Goal: Share content: Share content

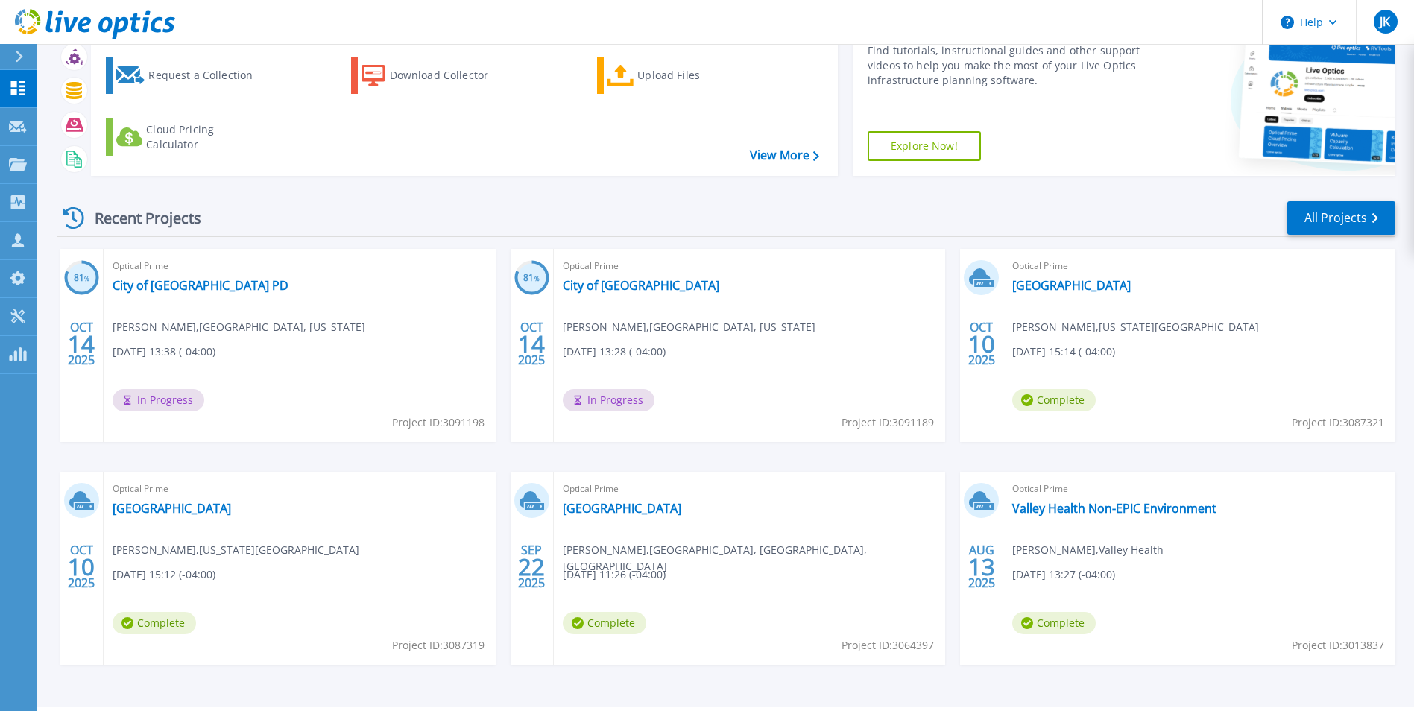
scroll to position [115, 0]
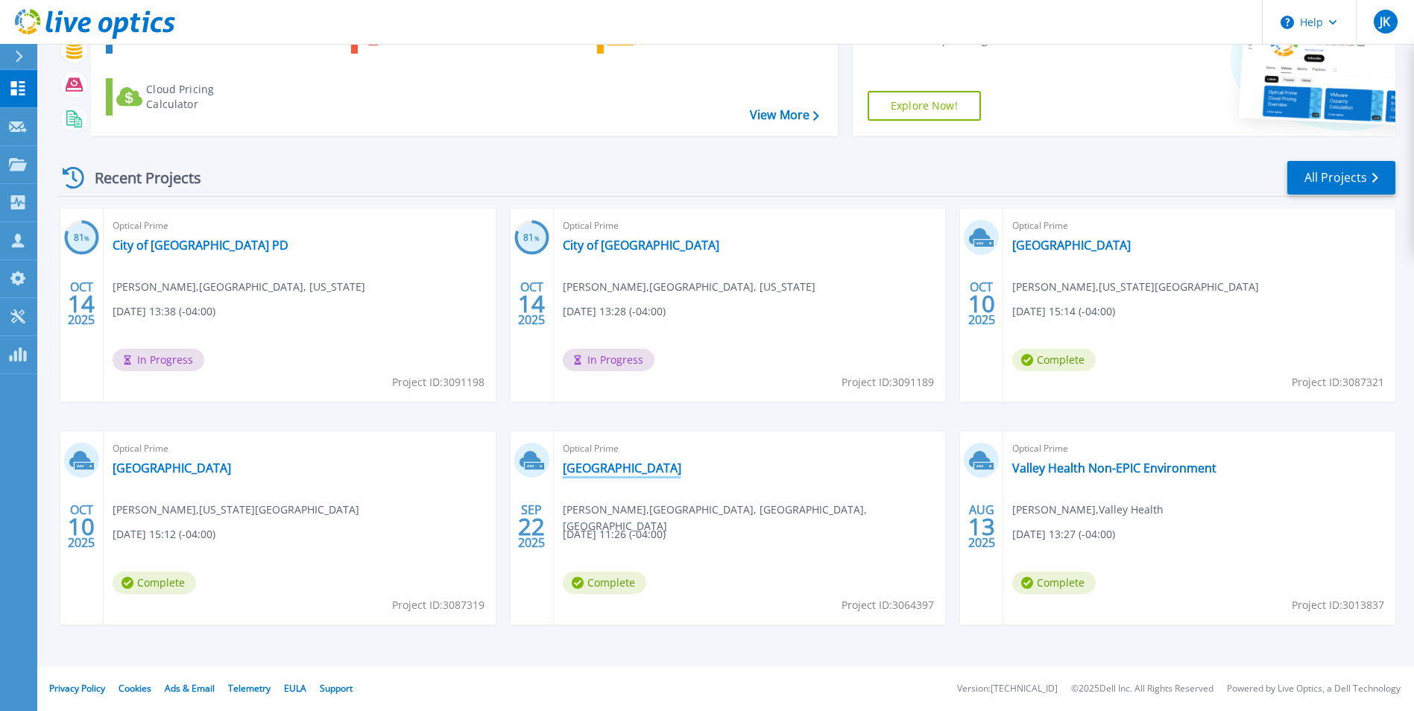
click at [602, 469] on link "[GEOGRAPHIC_DATA]" at bounding box center [622, 468] width 118 height 15
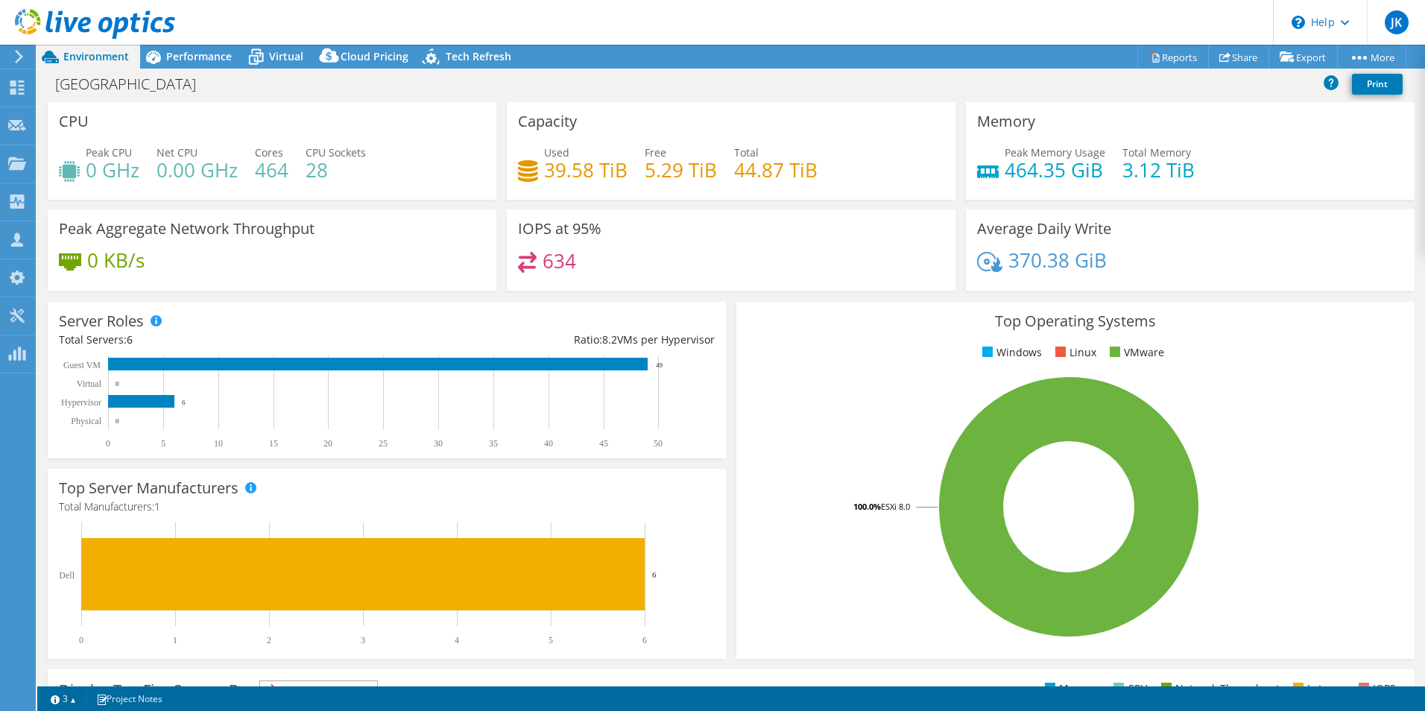
select select "USD"
drag, startPoint x: 326, startPoint y: 170, endPoint x: 78, endPoint y: 167, distance: 248.9
click at [78, 167] on div "Peak CPU 0 GHz Net CPU 0.00 GHz Cores 464 CPU Sockets 28" at bounding box center [272, 169] width 426 height 48
click at [334, 174] on h4 "28" at bounding box center [336, 170] width 60 height 16
drag, startPoint x: 253, startPoint y: 171, endPoint x: 295, endPoint y: 168, distance: 42.6
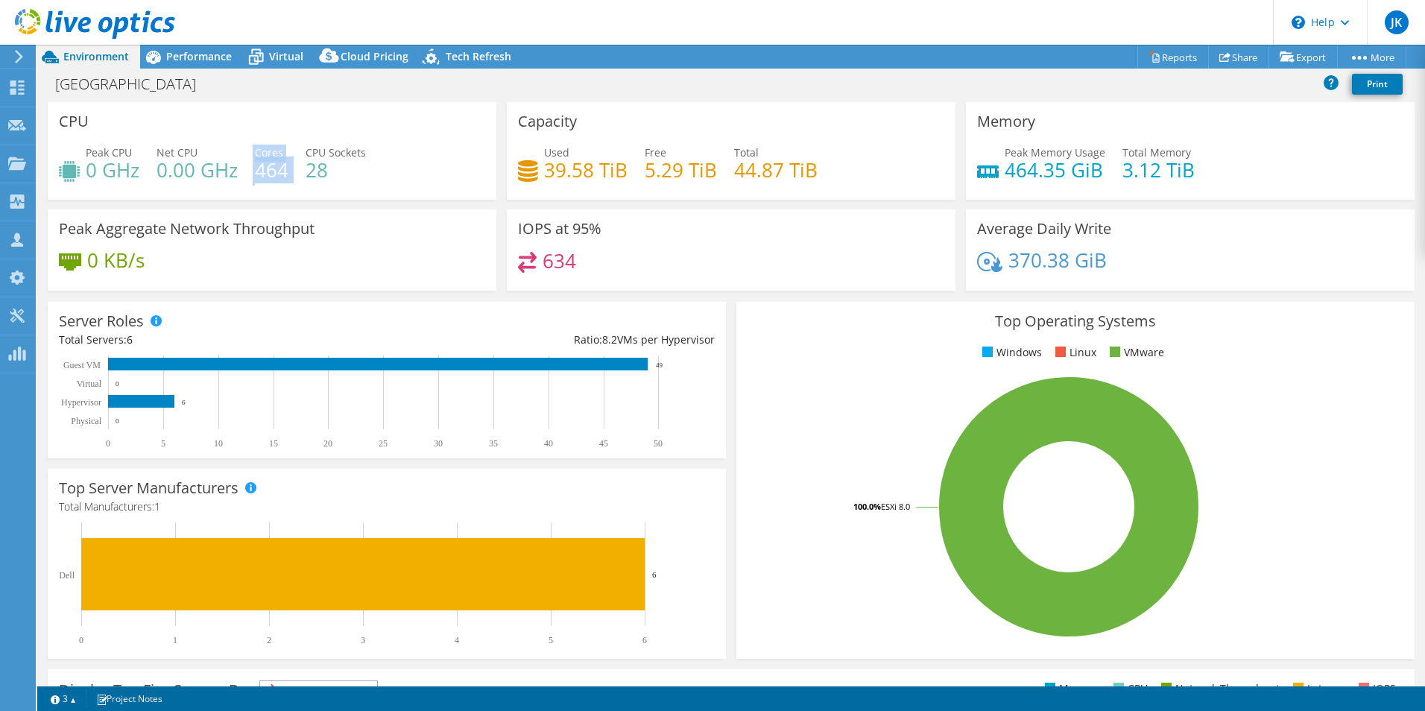
click at [295, 168] on div "Peak CPU 0 GHz Net CPU 0.00 GHz Cores 464 CPU Sockets 28" at bounding box center [272, 169] width 426 height 48
drag, startPoint x: 295, startPoint y: 168, endPoint x: 417, endPoint y: 175, distance: 122.4
click at [417, 175] on div "Peak CPU 0 GHz Net CPU 0.00 GHz Cores 464 CPU Sockets 28" at bounding box center [272, 169] width 426 height 48
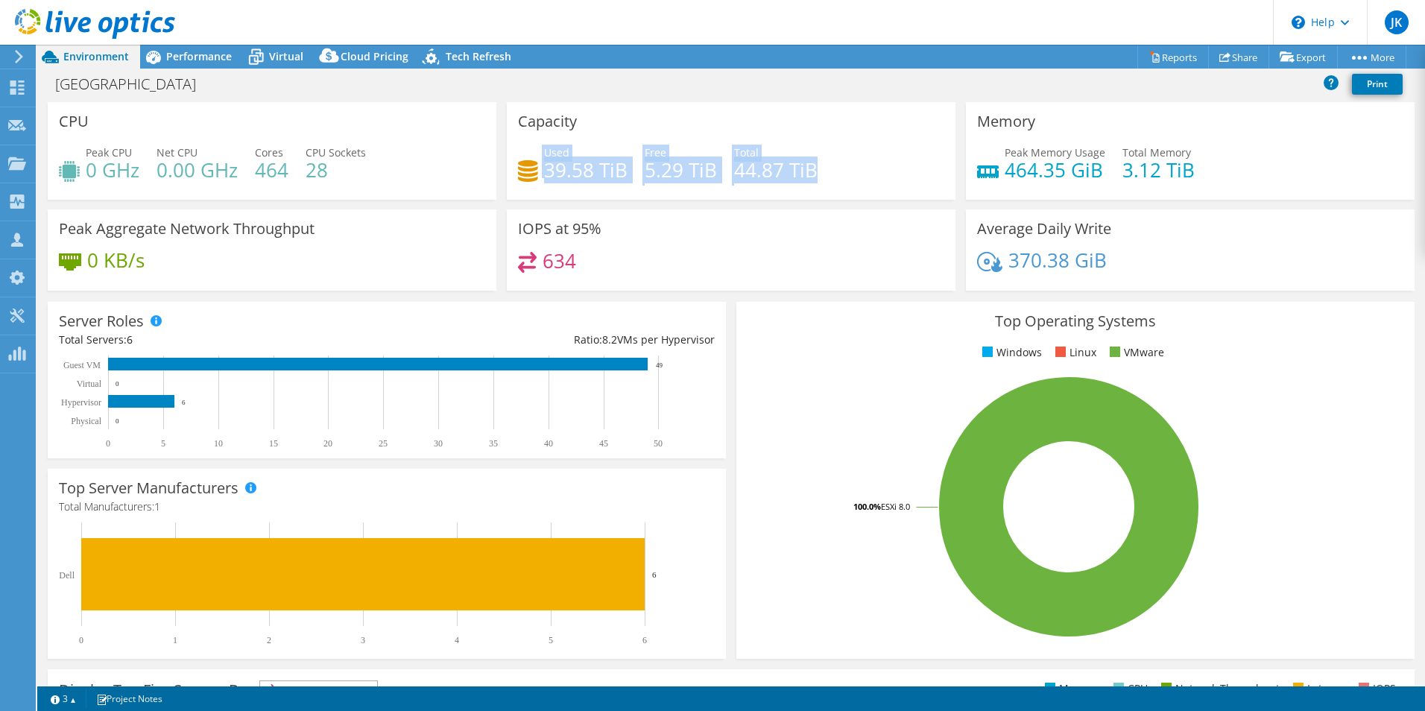
drag, startPoint x: 826, startPoint y: 163, endPoint x: 537, endPoint y: 177, distance: 290.2
click at [537, 177] on div "Used 39.58 TiB Free 5.29 TiB Total 44.87 TiB" at bounding box center [731, 169] width 426 height 48
drag, startPoint x: 537, startPoint y: 177, endPoint x: 423, endPoint y: 168, distance: 114.3
click at [411, 174] on div "Peak CPU 0 GHz Net CPU 0.00 GHz Cores 464 CPU Sockets 28" at bounding box center [272, 169] width 426 height 48
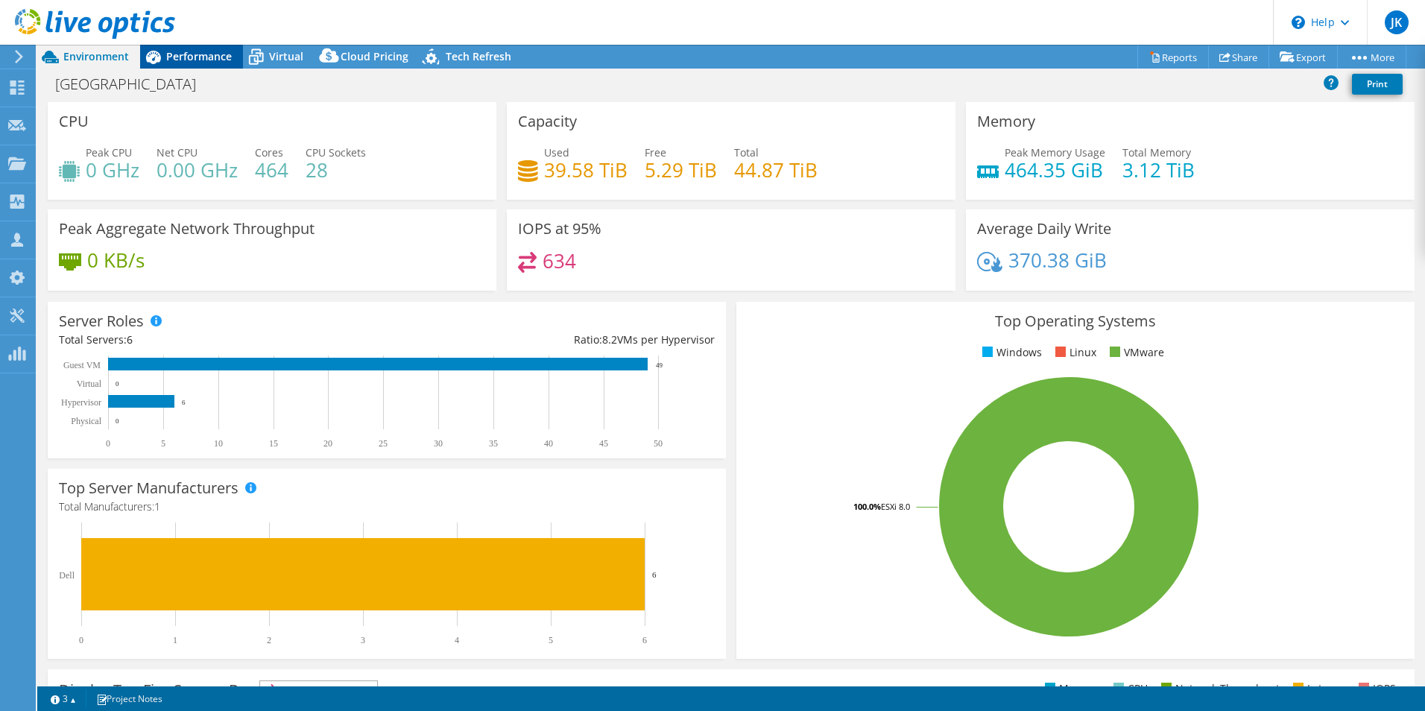
click at [192, 62] on span "Performance" at bounding box center [199, 56] width 66 height 14
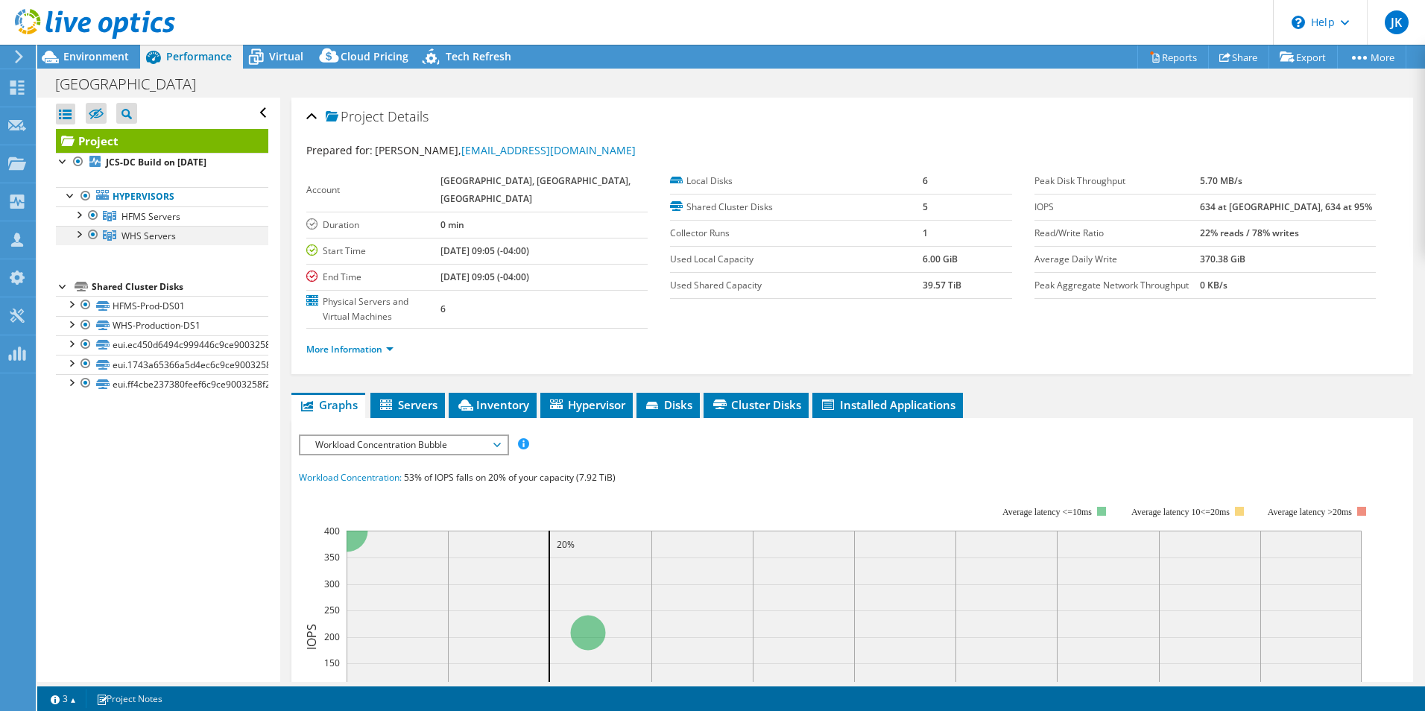
click at [80, 236] on div at bounding box center [78, 233] width 15 height 15
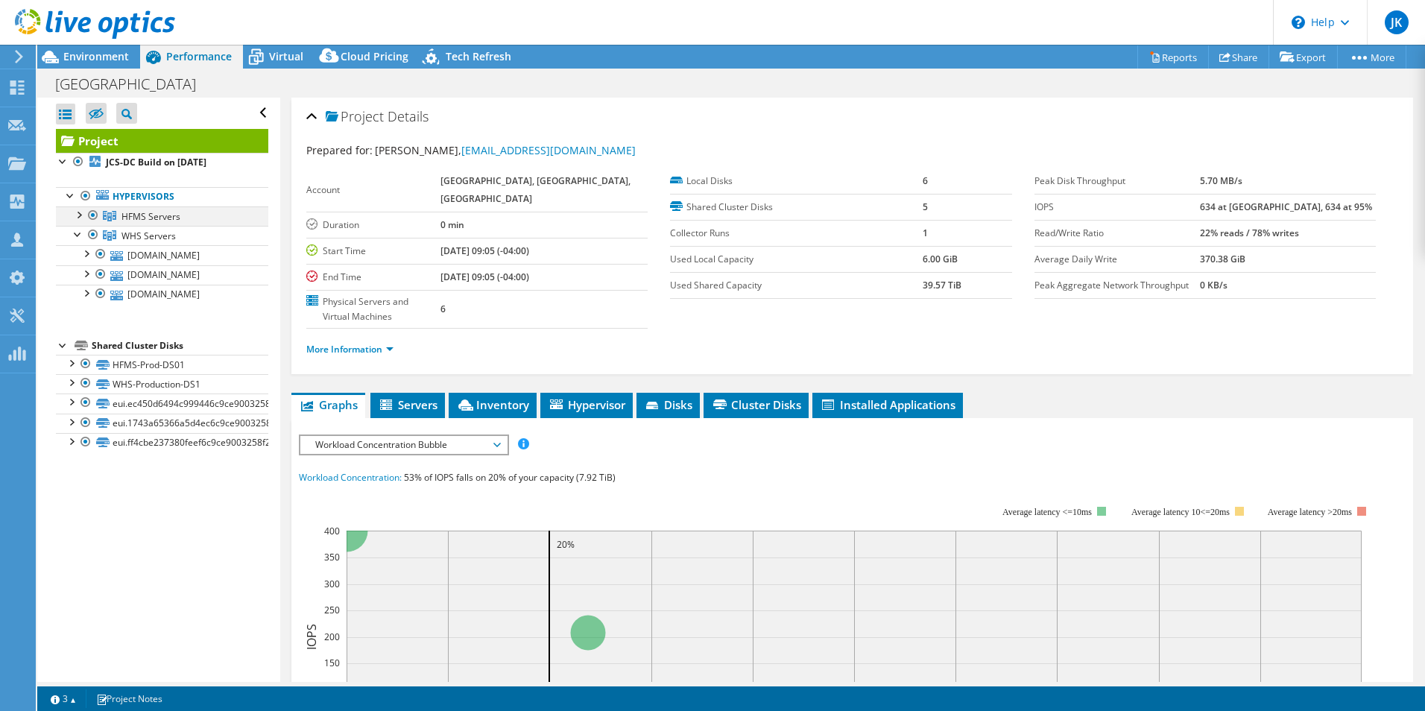
click at [78, 216] on div at bounding box center [78, 213] width 15 height 15
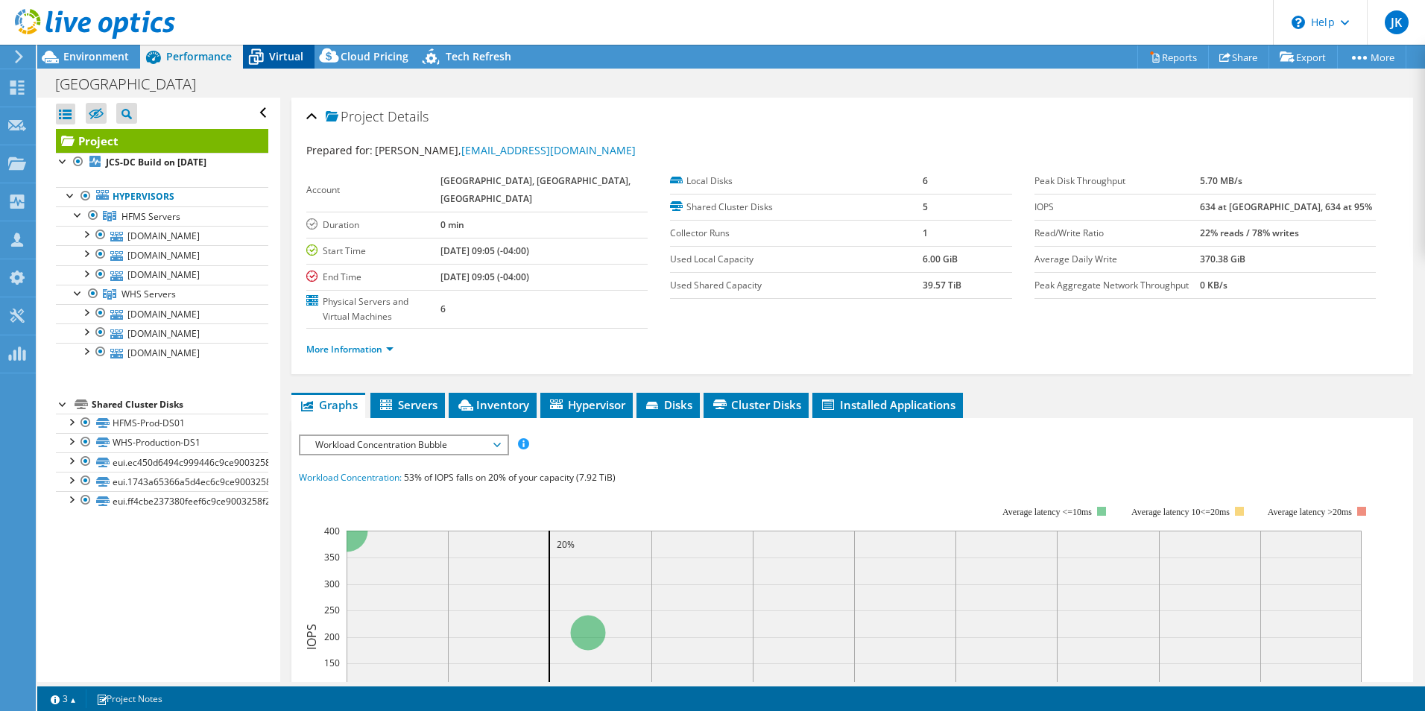
click at [283, 48] on div "Virtual" at bounding box center [279, 57] width 72 height 24
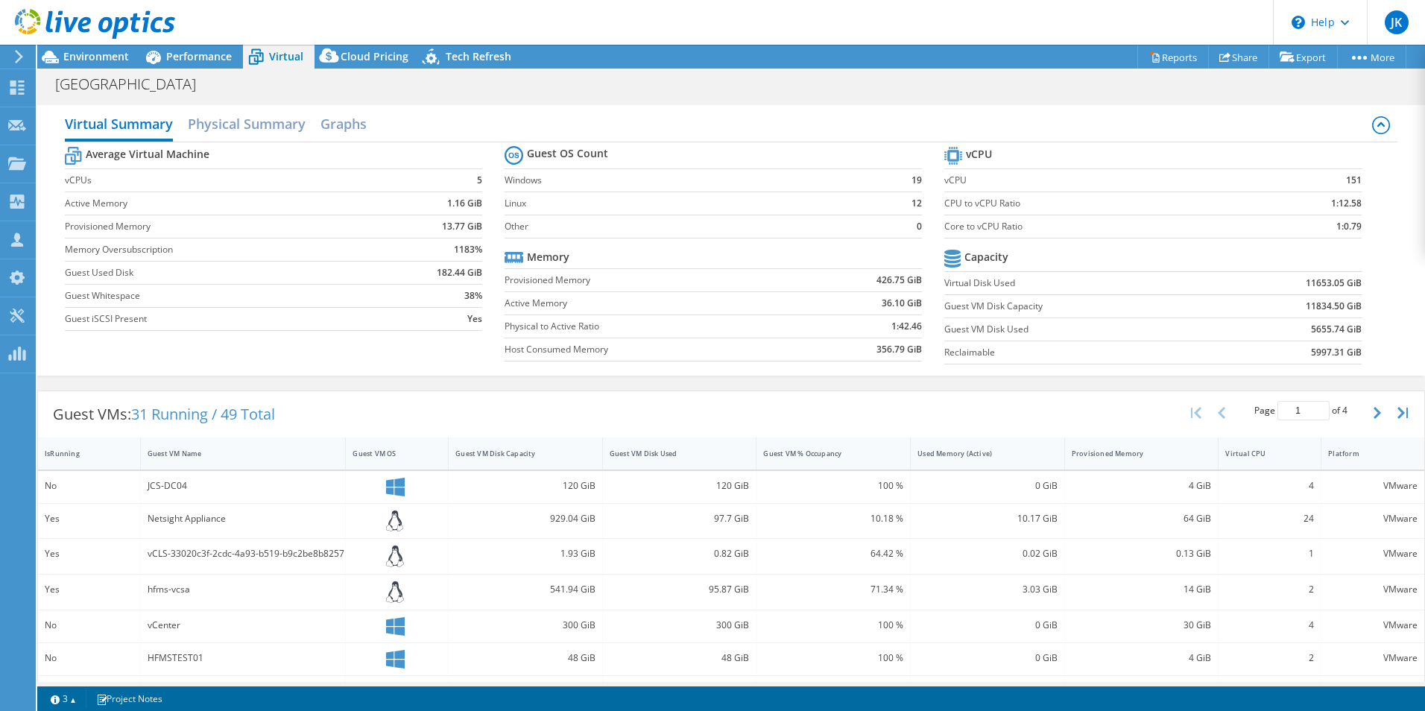
scroll to position [75, 0]
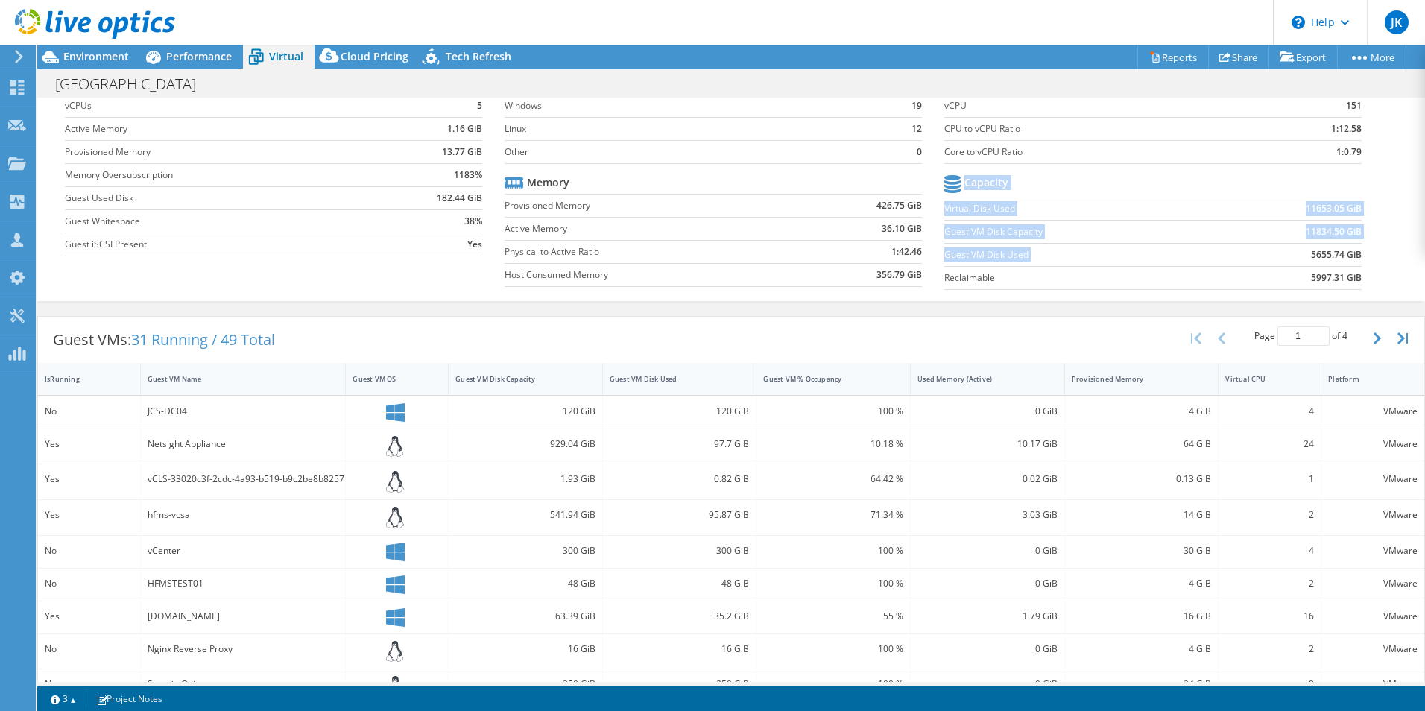
drag, startPoint x: 1361, startPoint y: 256, endPoint x: 1294, endPoint y: 255, distance: 67.1
click at [1294, 255] on section "vCPU vCPU 151 CPU to vCPU Ratio 1:12.58 Core to vCPU Ratio 1:0.79 Capacity Virt…" at bounding box center [1164, 183] width 440 height 229
drag, startPoint x: 1294, startPoint y: 255, endPoint x: 1281, endPoint y: 282, distance: 30.3
click at [1281, 282] on td "5997.31 GiB" at bounding box center [1289, 277] width 145 height 23
drag, startPoint x: 1350, startPoint y: 252, endPoint x: 1292, endPoint y: 256, distance: 58.2
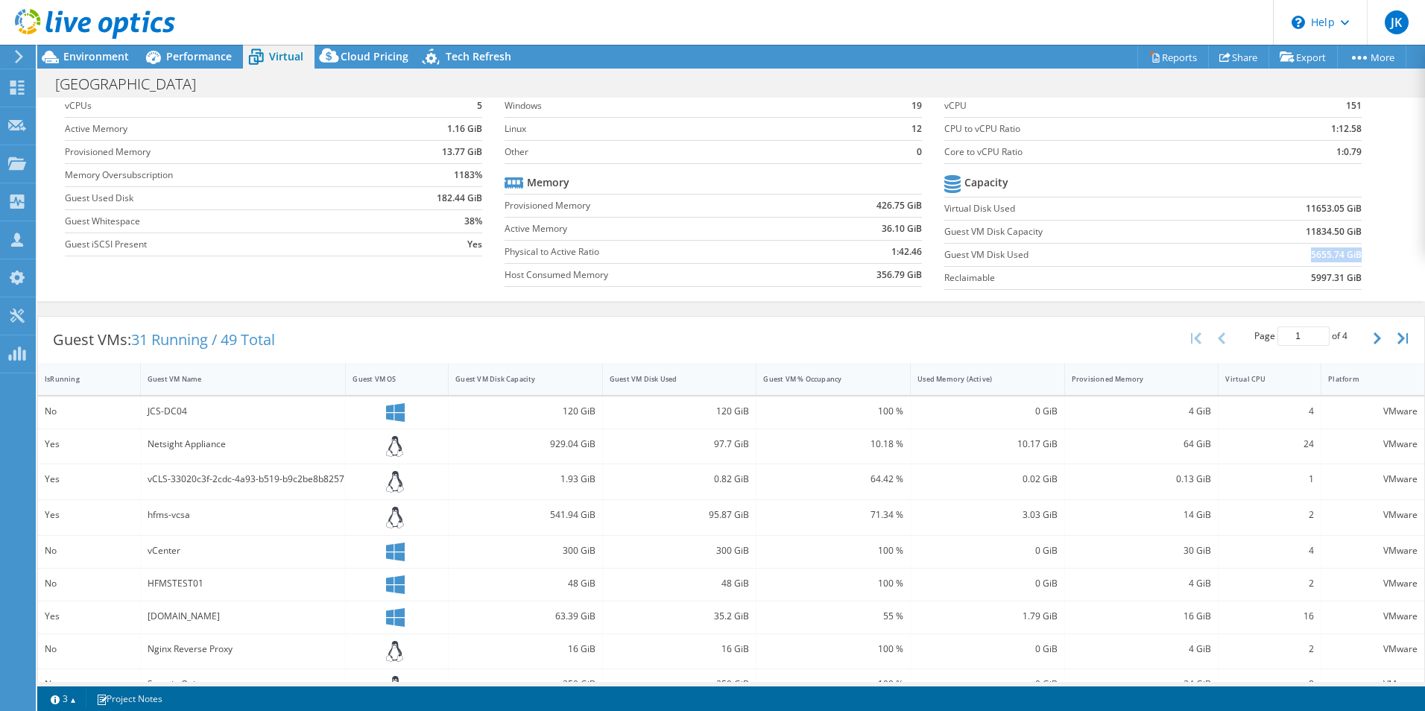
click at [1292, 256] on td "5655.74 GiB" at bounding box center [1289, 254] width 145 height 23
click at [1289, 262] on td "5655.74 GiB" at bounding box center [1289, 254] width 145 height 23
drag, startPoint x: 1300, startPoint y: 278, endPoint x: 1350, endPoint y: 276, distance: 49.2
click at [1350, 276] on b "5997.31 GiB" at bounding box center [1336, 278] width 51 height 15
drag, startPoint x: 1350, startPoint y: 276, endPoint x: 1280, endPoint y: 211, distance: 95.4
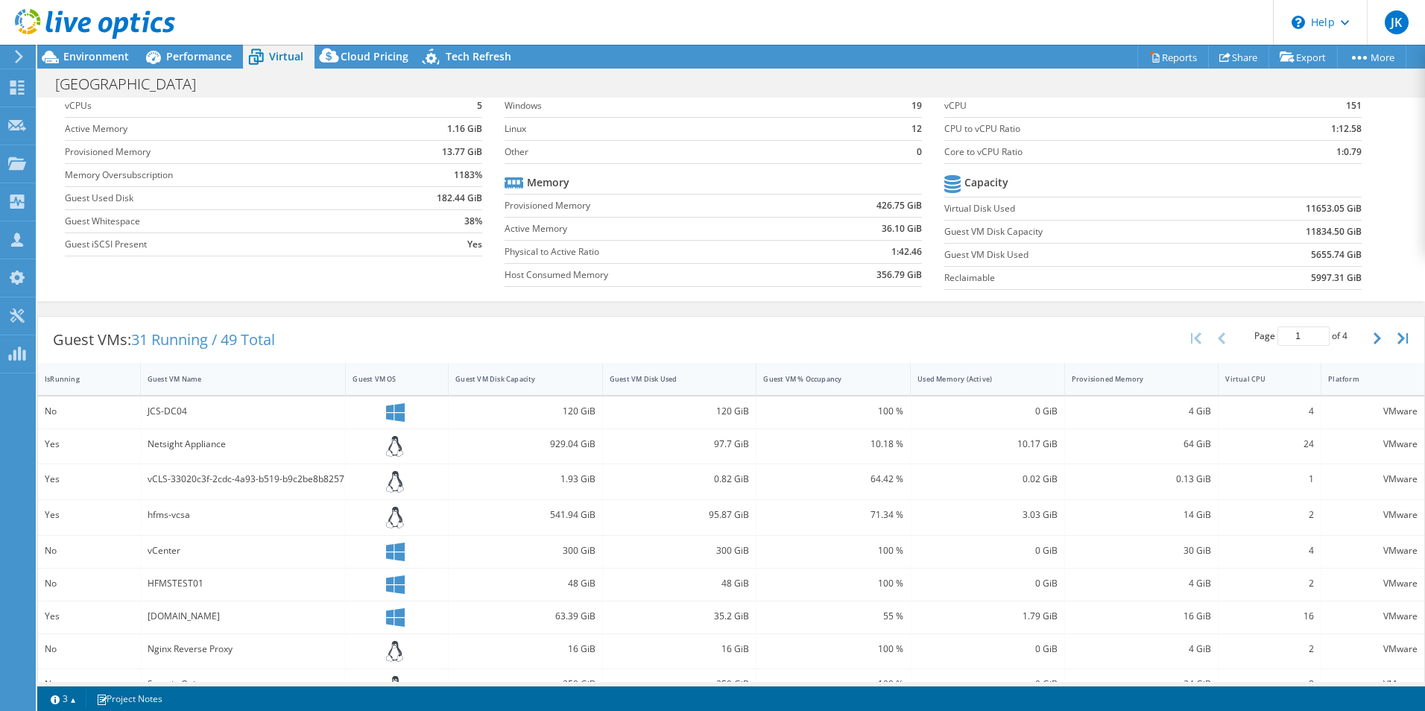
click at [1280, 215] on td "11653.05 GiB" at bounding box center [1289, 208] width 145 height 23
drag, startPoint x: 1296, startPoint y: 208, endPoint x: 1353, endPoint y: 209, distance: 56.6
click at [1353, 209] on section "vCPU vCPU 151 CPU to vCPU Ratio 1:12.58 Core to vCPU Ratio 1:0.79 Capacity Virt…" at bounding box center [1164, 183] width 440 height 229
drag, startPoint x: 1353, startPoint y: 209, endPoint x: 1290, endPoint y: 213, distance: 62.8
click at [1284, 214] on td "11653.05 GiB" at bounding box center [1289, 208] width 145 height 23
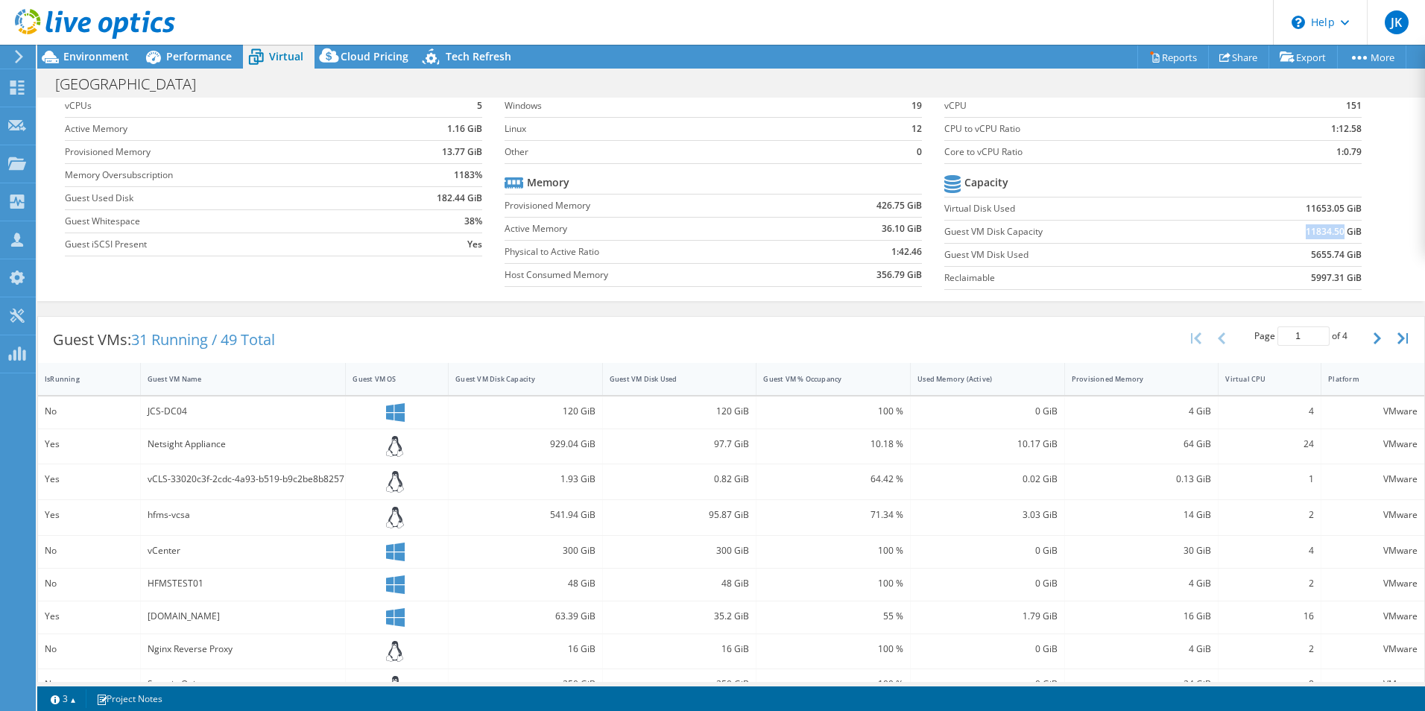
drag, startPoint x: 1292, startPoint y: 232, endPoint x: 1332, endPoint y: 229, distance: 40.4
click at [1332, 229] on td "11834.50 GiB" at bounding box center [1289, 231] width 145 height 23
drag, startPoint x: 1332, startPoint y: 229, endPoint x: 1334, endPoint y: 252, distance: 23.1
click at [1334, 252] on td "5655.74 GiB" at bounding box center [1289, 254] width 145 height 23
drag, startPoint x: 1334, startPoint y: 252, endPoint x: 1332, endPoint y: 276, distance: 23.9
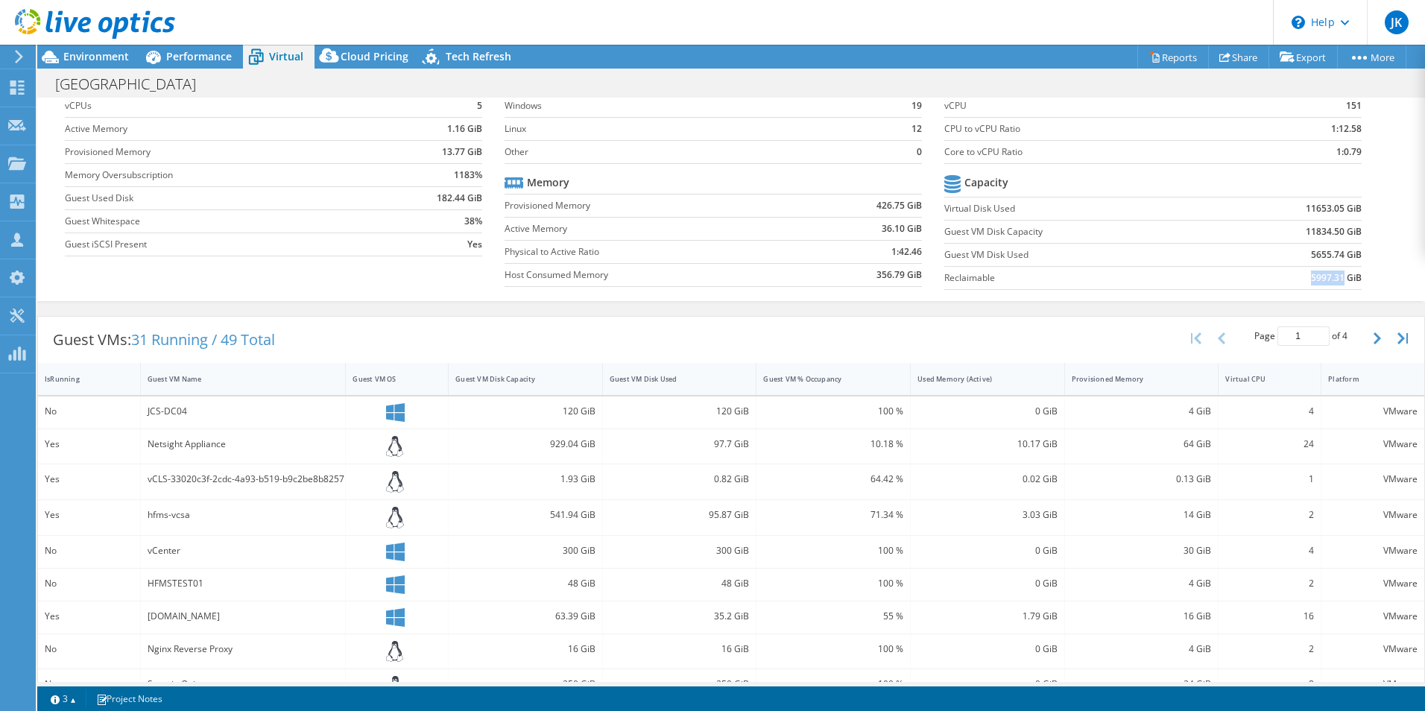
click at [1332, 276] on td "5997.31 GiB" at bounding box center [1289, 277] width 145 height 23
click at [1295, 259] on td "5655.74 GiB" at bounding box center [1289, 254] width 145 height 23
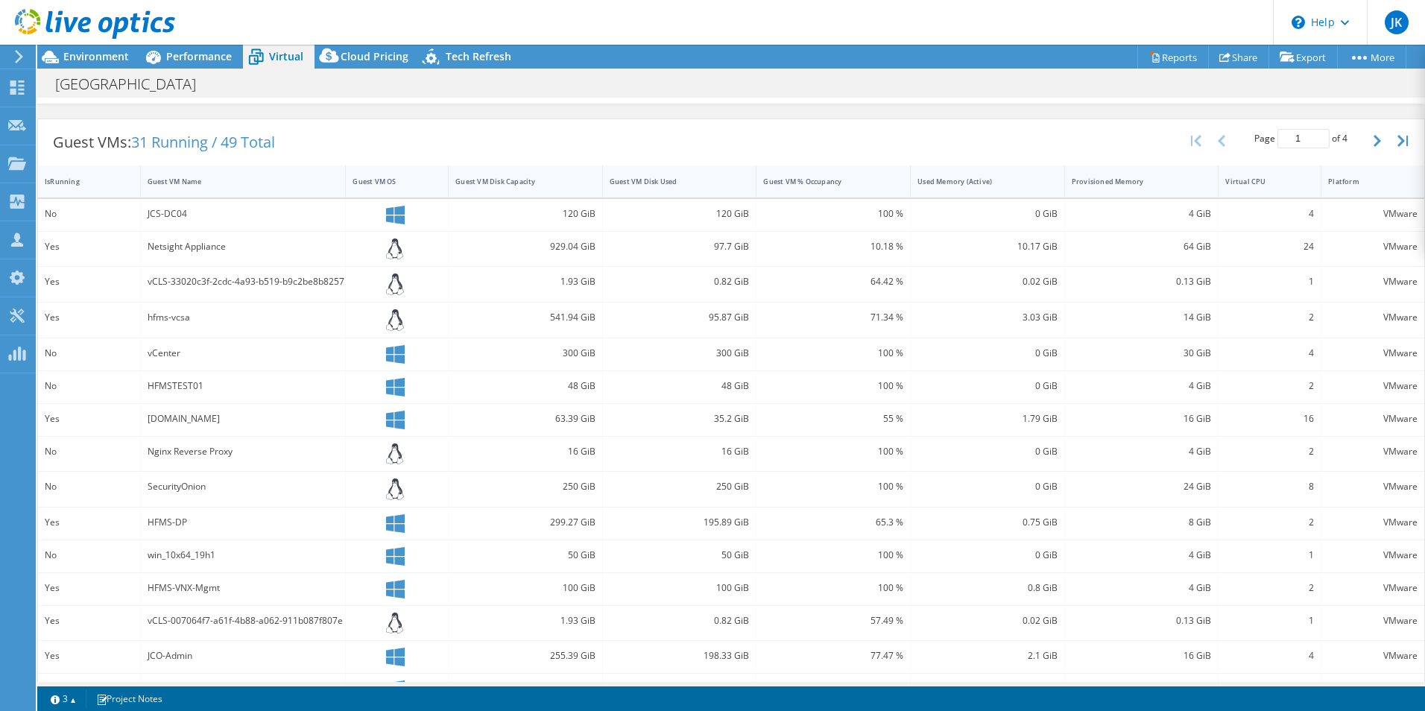
scroll to position [298, 0]
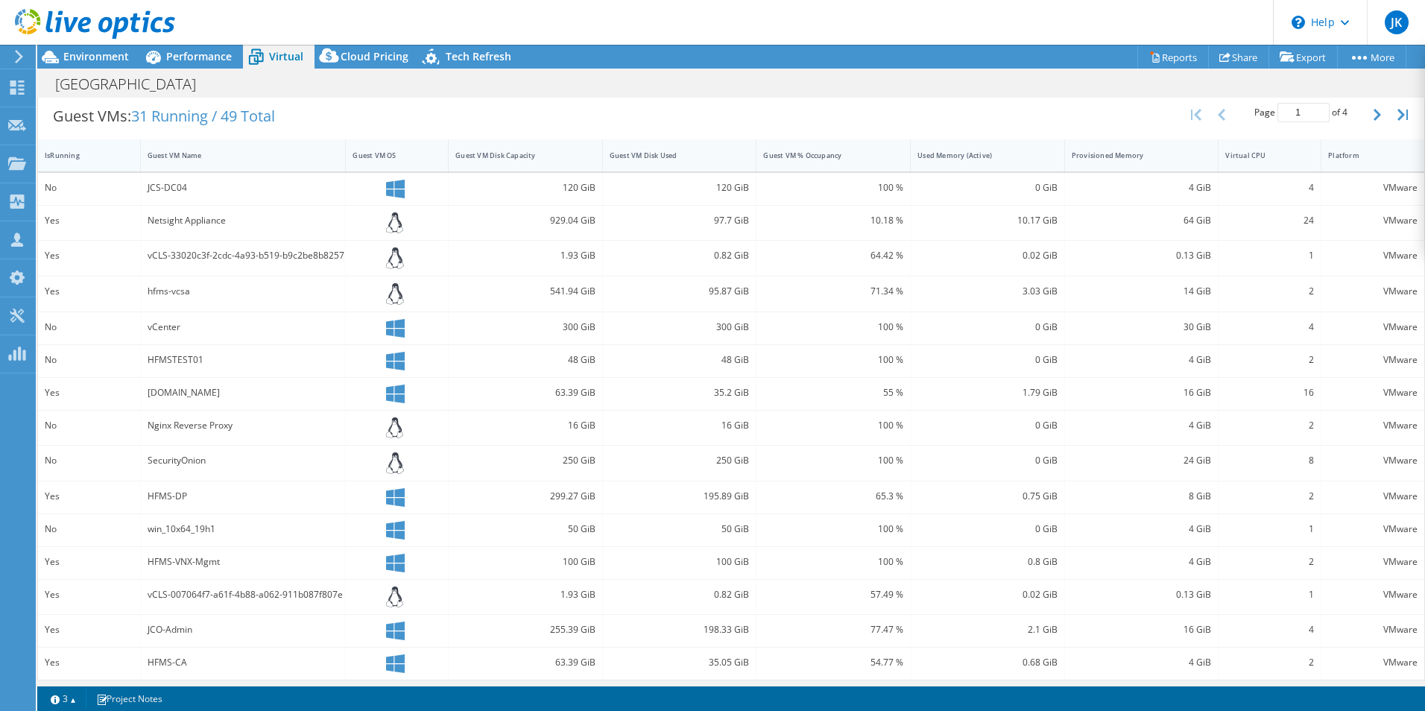
click at [64, 155] on div "IsRunning" at bounding box center [80, 156] width 71 height 10
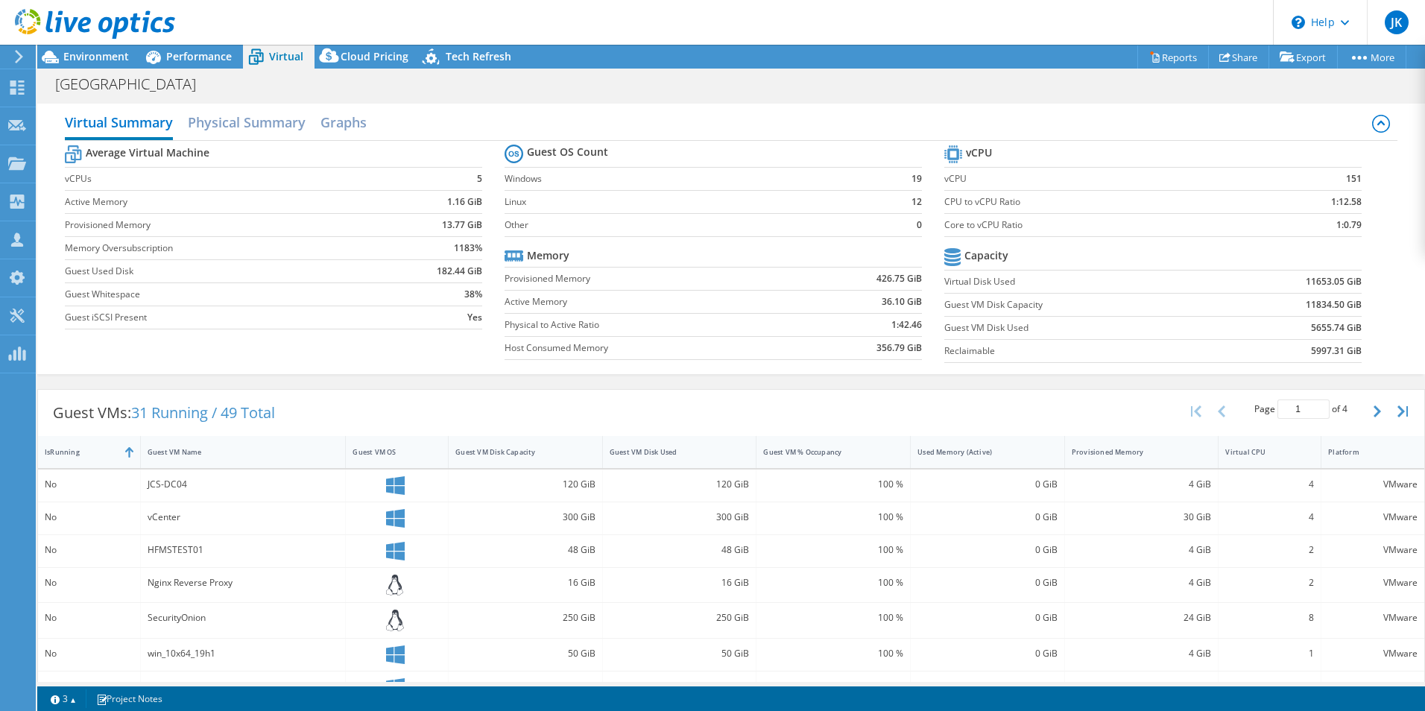
scroll to position [0, 0]
click at [213, 53] on span "Performance" at bounding box center [199, 56] width 66 height 14
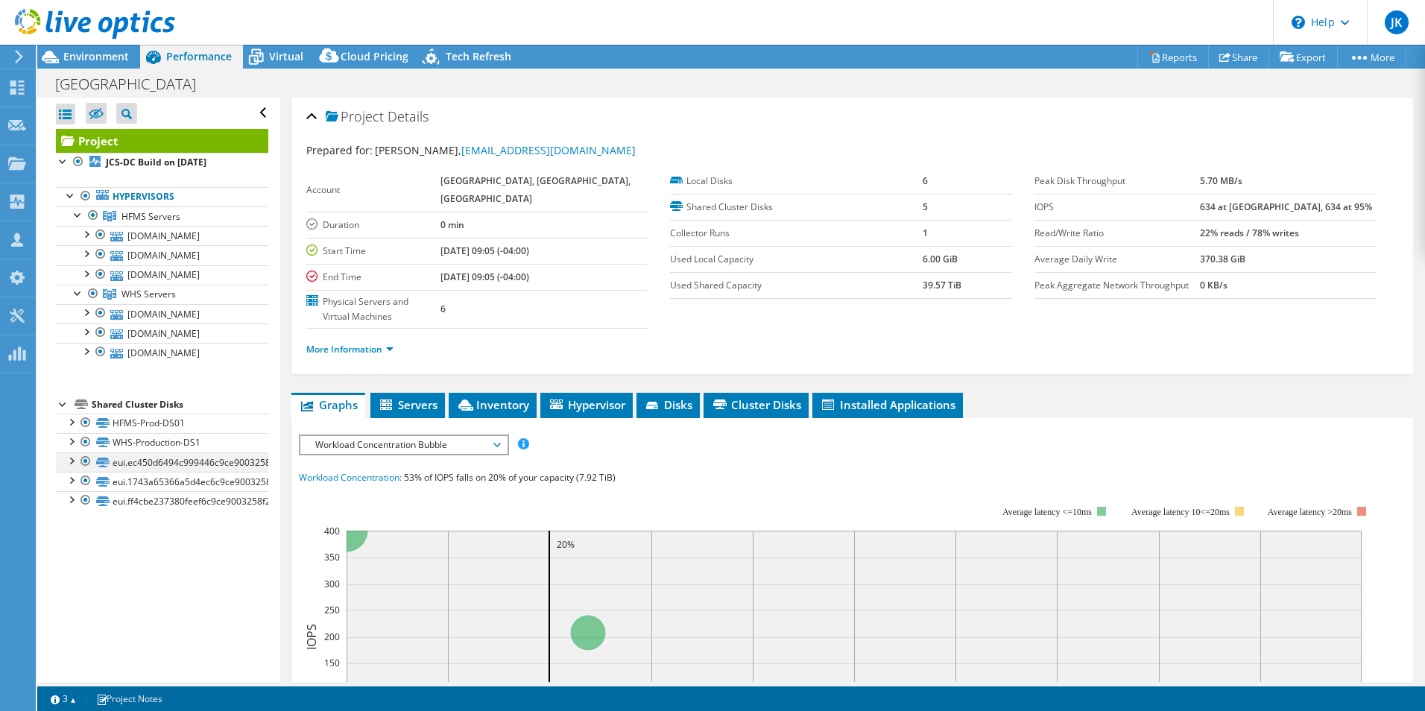
click at [72, 463] on div at bounding box center [70, 459] width 15 height 15
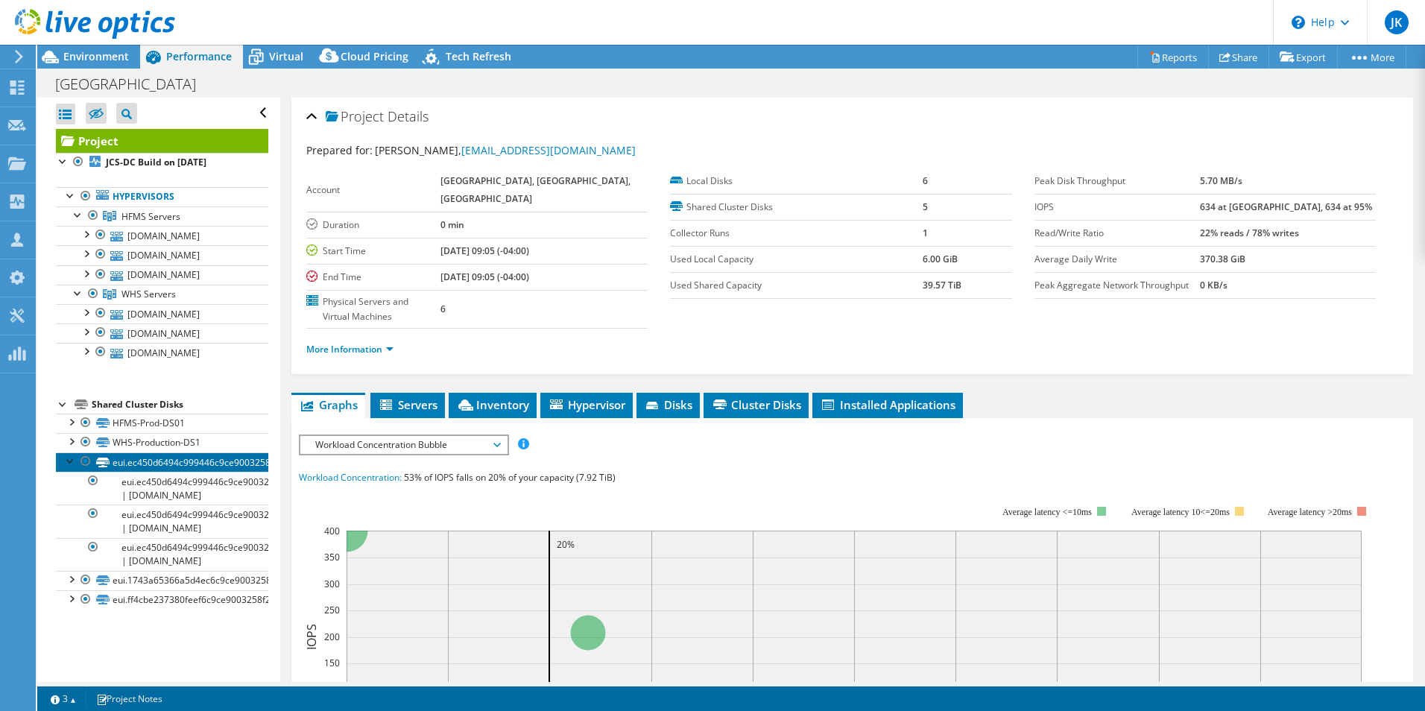
click at [168, 466] on link "eui.ec450d6494c999446c9ce9003258f216" at bounding box center [162, 461] width 212 height 19
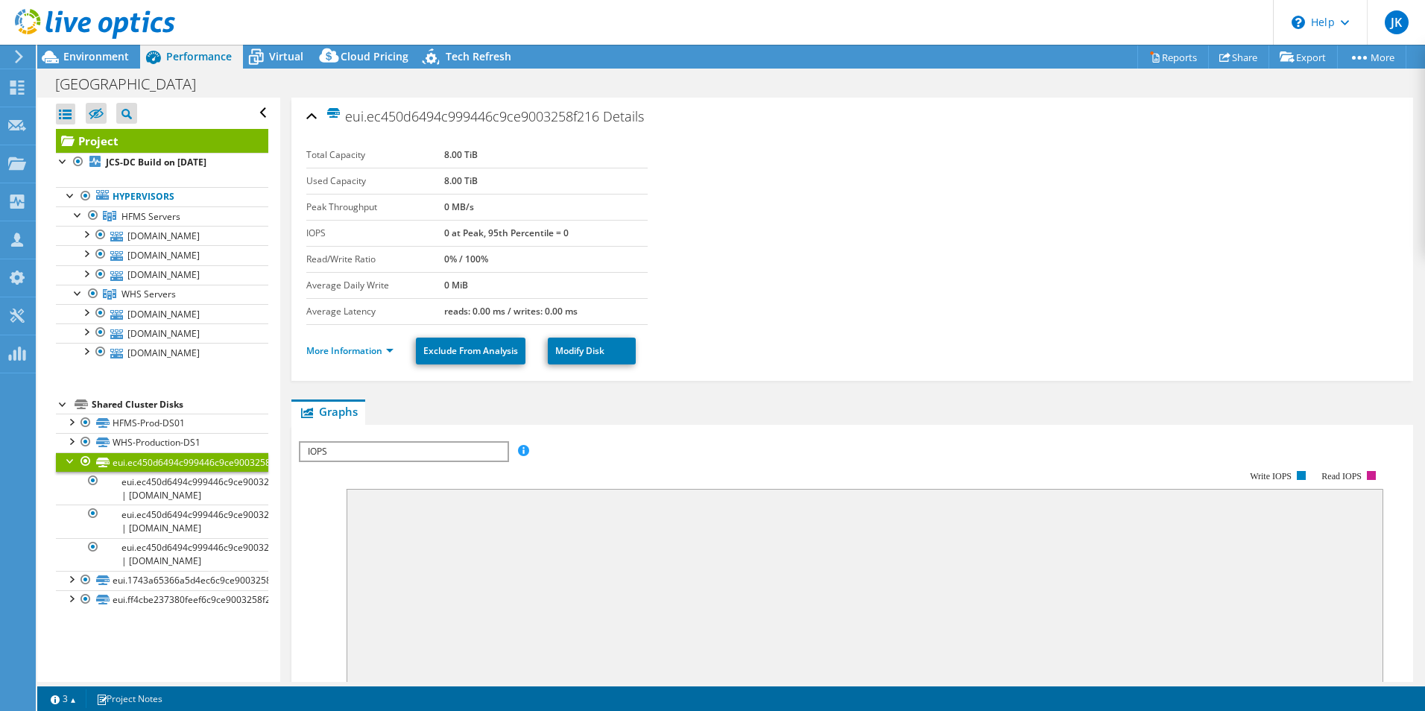
drag, startPoint x: 488, startPoint y: 145, endPoint x: 432, endPoint y: 154, distance: 56.6
click at [432, 154] on tr "Total Capacity 8.00 TiB" at bounding box center [476, 155] width 341 height 26
drag, startPoint x: 432, startPoint y: 154, endPoint x: 387, endPoint y: 250, distance: 106.3
click at [387, 249] on td "Read/Write Ratio" at bounding box center [375, 259] width 138 height 26
click at [132, 583] on link "eui.1743a65366a5d4ec6c9ce9003258f216" at bounding box center [162, 580] width 212 height 19
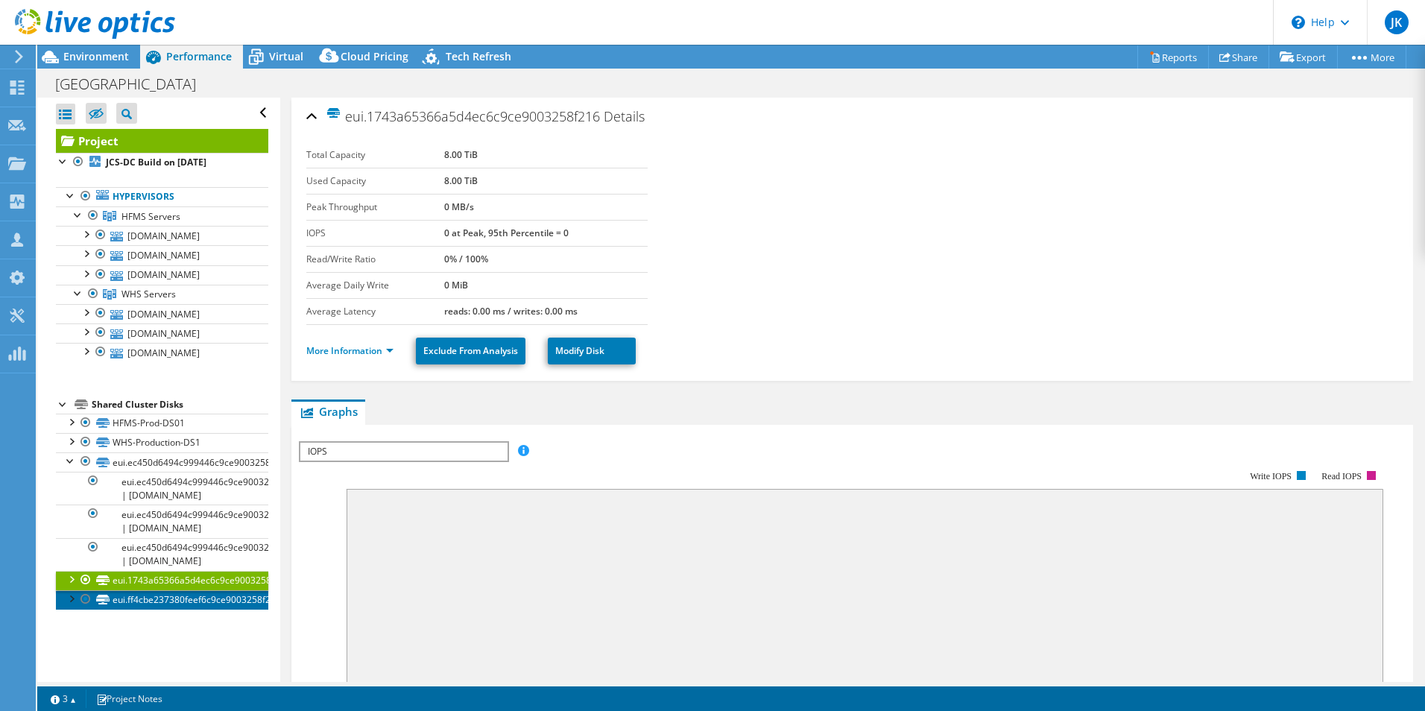
click at [137, 602] on link "eui.ff4cbe237380feef6c9ce9003258f216" at bounding box center [162, 599] width 212 height 19
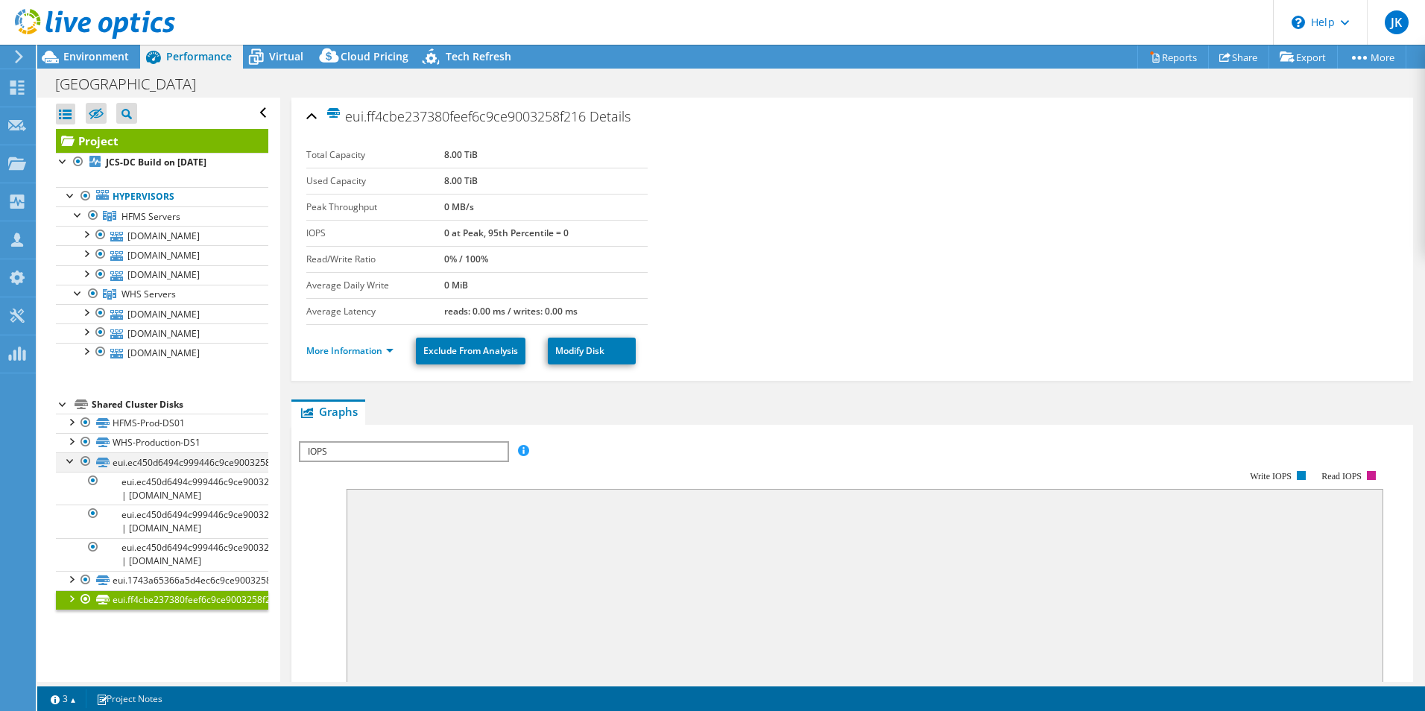
click at [69, 461] on div at bounding box center [70, 459] width 15 height 15
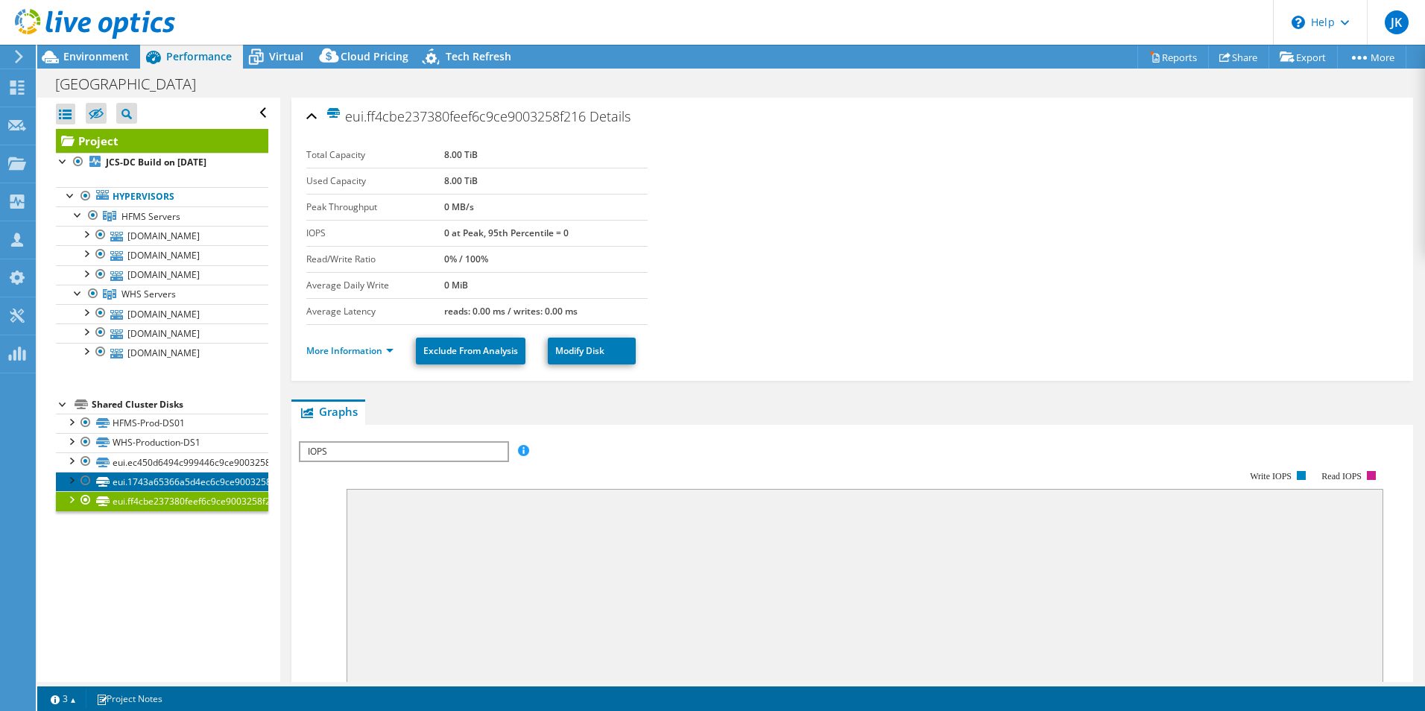
click at [137, 481] on link "eui.1743a65366a5d4ec6c9ce9003258f216" at bounding box center [162, 481] width 212 height 19
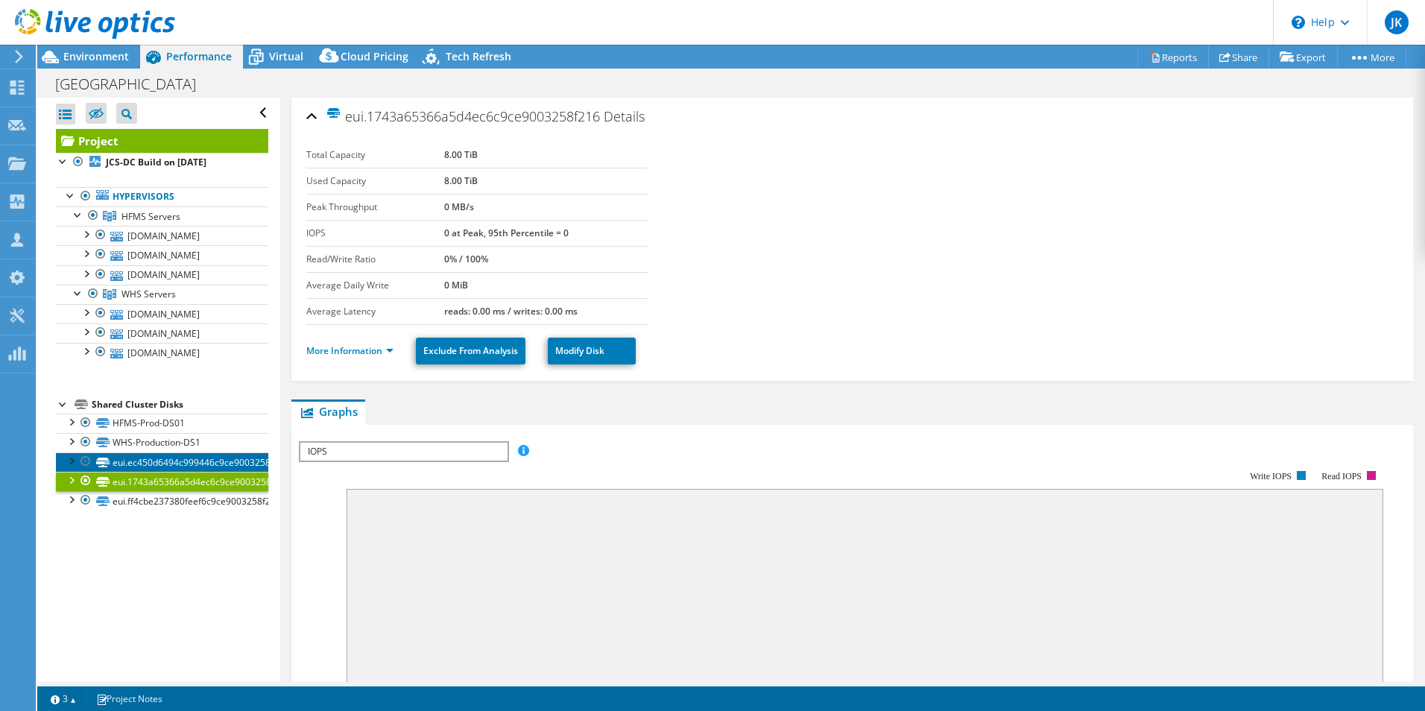
click at [147, 464] on link "eui.ec450d6494c999446c9ce9003258f216" at bounding box center [162, 461] width 212 height 19
click at [145, 479] on link "eui.1743a65366a5d4ec6c9ce9003258f216" at bounding box center [162, 481] width 212 height 19
click at [146, 495] on link "eui.ff4cbe237380feef6c9ce9003258f216" at bounding box center [162, 500] width 212 height 19
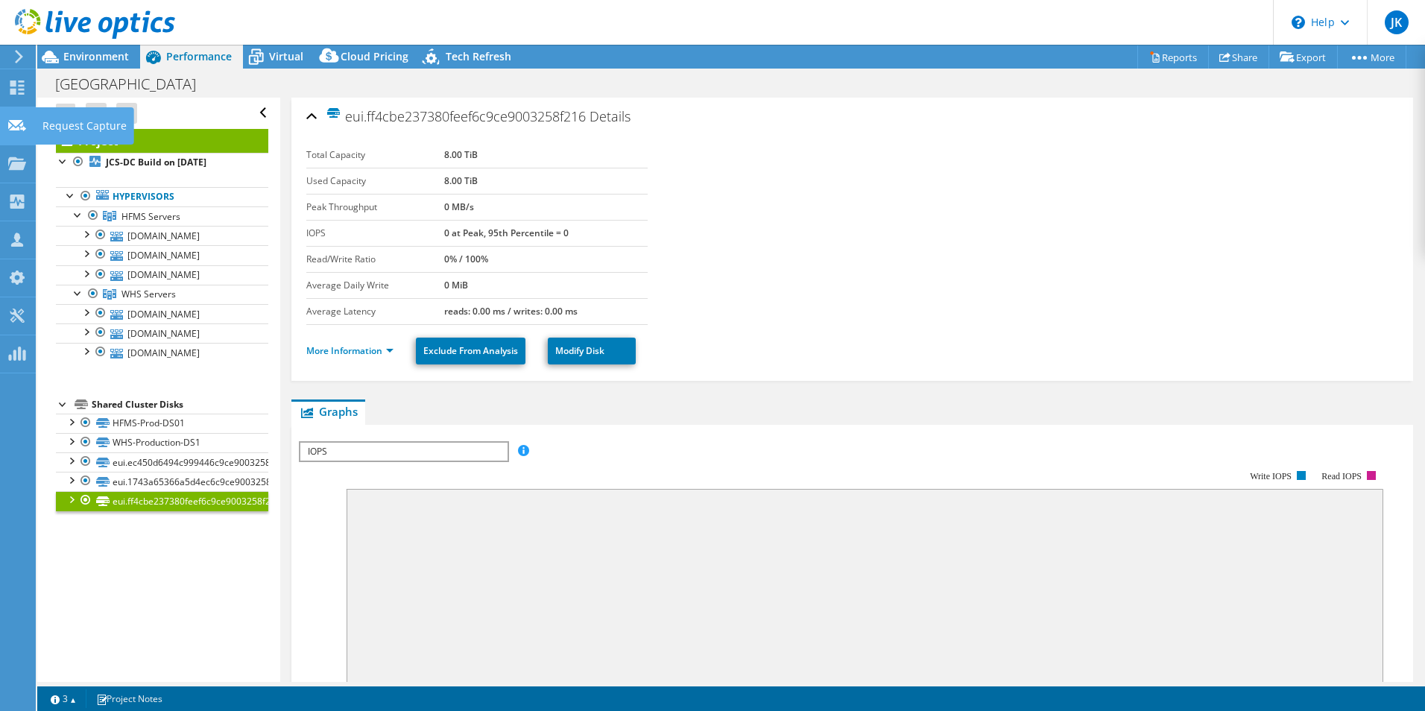
click at [9, 133] on div at bounding box center [17, 127] width 18 height 16
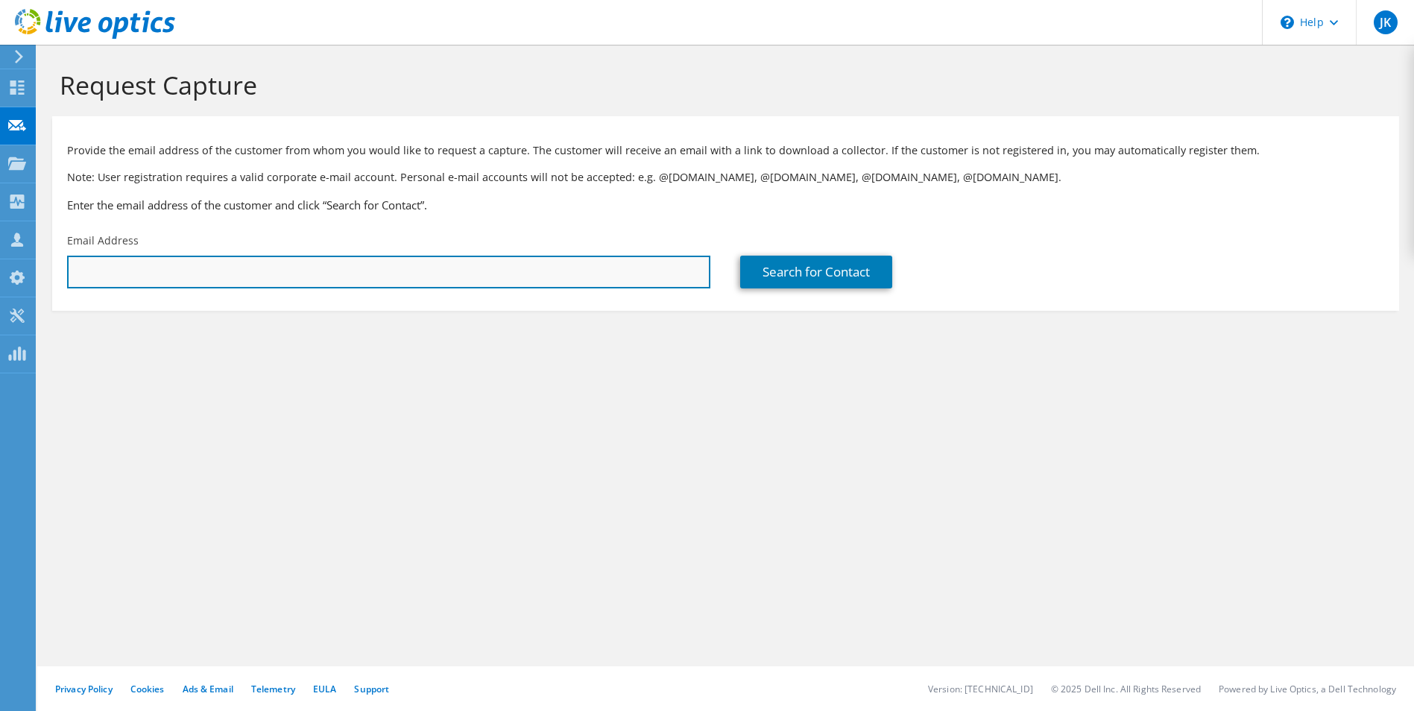
click at [187, 276] on input "text" at bounding box center [388, 272] width 643 height 33
type input "w"
click at [148, 265] on input "text" at bounding box center [388, 272] width 643 height 33
paste input "waliveto@k12.wv.us"
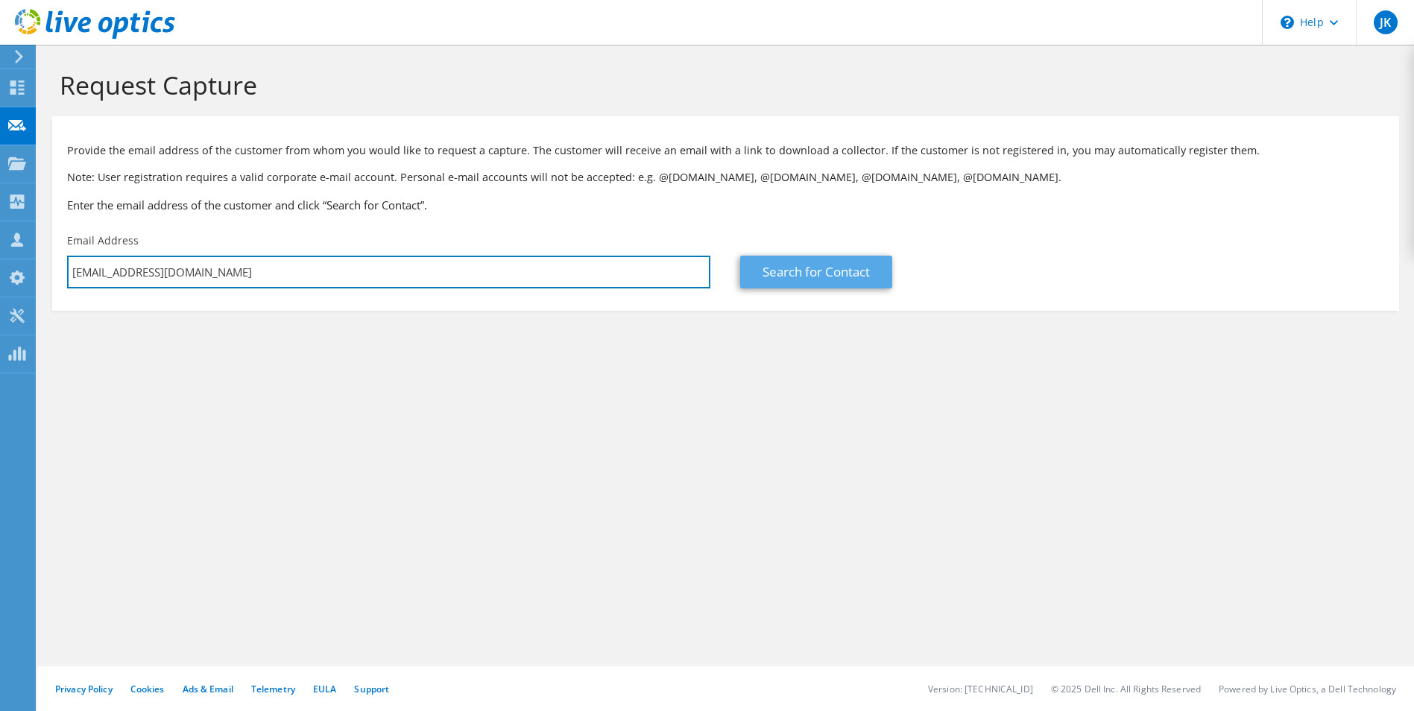
type input "[EMAIL_ADDRESS][DOMAIN_NAME]"
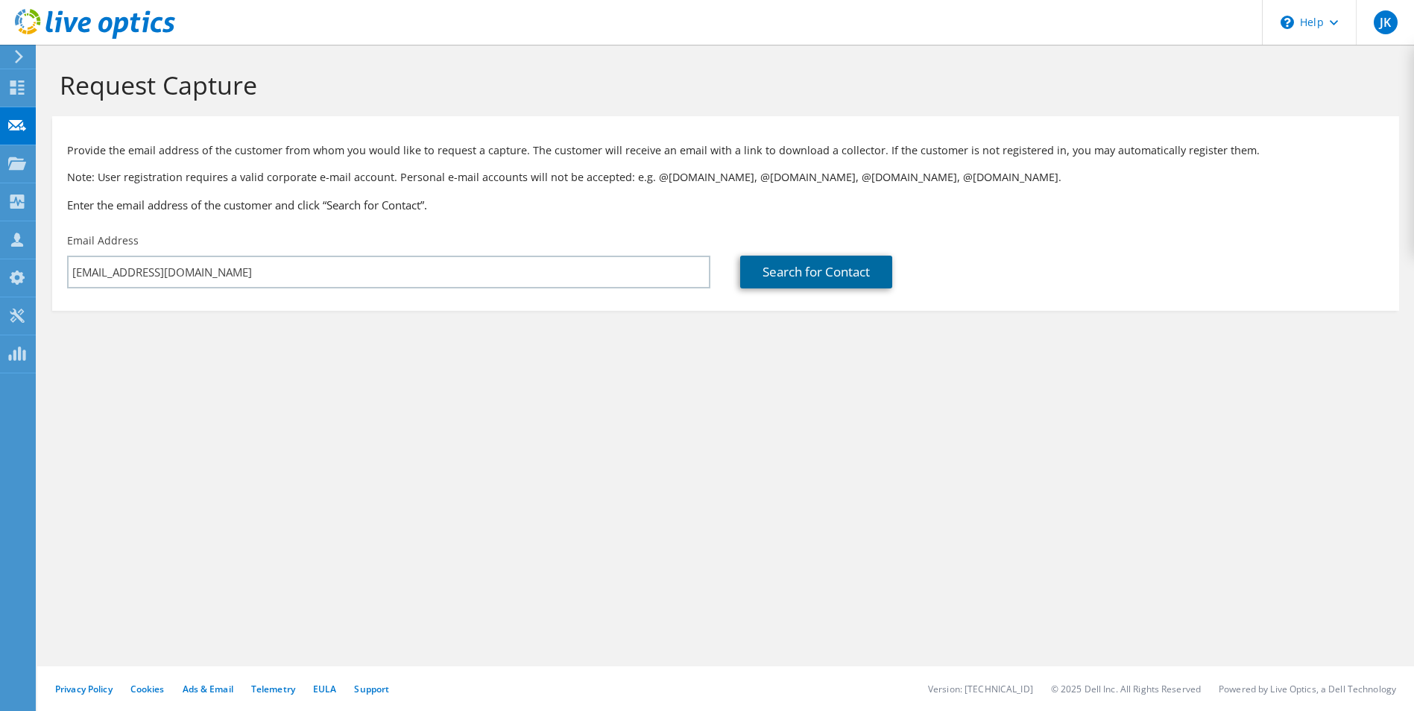
click at [803, 265] on link "Search for Contact" at bounding box center [816, 272] width 152 height 33
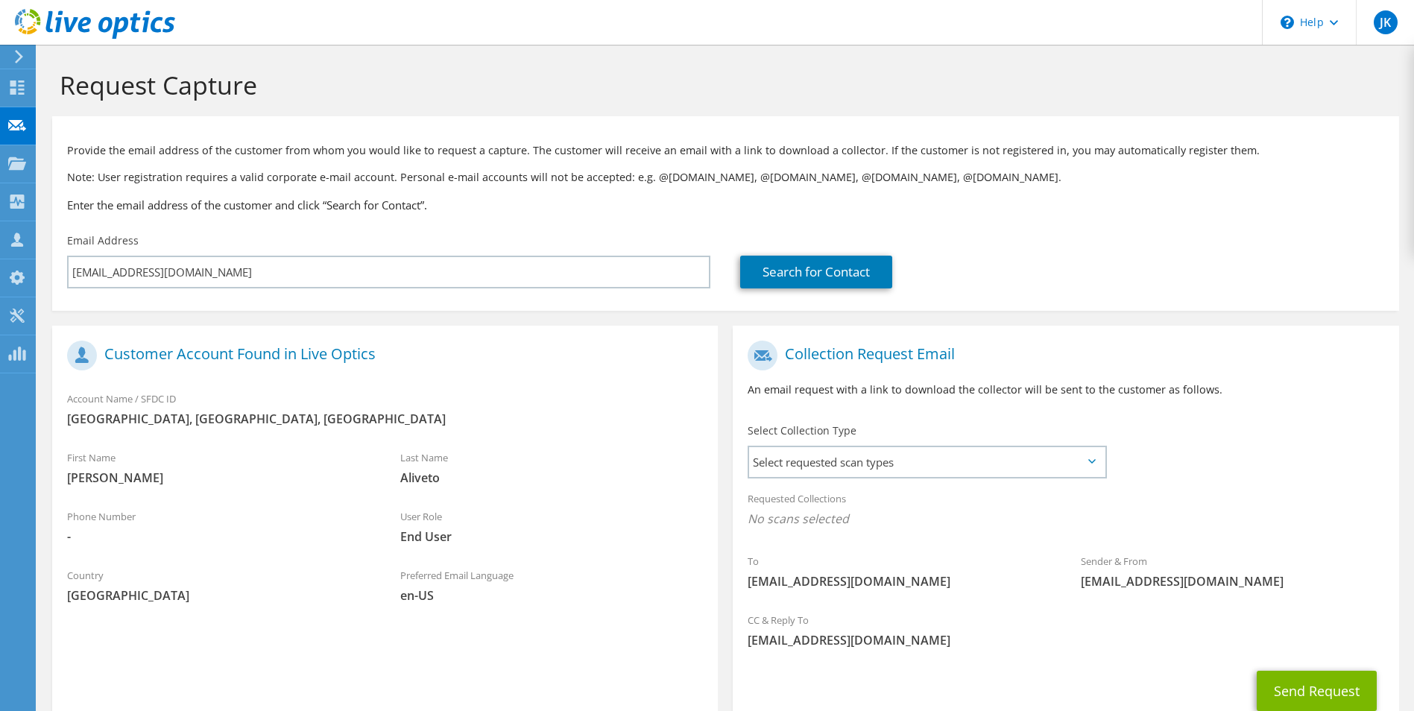
click at [1093, 464] on icon at bounding box center [1091, 461] width 7 height 4
click at [1086, 464] on span "Select requested scan types" at bounding box center [926, 462] width 355 height 30
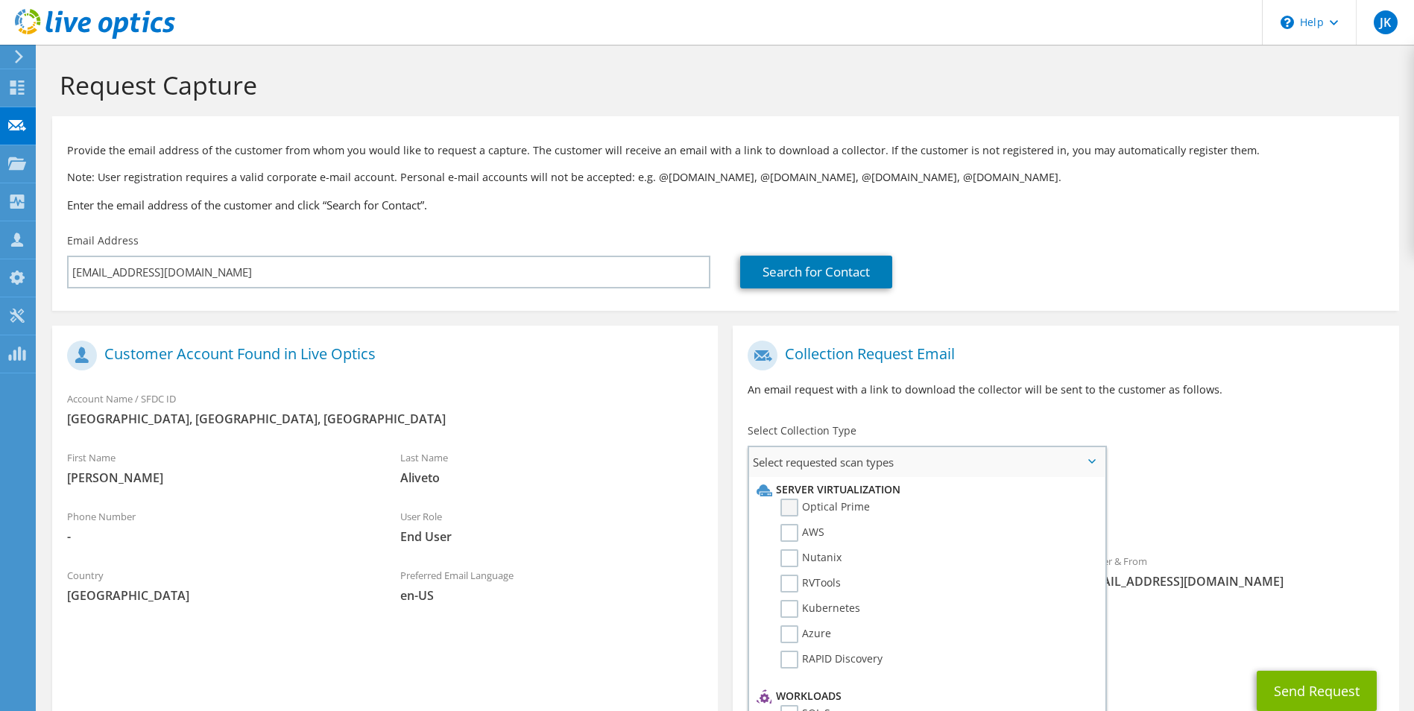
click at [791, 506] on label "Optical Prime" at bounding box center [824, 508] width 89 height 18
click at [0, 0] on input "Optical Prime" at bounding box center [0, 0] width 0 height 0
click at [1117, 393] on p "An email request with a link to download the collector will be sent to the cust…" at bounding box center [1065, 390] width 636 height 16
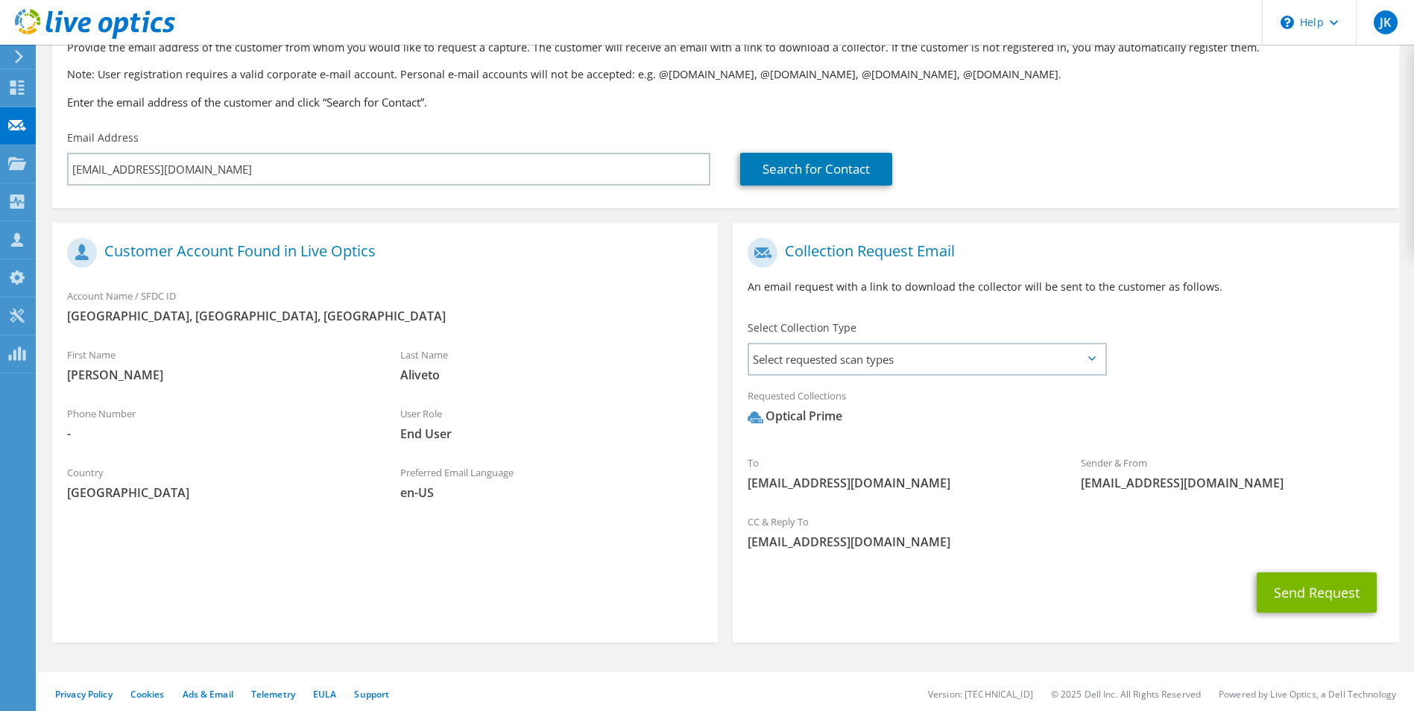
scroll to position [109, 0]
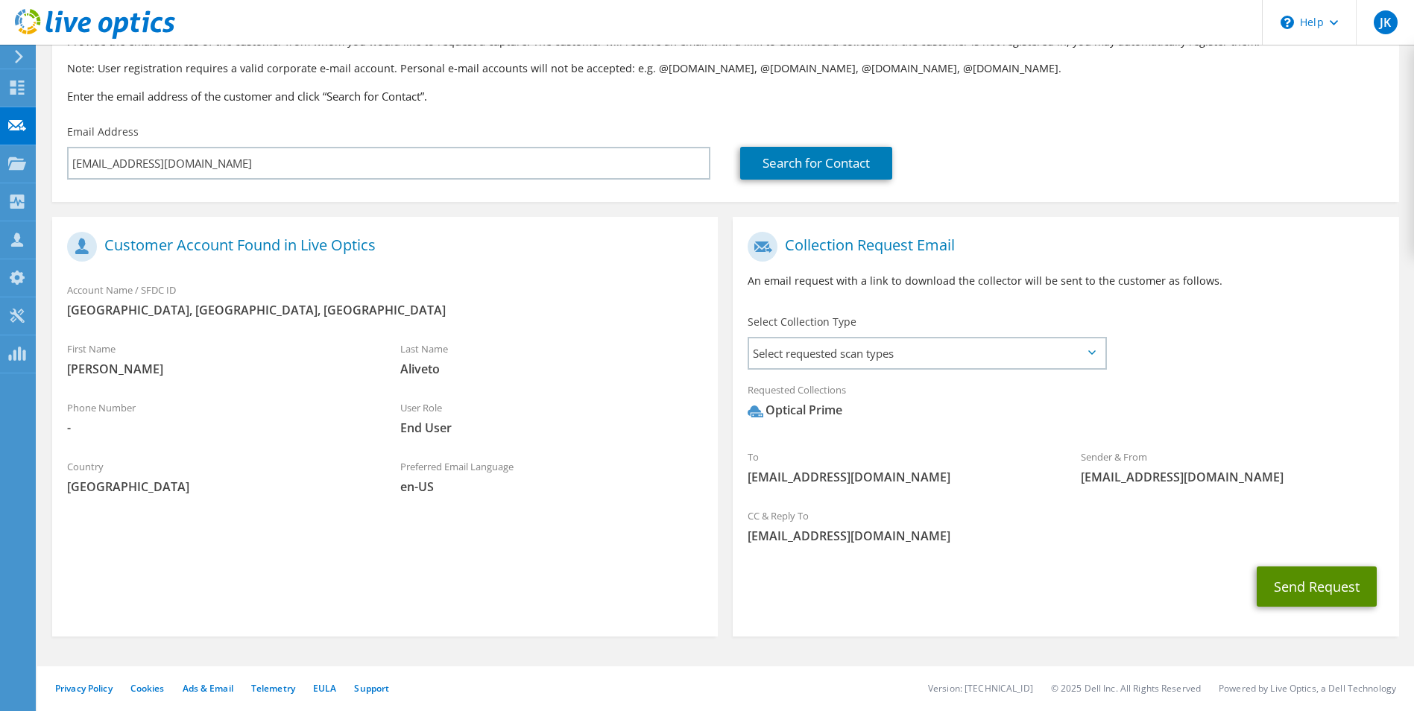
click at [1307, 586] on button "Send Request" at bounding box center [1316, 586] width 120 height 40
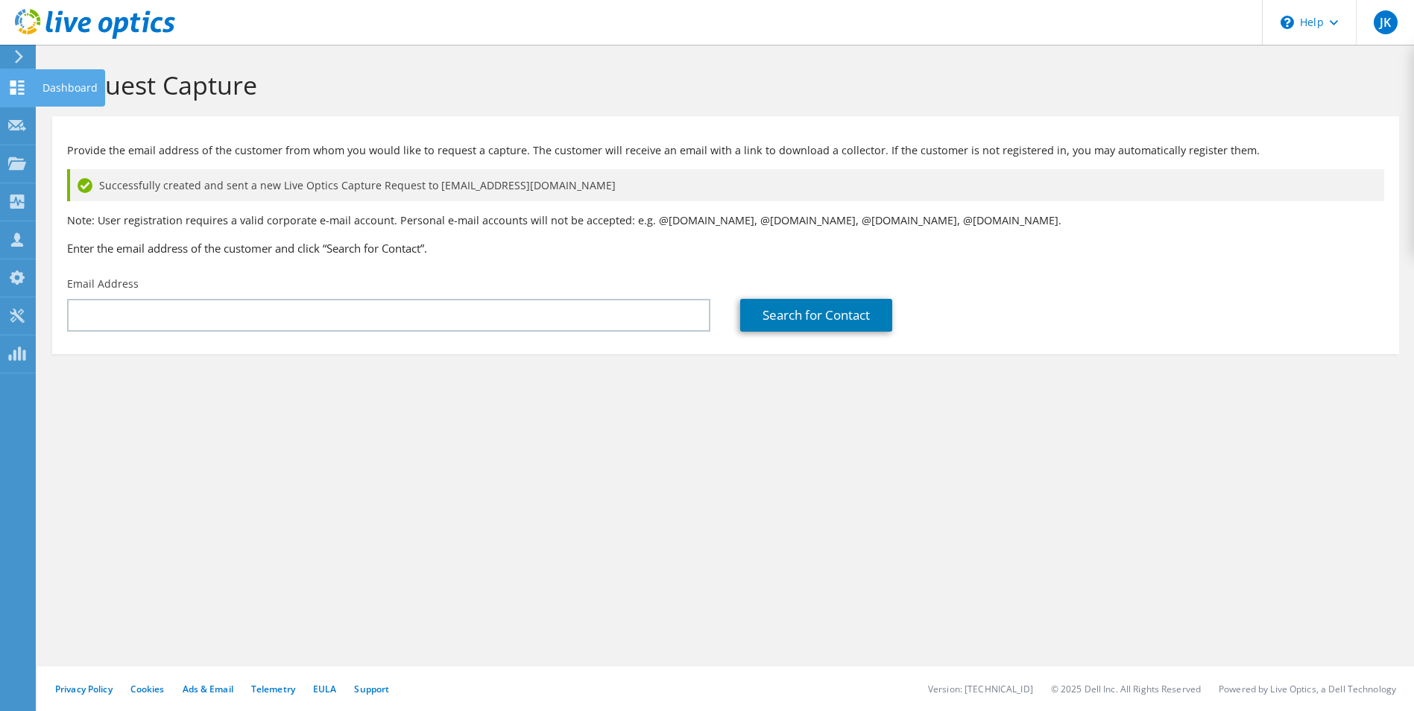
click at [10, 84] on use at bounding box center [17, 87] width 14 height 14
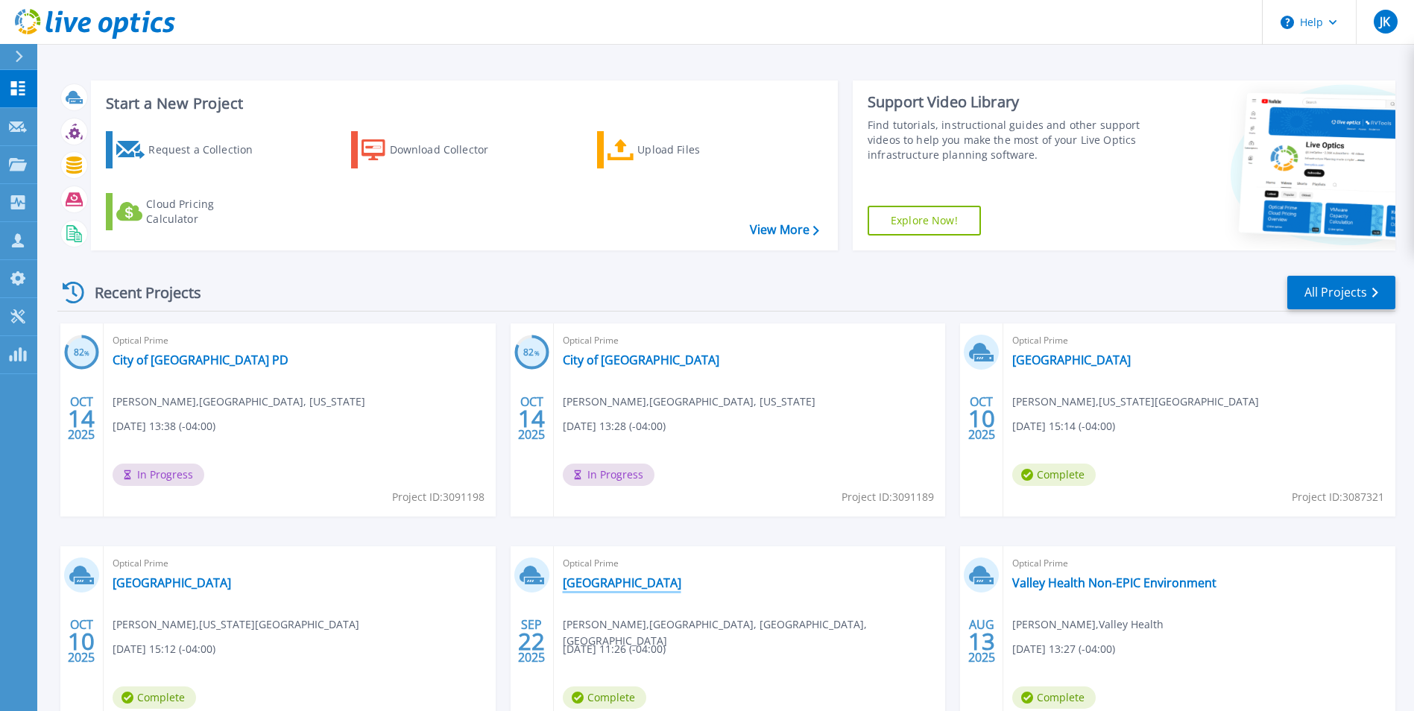
click at [630, 590] on link "[GEOGRAPHIC_DATA]" at bounding box center [622, 582] width 118 height 15
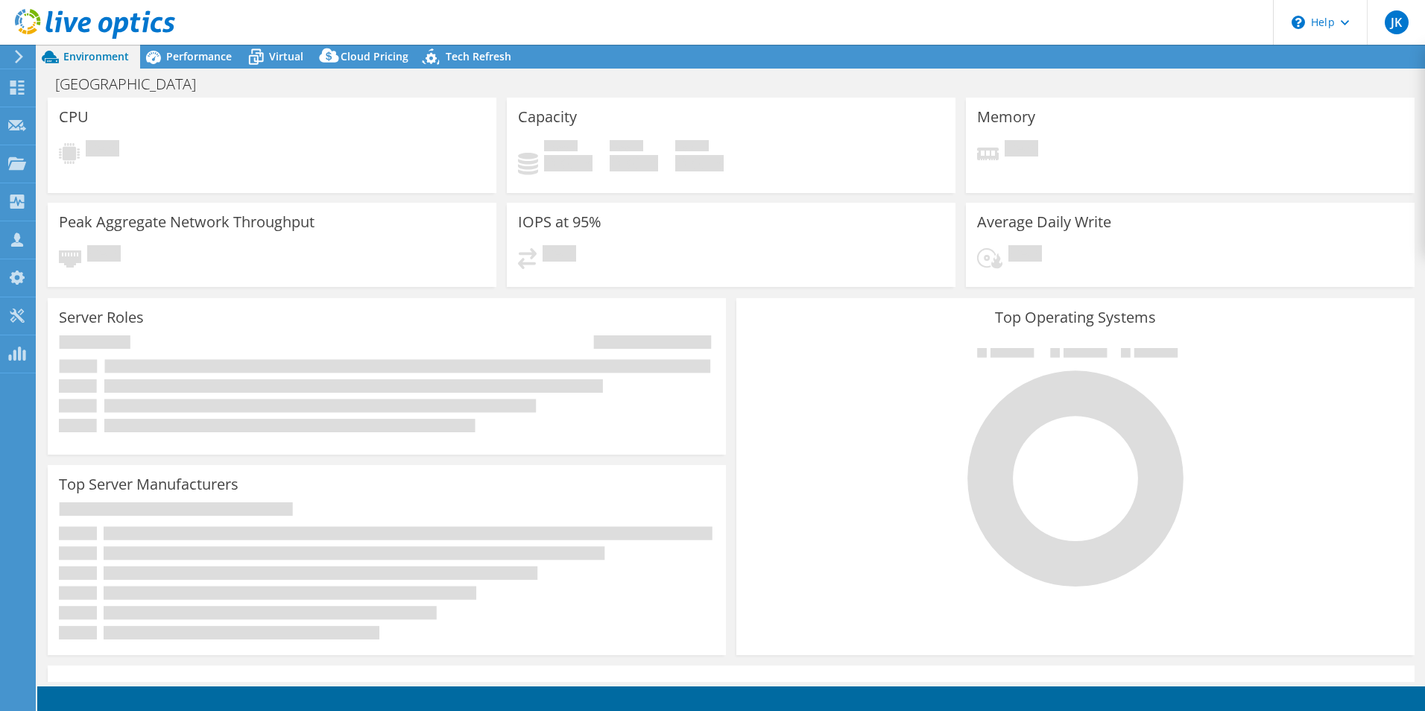
select select "USD"
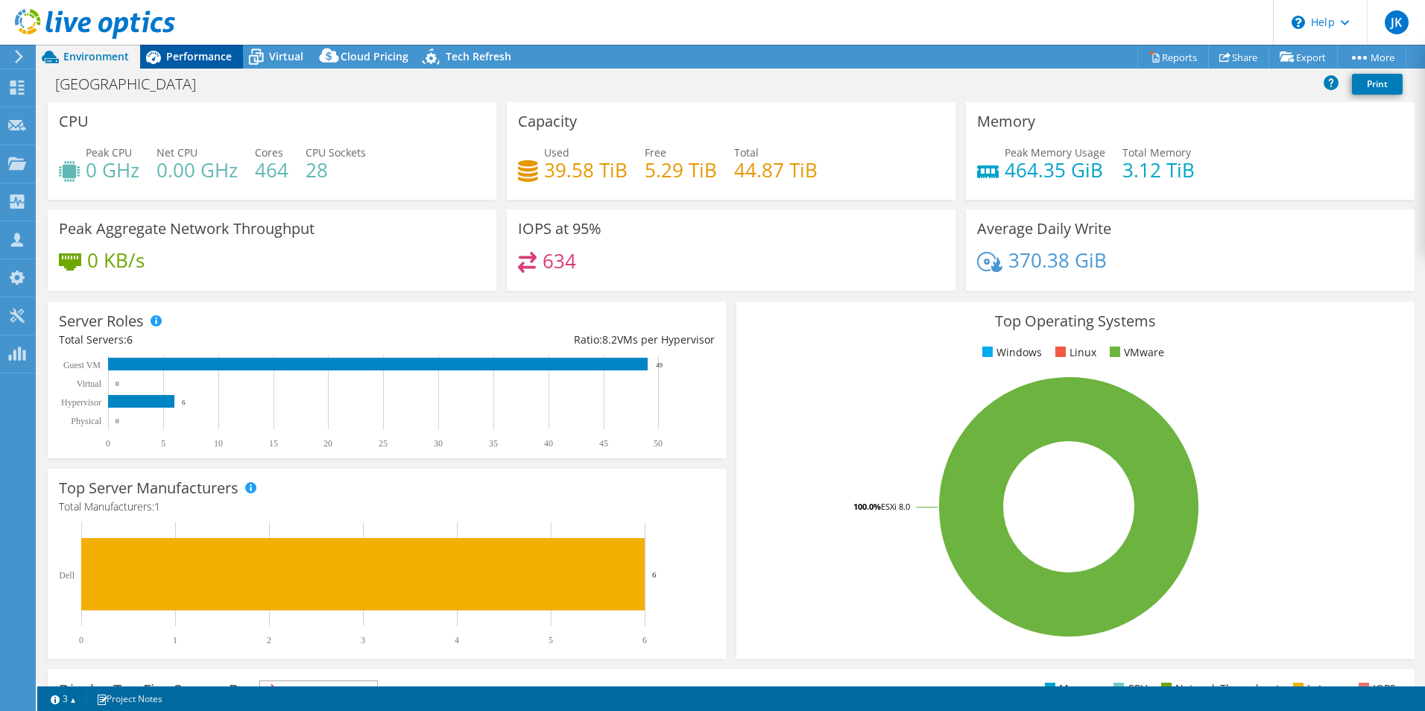
drag, startPoint x: 203, startPoint y: 55, endPoint x: 211, endPoint y: 63, distance: 11.1
click at [203, 54] on span "Performance" at bounding box center [199, 56] width 66 height 14
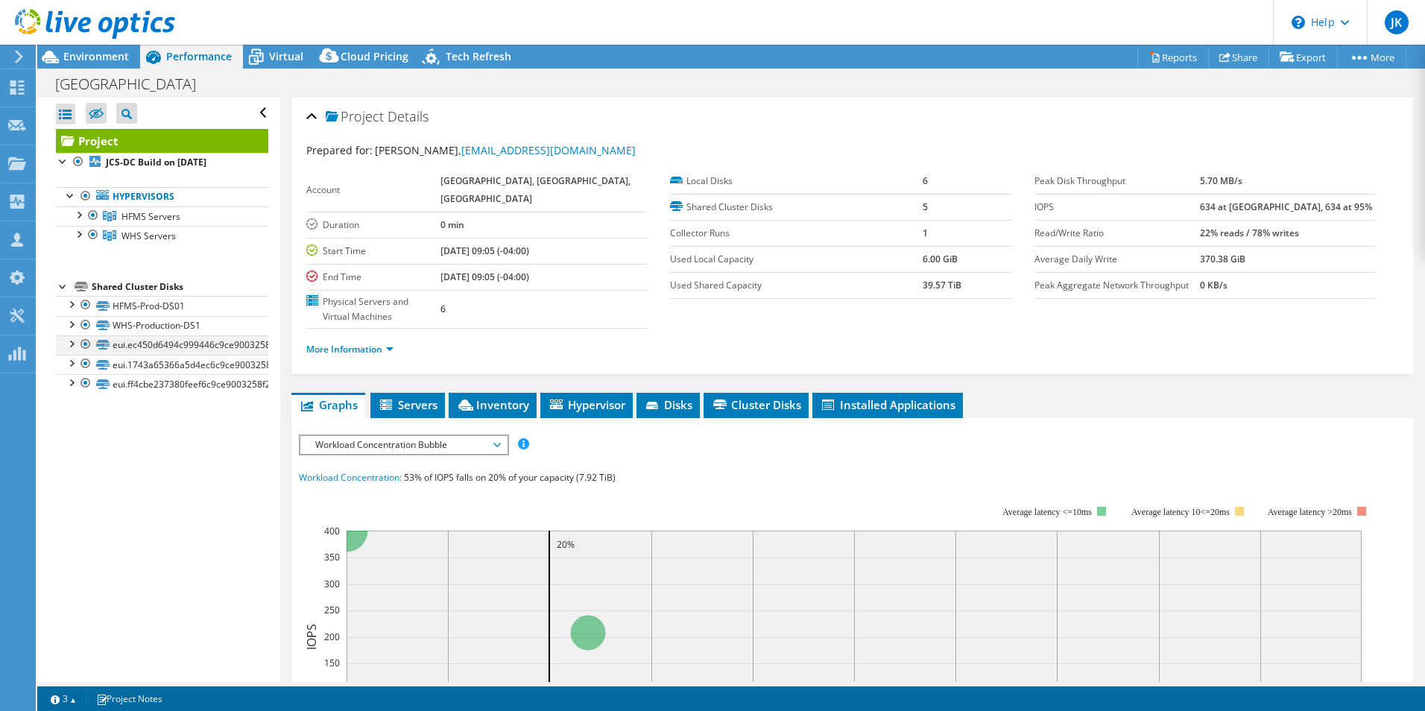
click at [82, 347] on div at bounding box center [85, 344] width 15 height 18
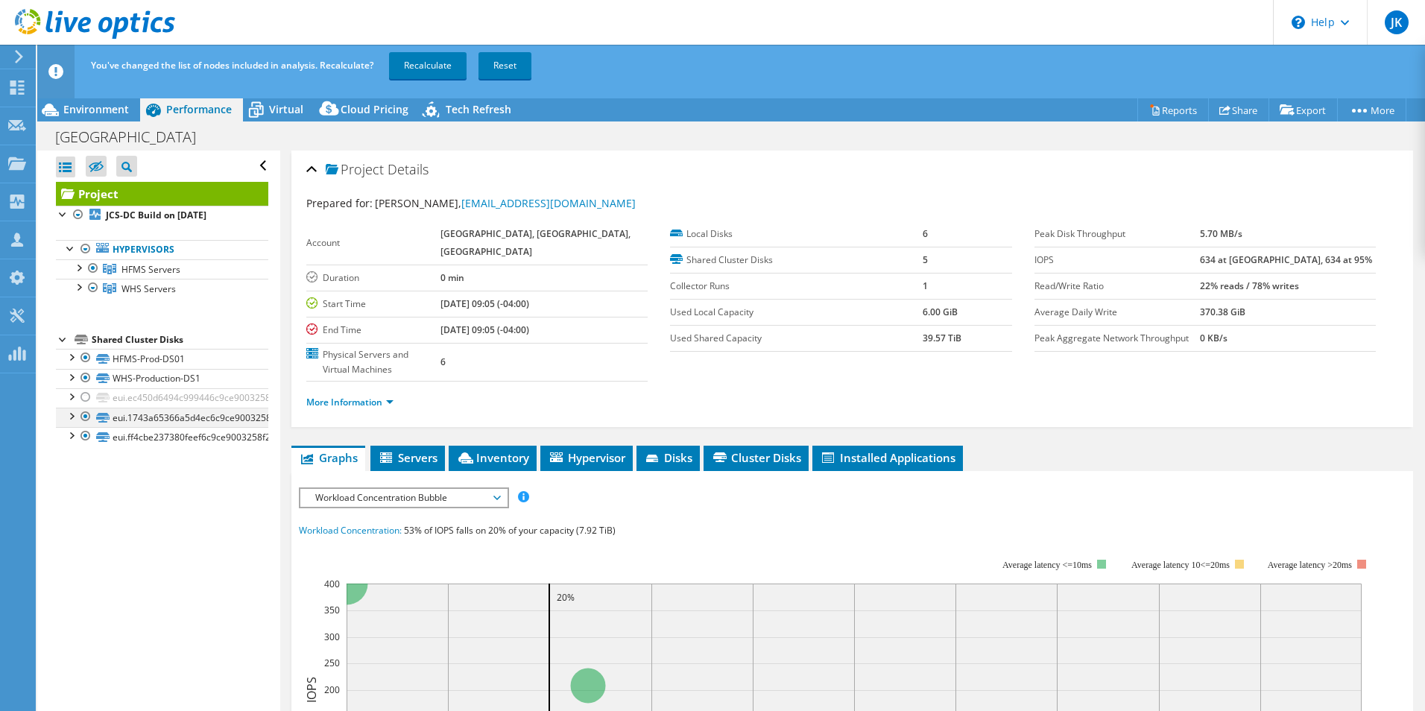
click at [81, 416] on div at bounding box center [85, 417] width 15 height 18
click at [80, 436] on div at bounding box center [85, 436] width 15 height 18
click at [429, 60] on link "Recalculate" at bounding box center [428, 65] width 78 height 27
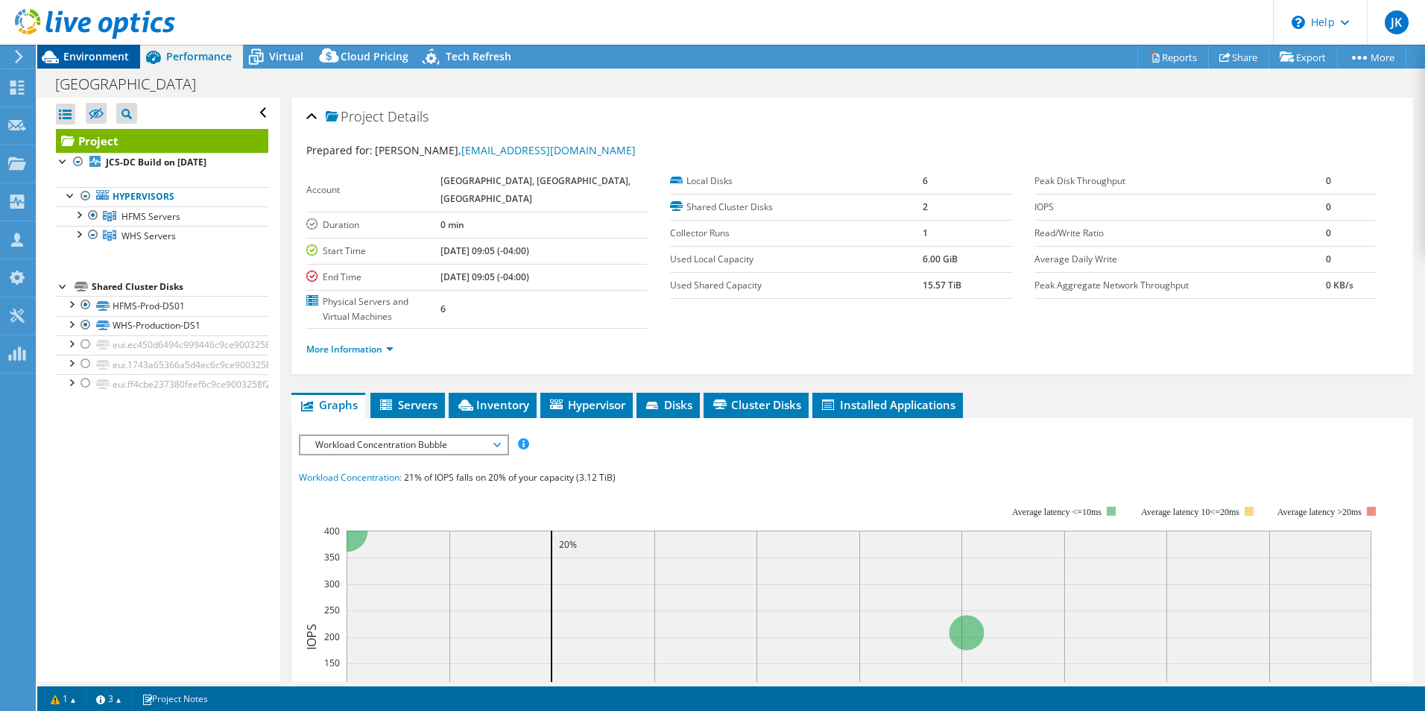
click at [85, 56] on span "Environment" at bounding box center [96, 56] width 66 height 14
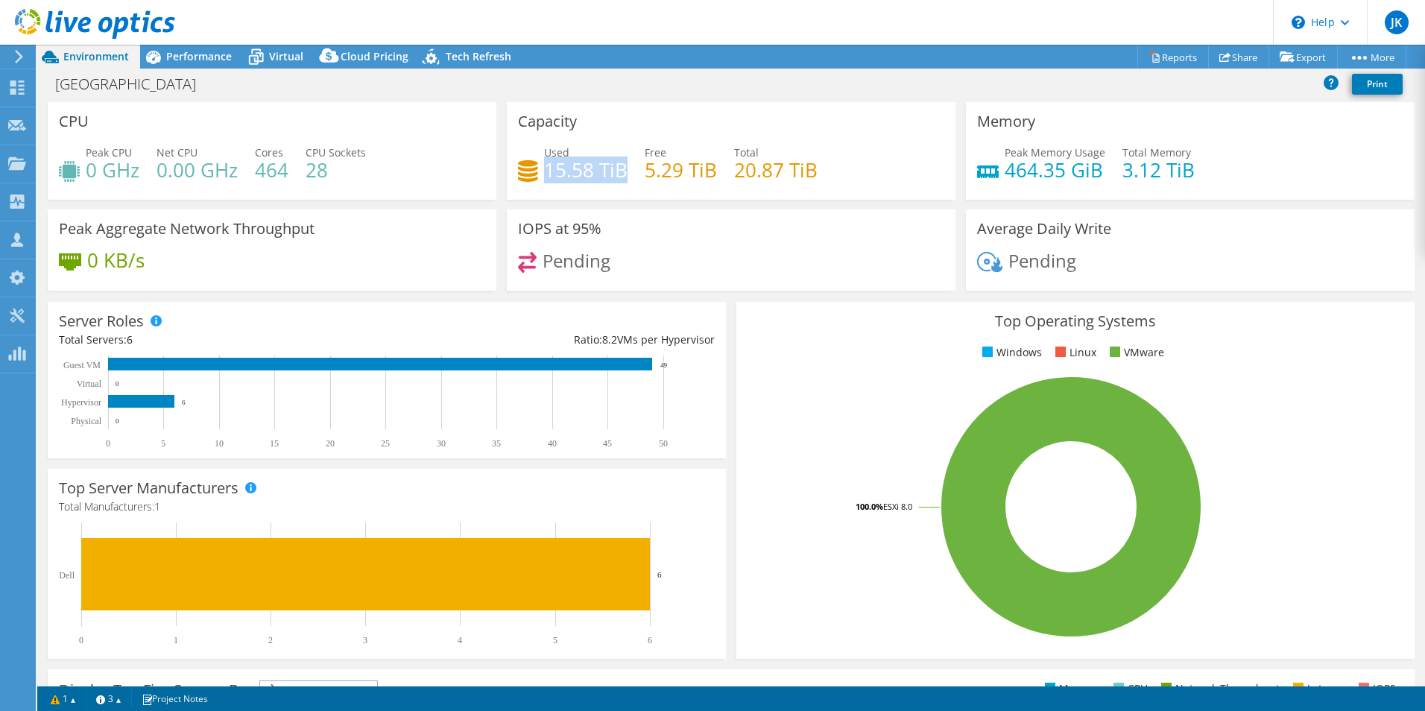
drag, startPoint x: 622, startPoint y: 169, endPoint x: 543, endPoint y: 168, distance: 79.0
click at [544, 168] on h4 "15.58 TiB" at bounding box center [585, 170] width 83 height 16
drag, startPoint x: 543, startPoint y: 168, endPoint x: 594, endPoint y: 184, distance: 53.7
click at [594, 183] on div "Used 15.58 TiB Free 5.29 TiB Total 20.87 TiB" at bounding box center [731, 169] width 426 height 48
click at [282, 57] on span "Virtual" at bounding box center [286, 56] width 34 height 14
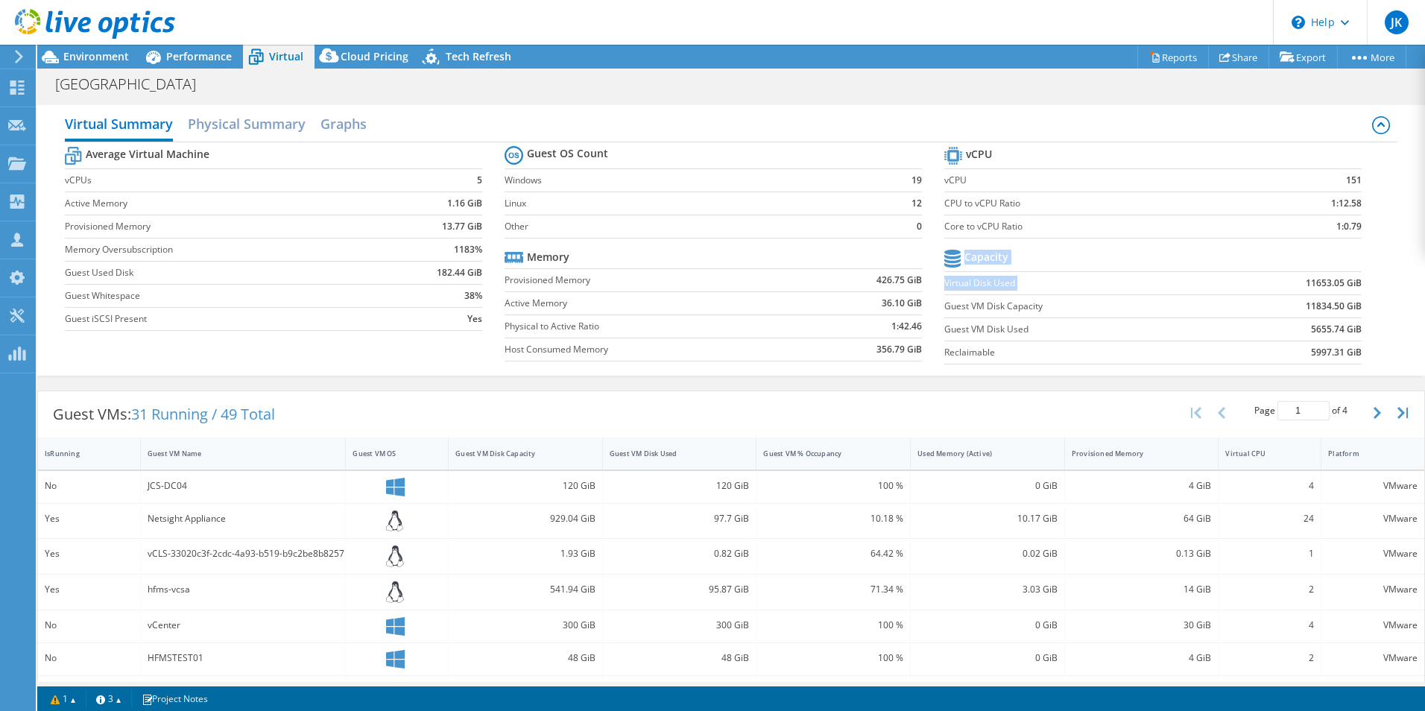
drag, startPoint x: 1355, startPoint y: 279, endPoint x: 1286, endPoint y: 283, distance: 68.7
click at [1286, 283] on section "vCPU vCPU 151 CPU to vCPU Ratio 1:12.58 Core to vCPU Ratio 1:0.79 Capacity Virt…" at bounding box center [1164, 257] width 440 height 229
drag, startPoint x: 1286, startPoint y: 283, endPoint x: 1268, endPoint y: 329, distance: 48.8
click at [1268, 328] on td "5655.74 GiB" at bounding box center [1289, 328] width 145 height 23
drag, startPoint x: 1297, startPoint y: 329, endPoint x: 1352, endPoint y: 326, distance: 54.5
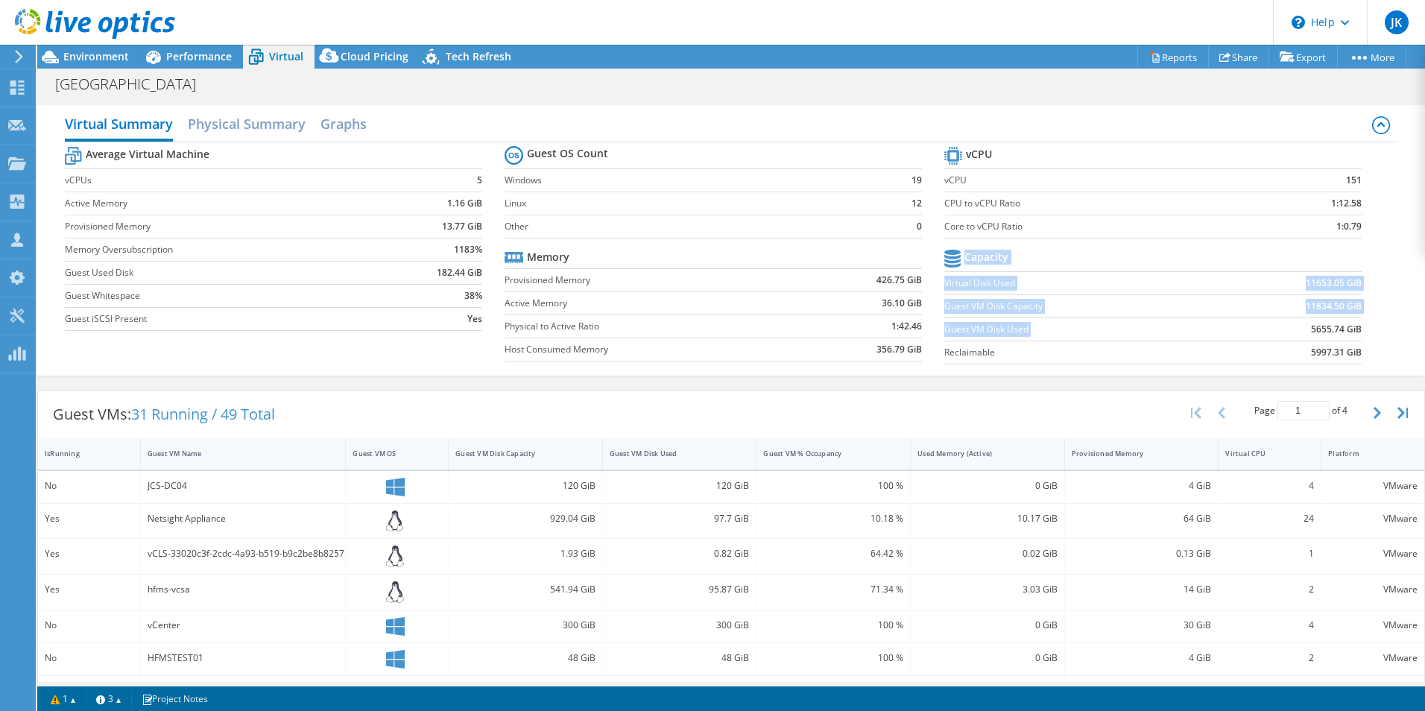
click at [1352, 326] on section "vCPU vCPU 151 CPU to vCPU Ratio 1:12.58 Core to vCPU Ratio 1:0.79 Capacity Virt…" at bounding box center [1164, 257] width 440 height 229
drag, startPoint x: 1352, startPoint y: 326, endPoint x: 1266, endPoint y: 329, distance: 85.8
click at [1266, 329] on td "5655.74 GiB" at bounding box center [1289, 328] width 145 height 23
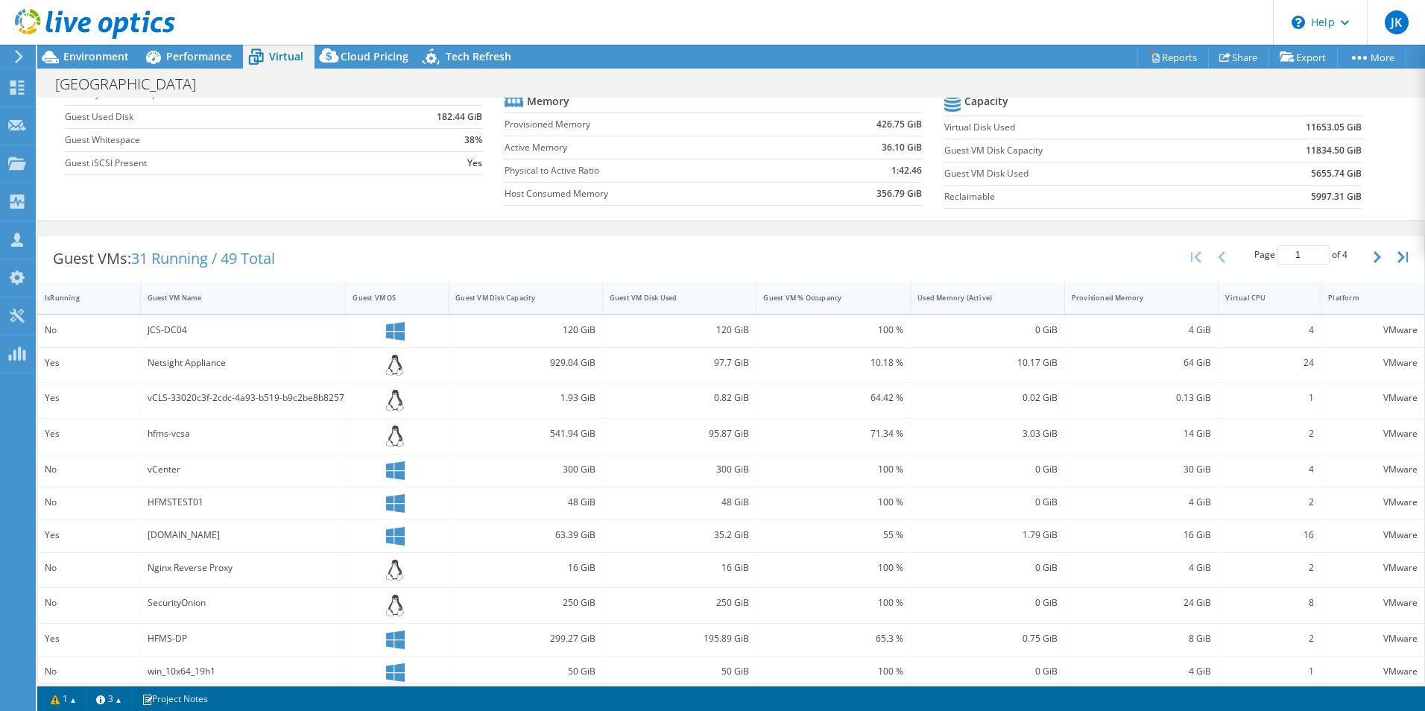
scroll to position [155, 0]
click at [69, 302] on div "IsRunning" at bounding box center [80, 299] width 71 height 10
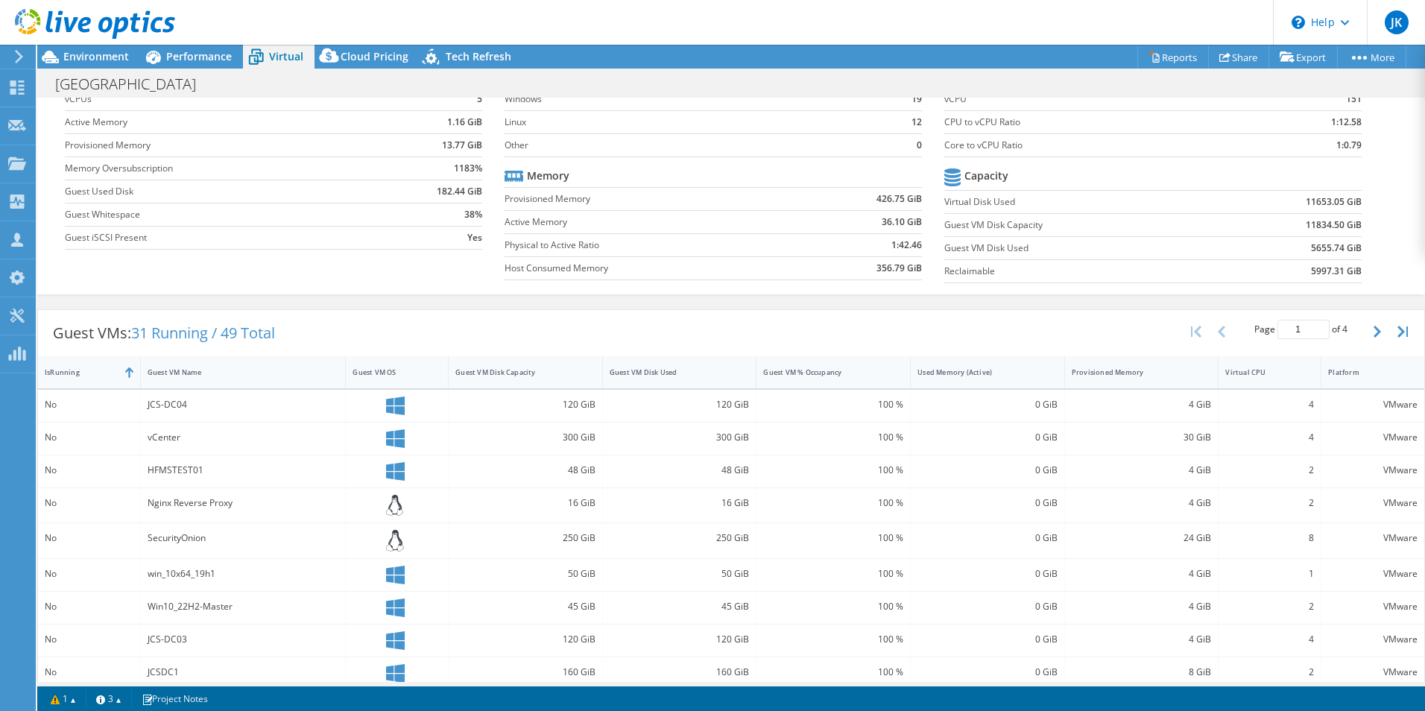
scroll to position [72, 0]
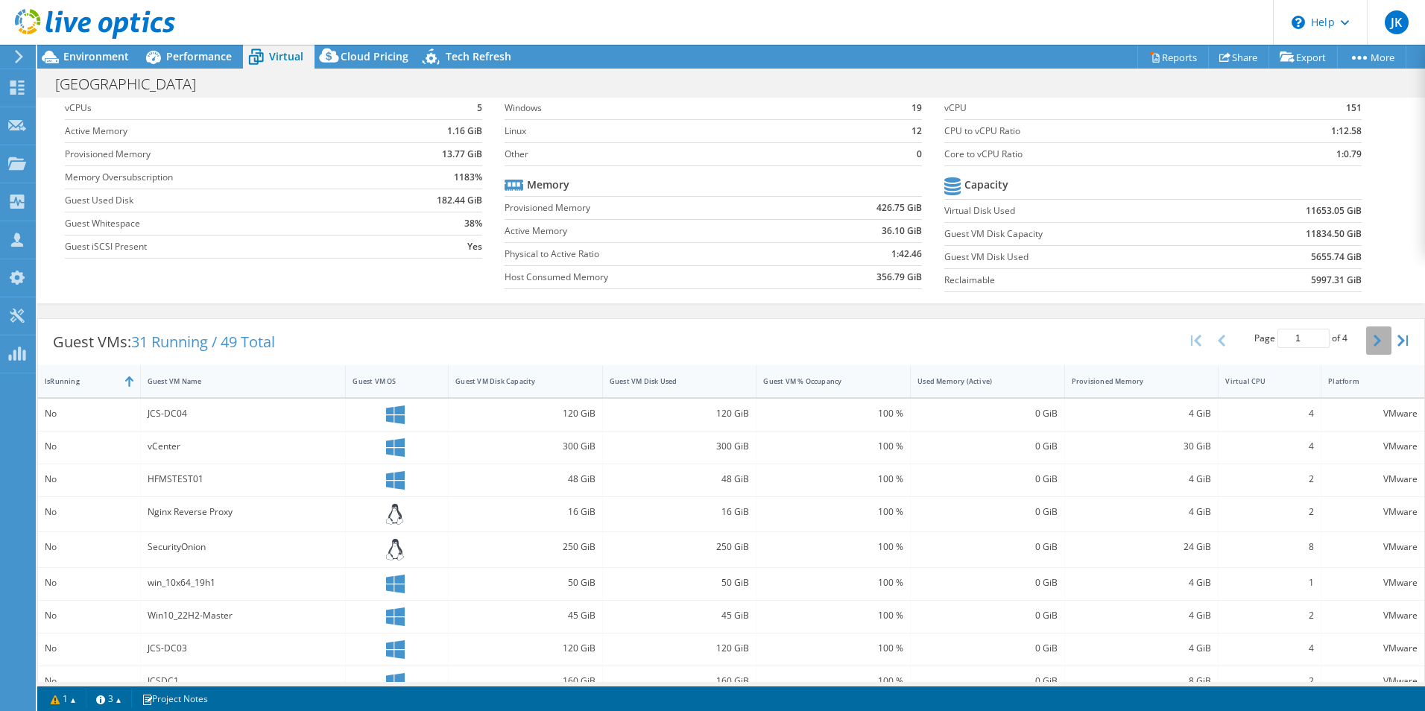
click at [1373, 341] on icon "button" at bounding box center [1376, 341] width 7 height 12
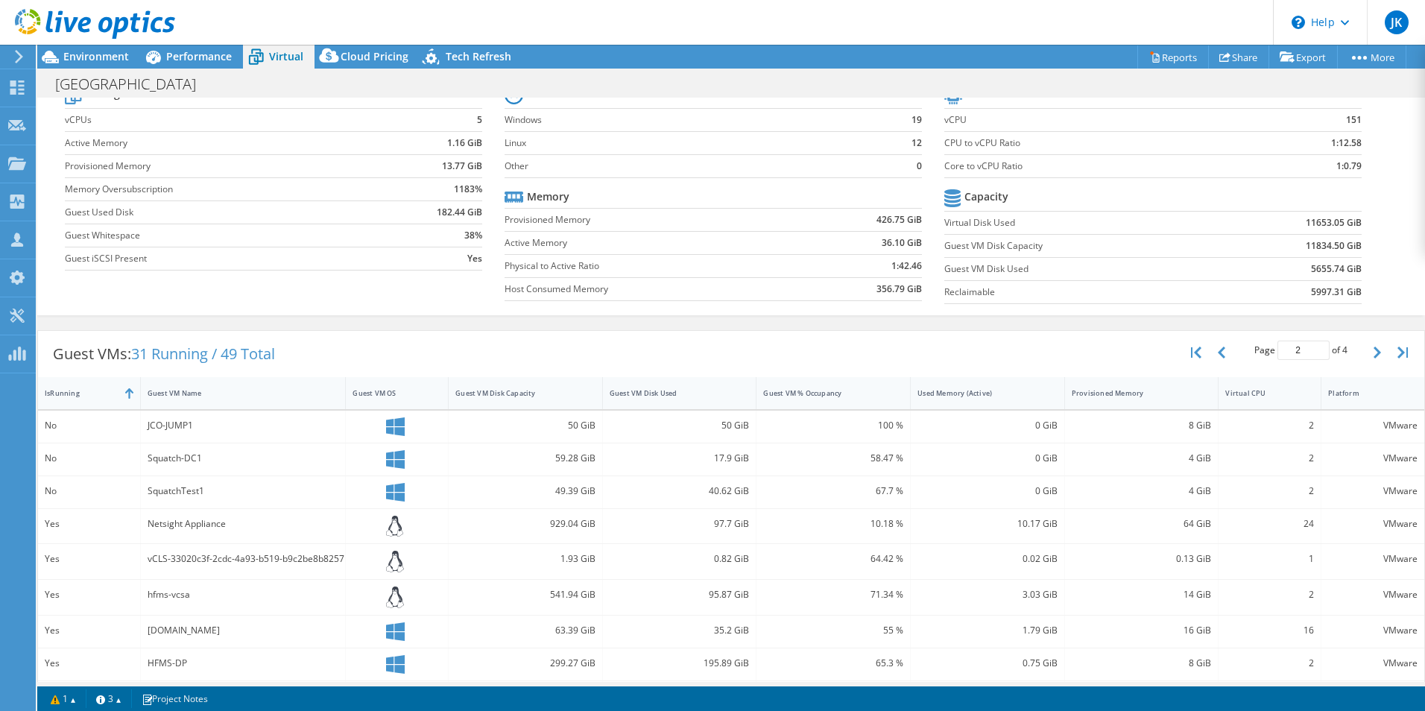
scroll to position [0, 0]
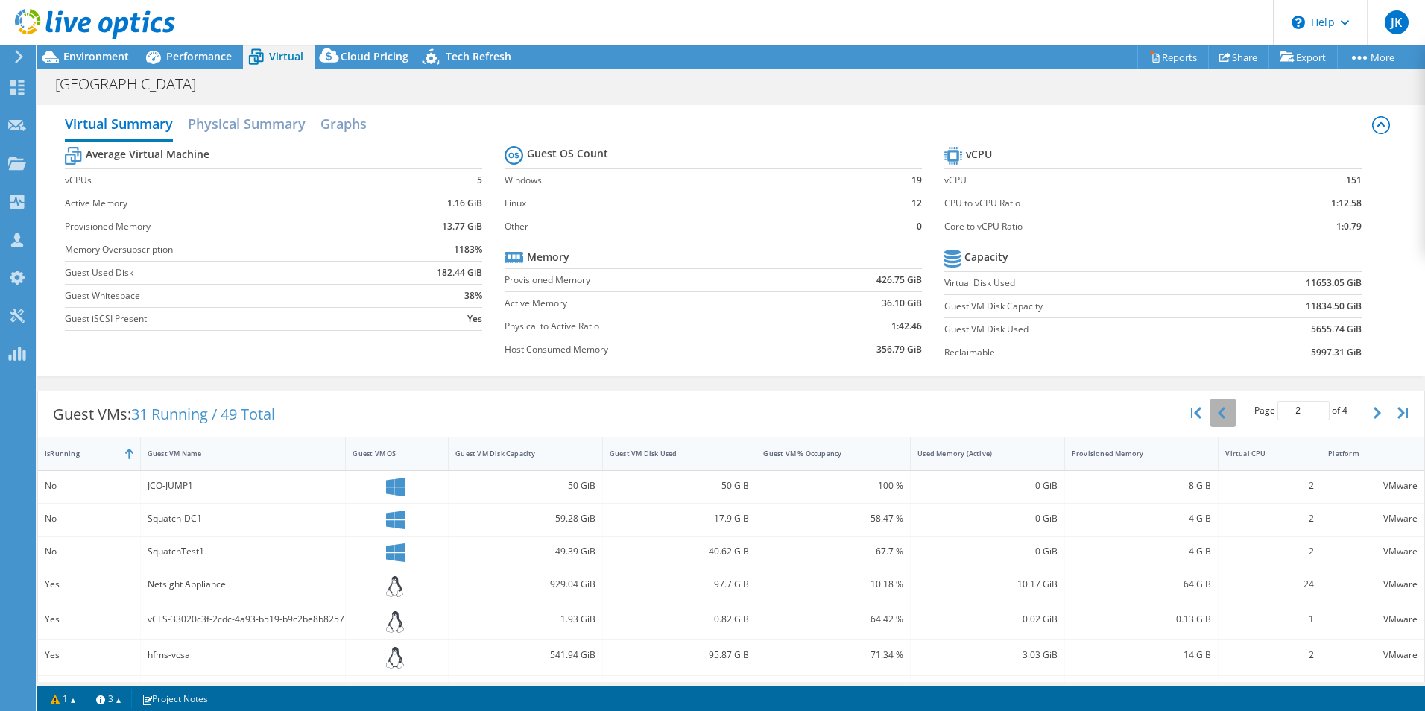
click at [1210, 417] on button "button" at bounding box center [1222, 413] width 25 height 28
type input "1"
click at [16, 89] on icon at bounding box center [17, 87] width 18 height 14
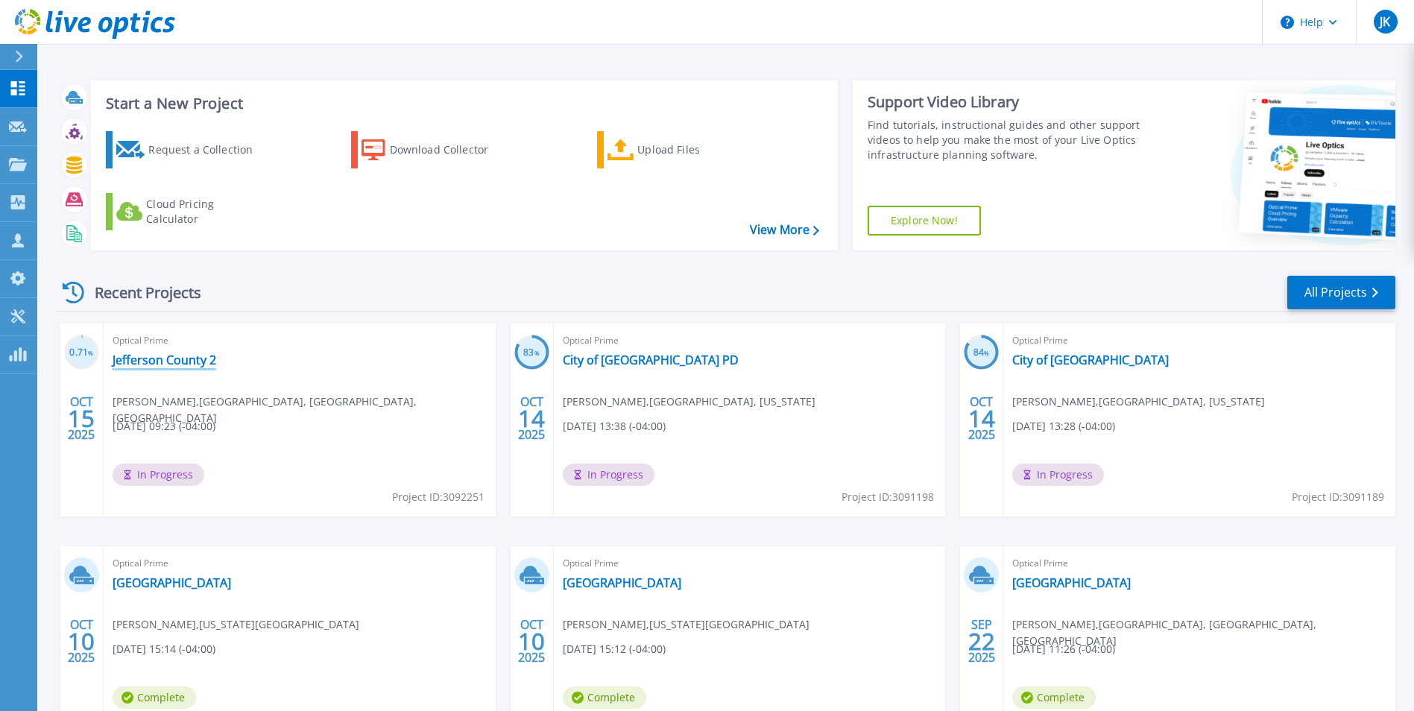
click at [159, 359] on link "Jefferson County 2" at bounding box center [165, 359] width 104 height 15
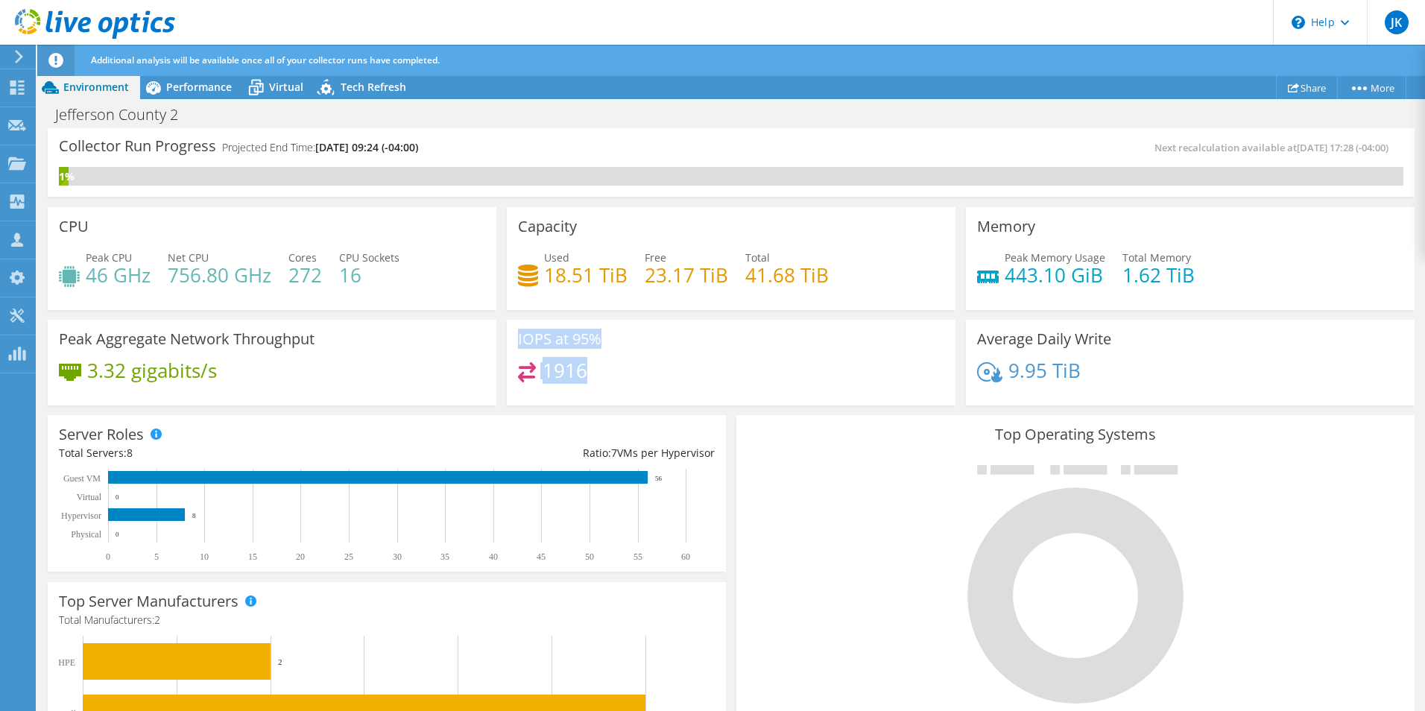
drag, startPoint x: 599, startPoint y: 376, endPoint x: 513, endPoint y: 339, distance: 93.2
click at [513, 339] on div "IOPS at 95% 1916" at bounding box center [731, 363] width 449 height 86
drag, startPoint x: 513, startPoint y: 339, endPoint x: 595, endPoint y: 373, distance: 87.9
click at [595, 373] on div "1916" at bounding box center [731, 378] width 426 height 32
drag, startPoint x: 592, startPoint y: 367, endPoint x: 514, endPoint y: 338, distance: 83.0
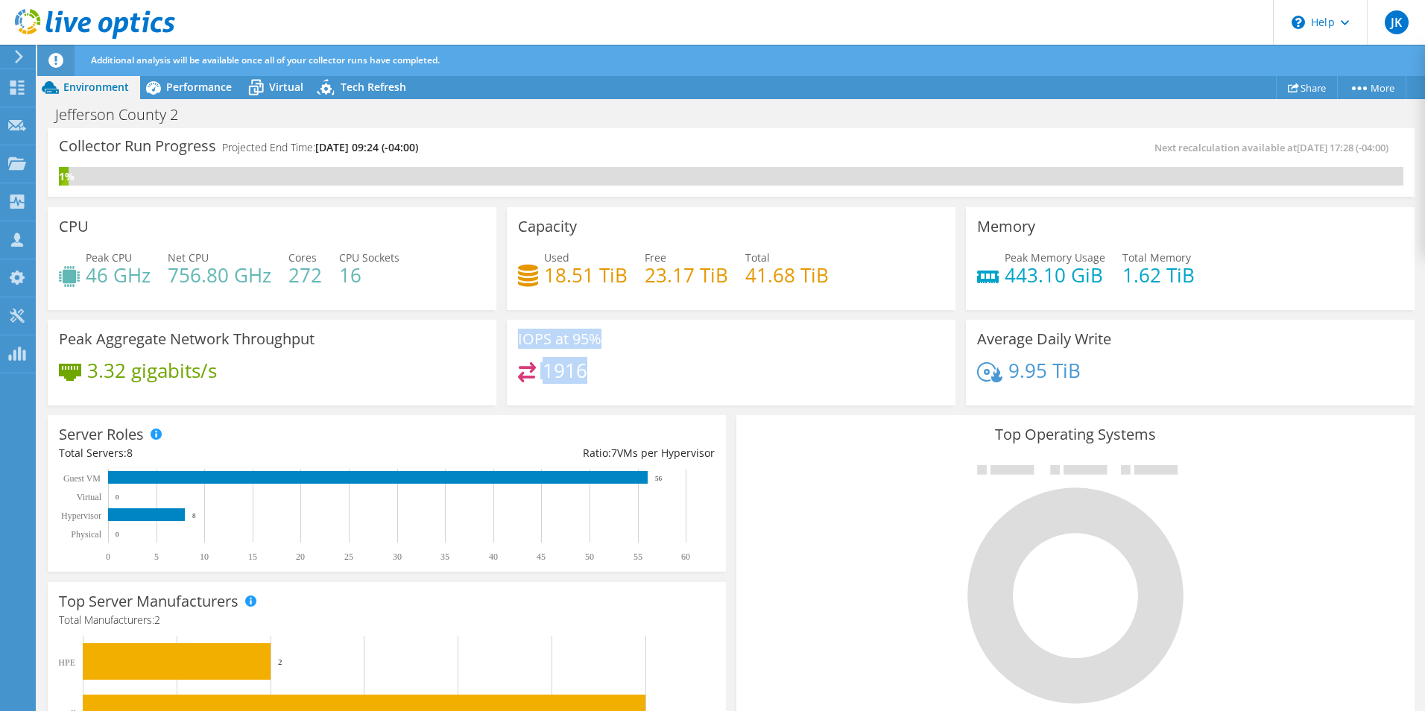
click at [514, 338] on div "IOPS at 95% 1916" at bounding box center [731, 363] width 449 height 86
drag, startPoint x: 514, startPoint y: 338, endPoint x: 587, endPoint y: 374, distance: 81.7
click at [587, 374] on div "1916" at bounding box center [731, 378] width 426 height 32
drag, startPoint x: 586, startPoint y: 374, endPoint x: 516, endPoint y: 342, distance: 77.0
click at [516, 342] on div "IOPS at 95% 1916" at bounding box center [731, 363] width 449 height 86
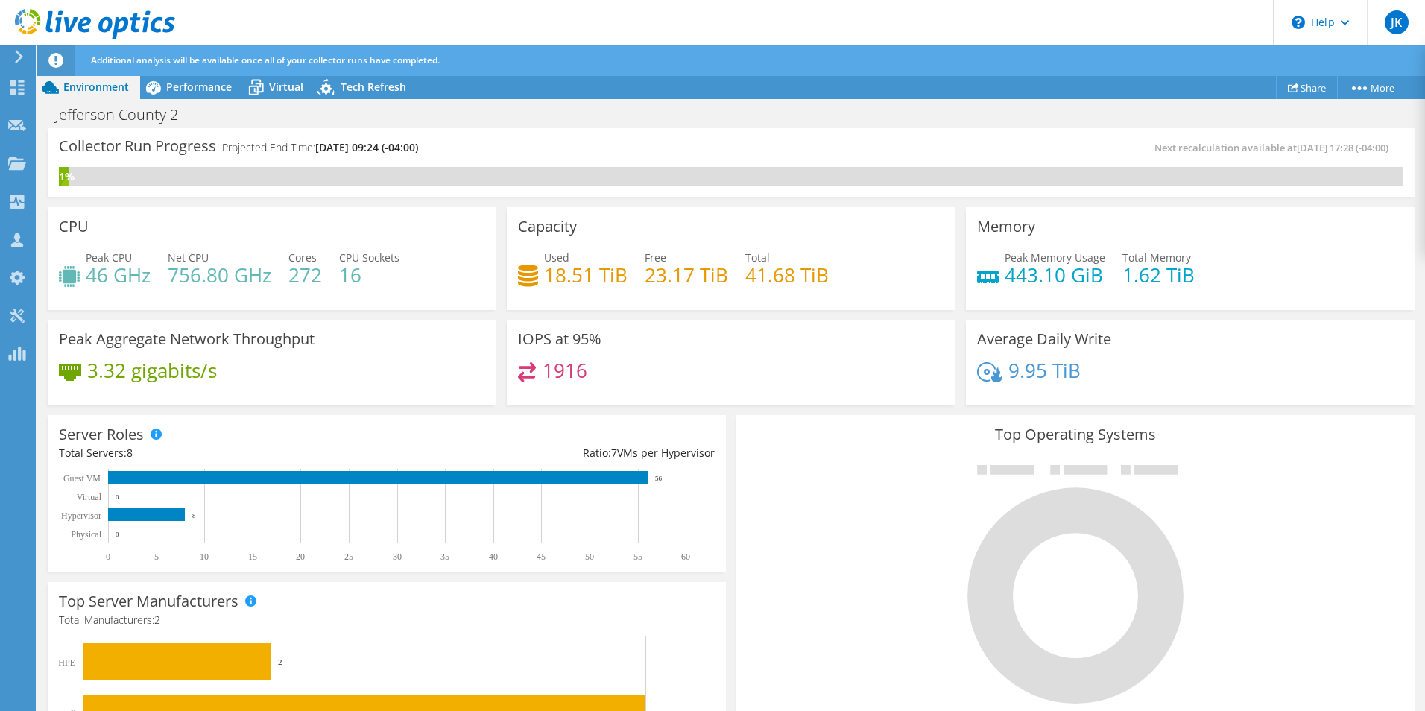
drag, startPoint x: 516, startPoint y: 342, endPoint x: 602, endPoint y: 373, distance: 91.7
click at [602, 373] on div "1916" at bounding box center [731, 378] width 426 height 32
drag, startPoint x: 602, startPoint y: 373, endPoint x: 494, endPoint y: 340, distance: 112.9
click at [494, 340] on div "CPU Peak CPU 46 GHz Net CPU 756.80 GHz Cores 272 CPU Sockets 16 Capacity Used 1…" at bounding box center [730, 306] width 1377 height 209
drag, startPoint x: 494, startPoint y: 340, endPoint x: 617, endPoint y: 369, distance: 126.3
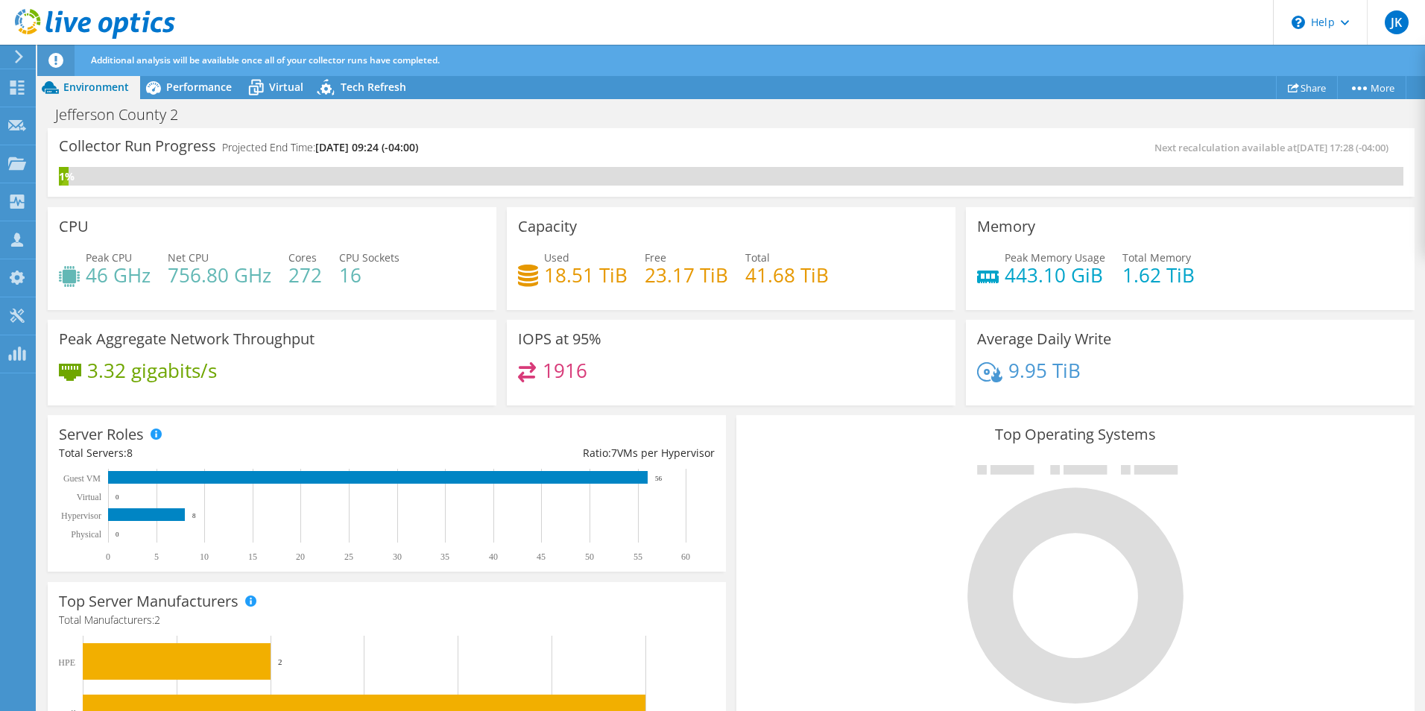
click at [617, 369] on div "1916" at bounding box center [731, 378] width 426 height 32
click at [175, 89] on span "Performance" at bounding box center [199, 87] width 66 height 14
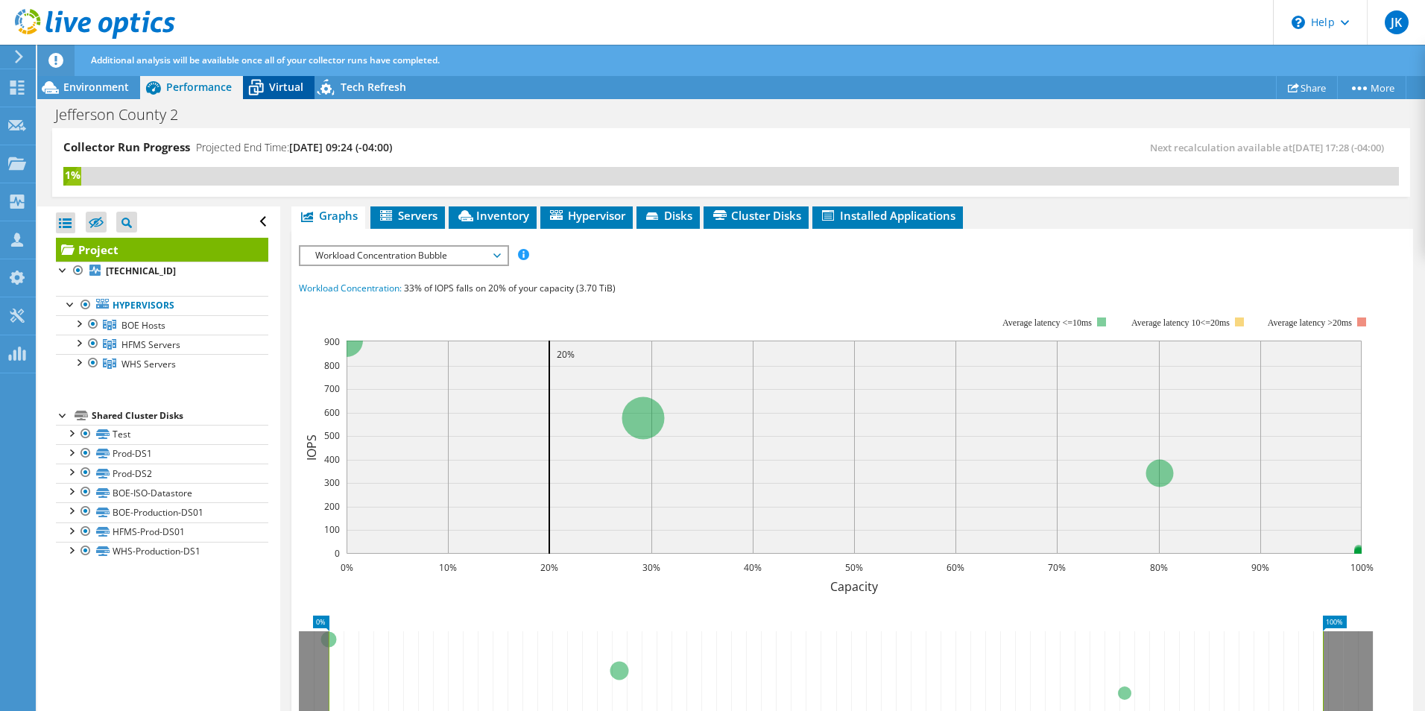
click at [279, 94] on div "Virtual" at bounding box center [279, 87] width 72 height 24
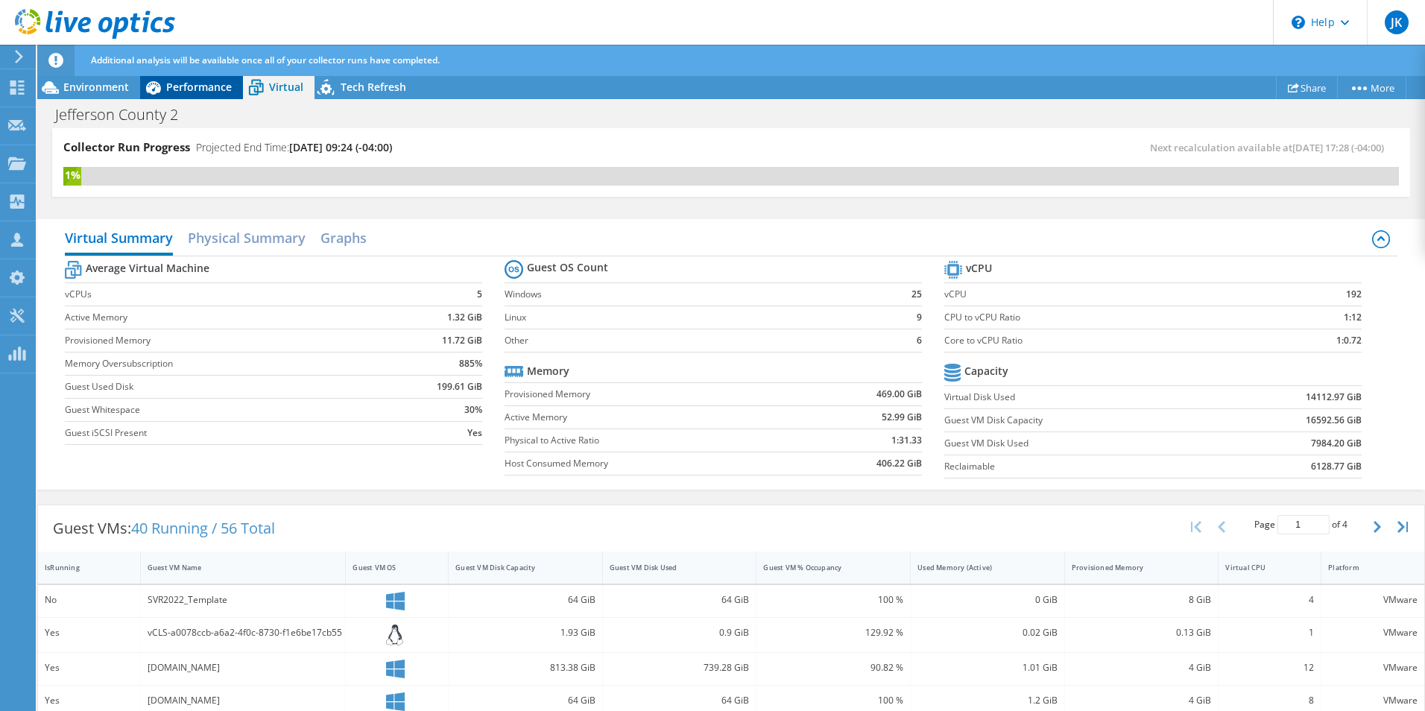
click at [195, 95] on div "Performance" at bounding box center [191, 87] width 103 height 24
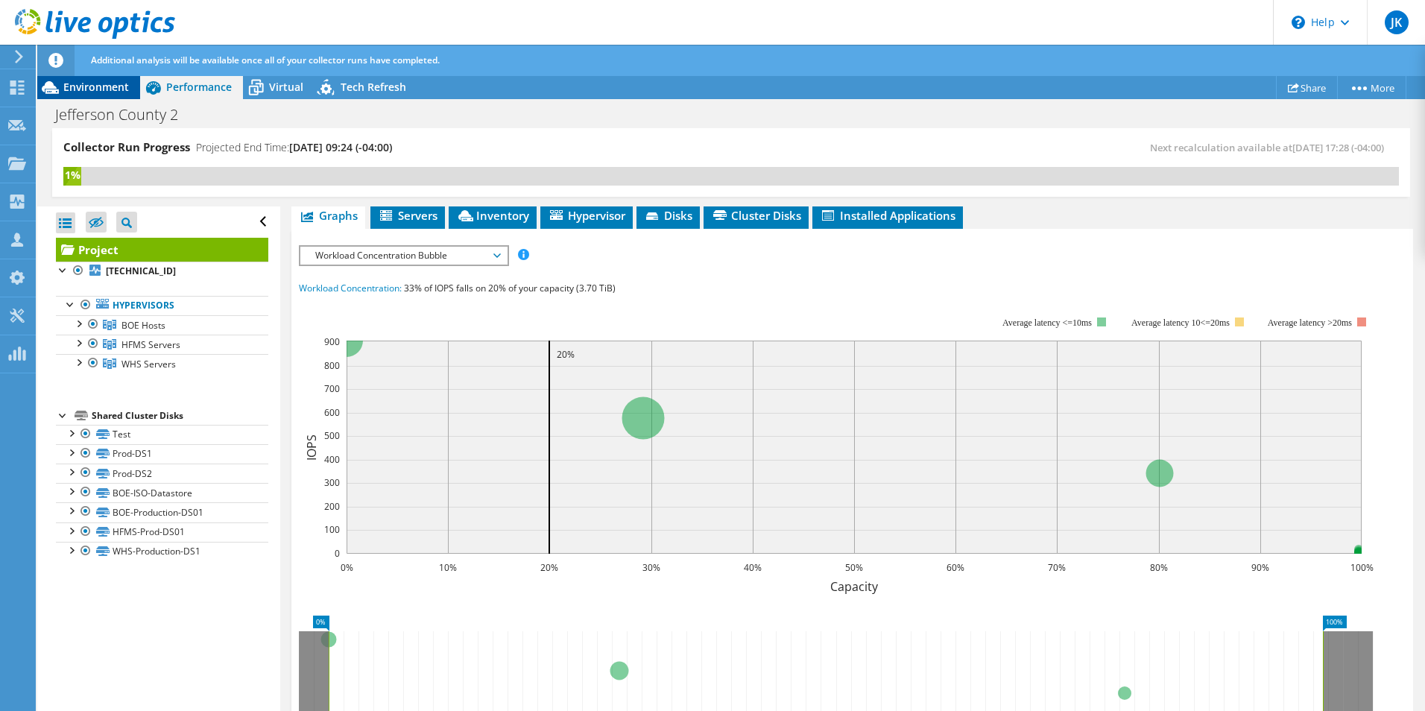
click at [74, 91] on span "Environment" at bounding box center [96, 87] width 66 height 14
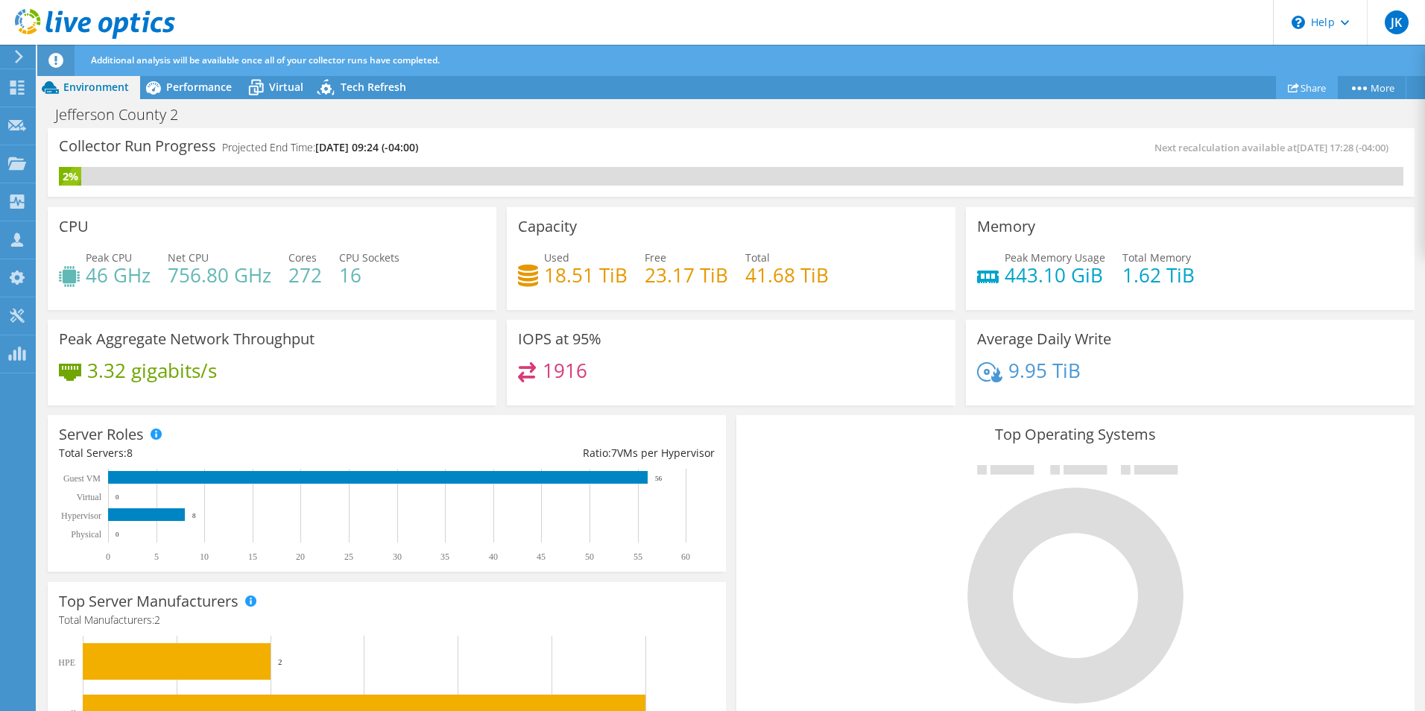
click at [1295, 86] on link "Share" at bounding box center [1307, 87] width 62 height 23
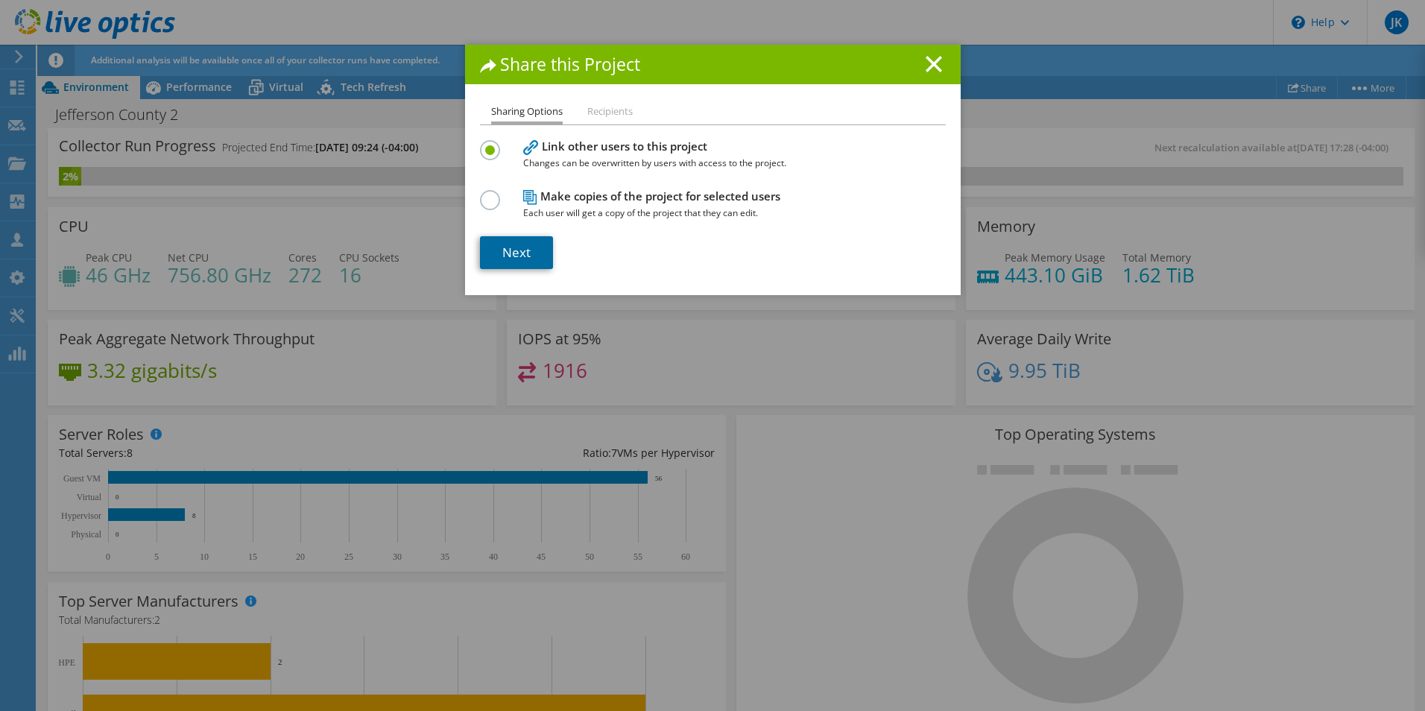
click at [519, 256] on link "Next" at bounding box center [516, 252] width 73 height 33
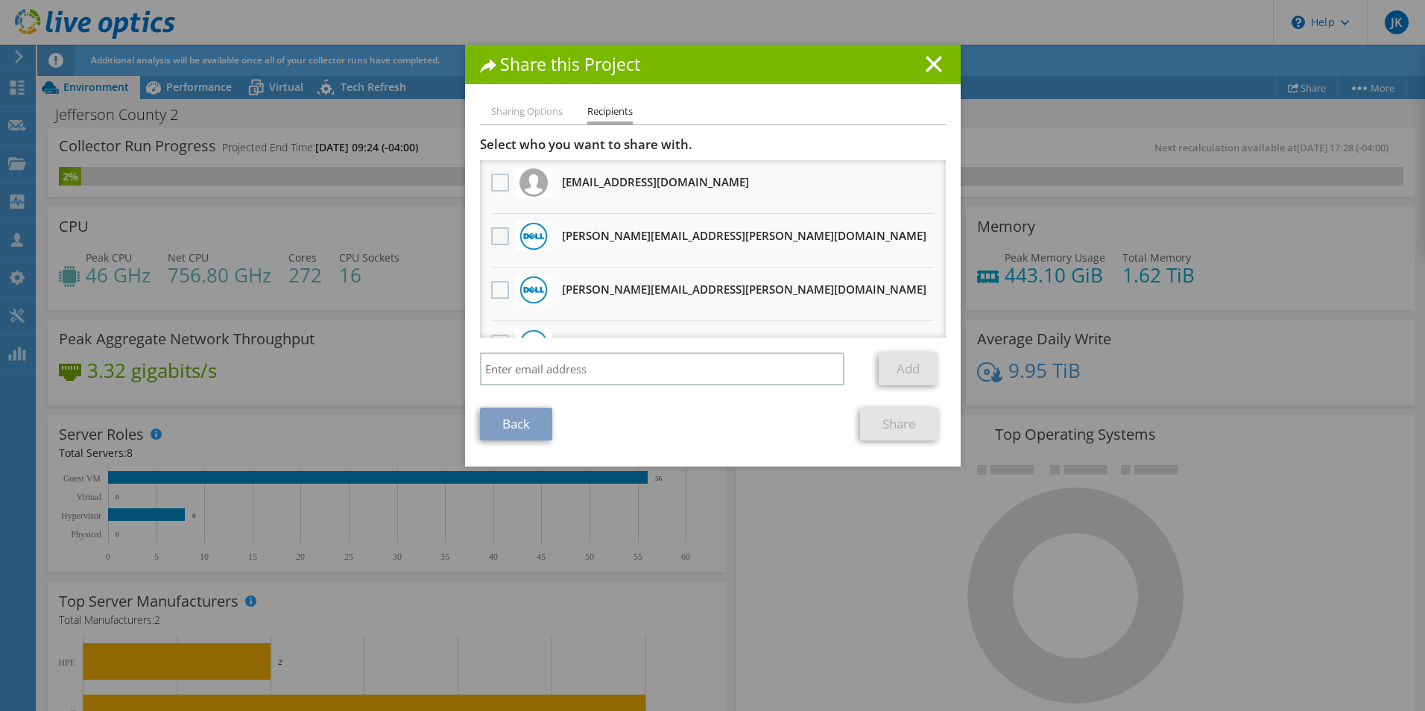
click at [500, 235] on label at bounding box center [502, 236] width 22 height 18
click at [0, 0] on input "checkbox" at bounding box center [0, 0] width 0 height 0
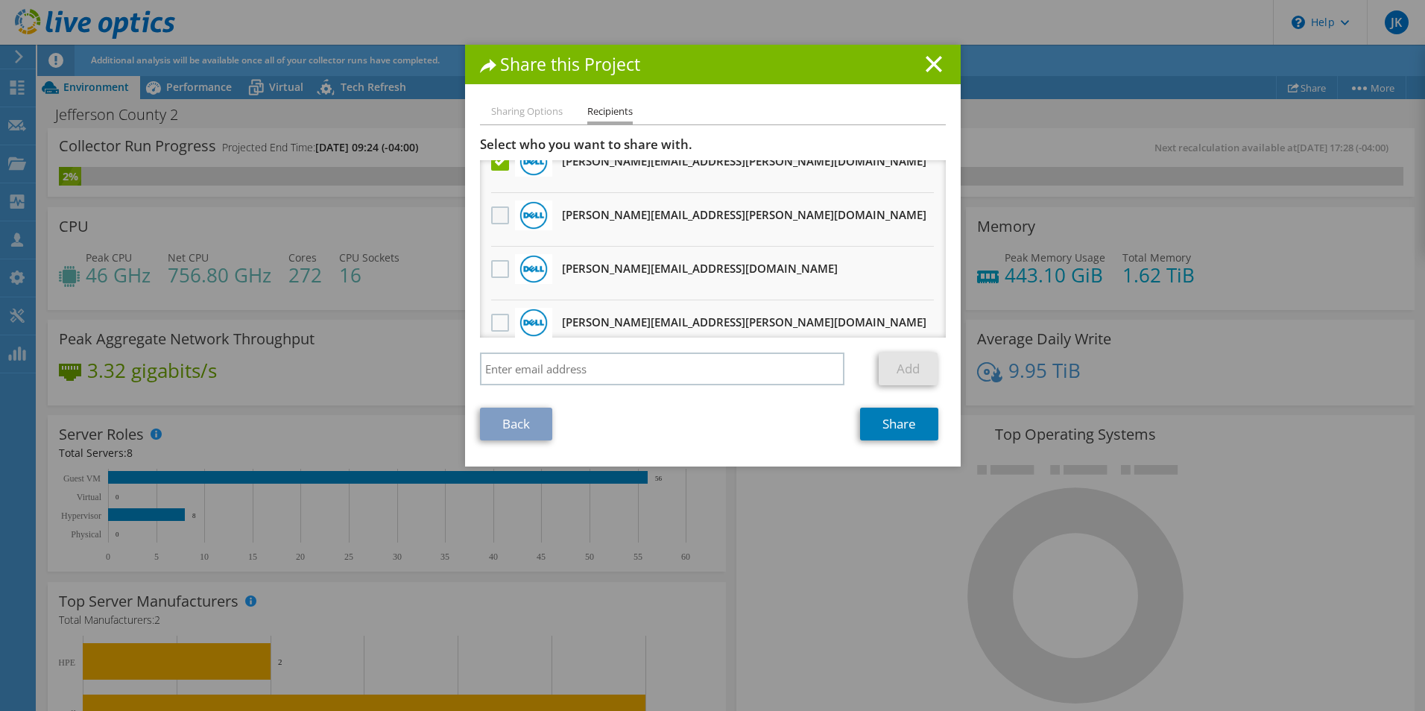
click at [491, 211] on label at bounding box center [502, 215] width 22 height 18
click at [0, 0] on input "checkbox" at bounding box center [0, 0] width 0 height 0
click at [884, 431] on link "Share" at bounding box center [899, 424] width 78 height 33
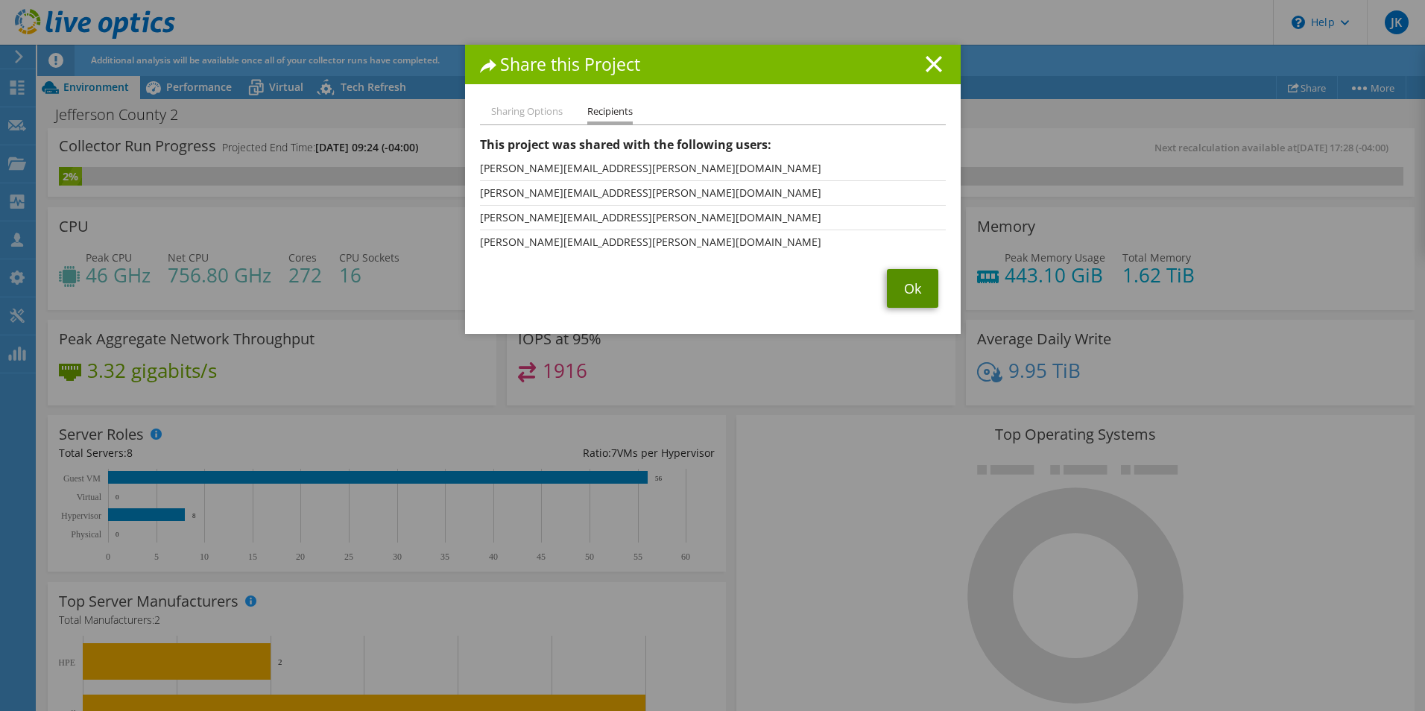
click at [896, 290] on link "Ok" at bounding box center [912, 288] width 51 height 39
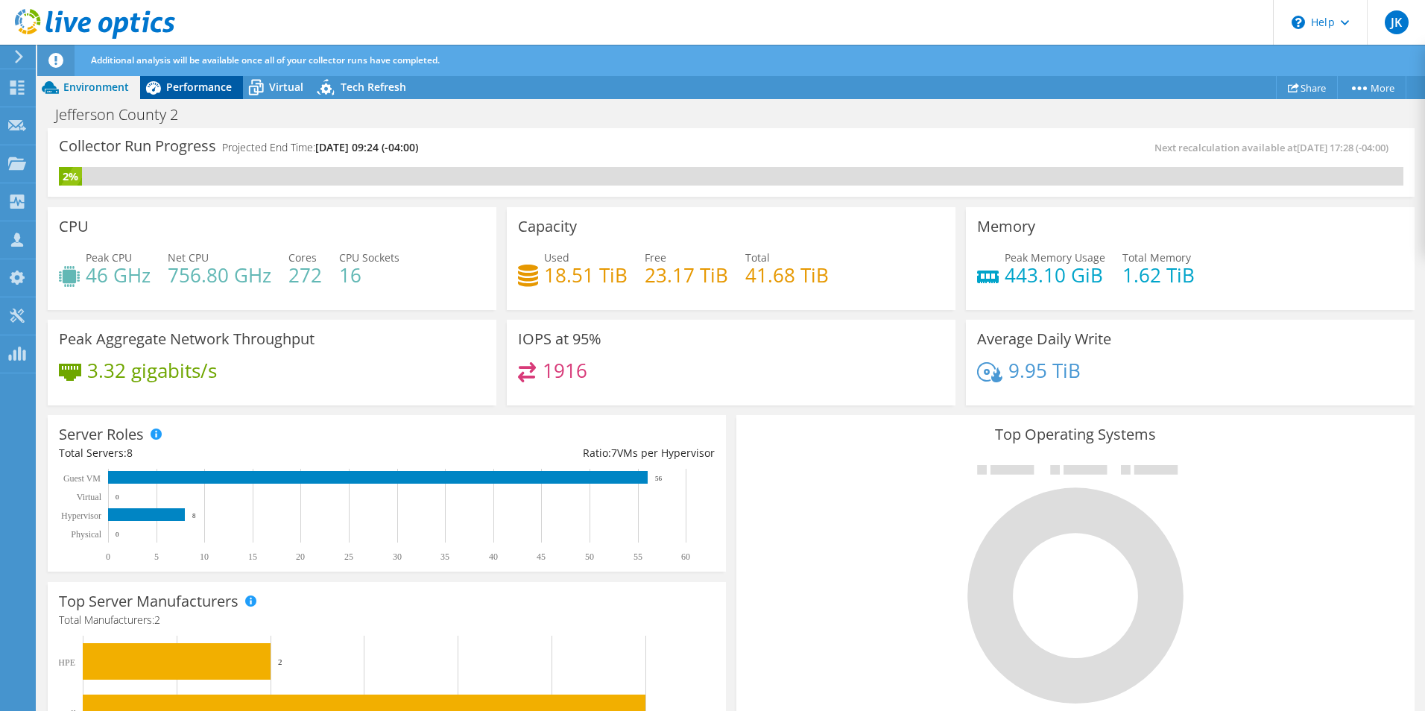
click at [212, 89] on span "Performance" at bounding box center [199, 87] width 66 height 14
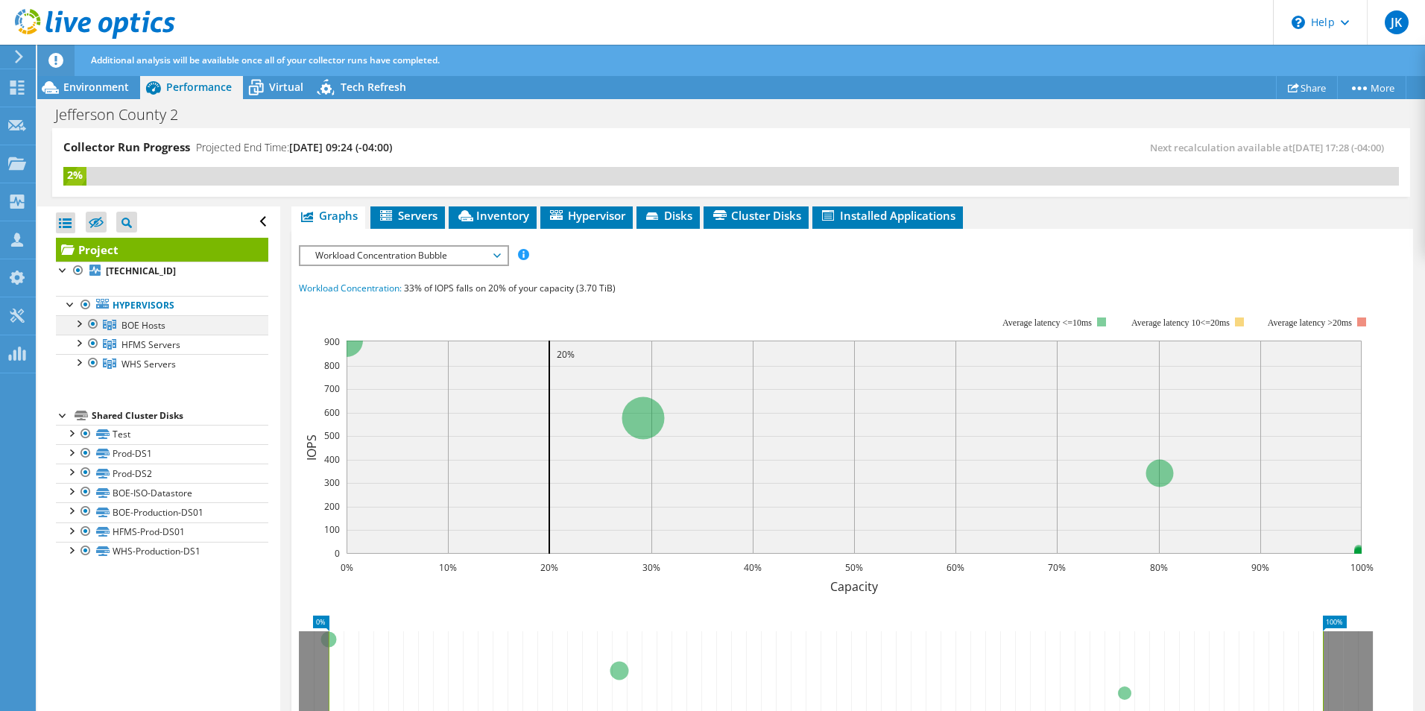
click at [80, 323] on div at bounding box center [78, 322] width 15 height 15
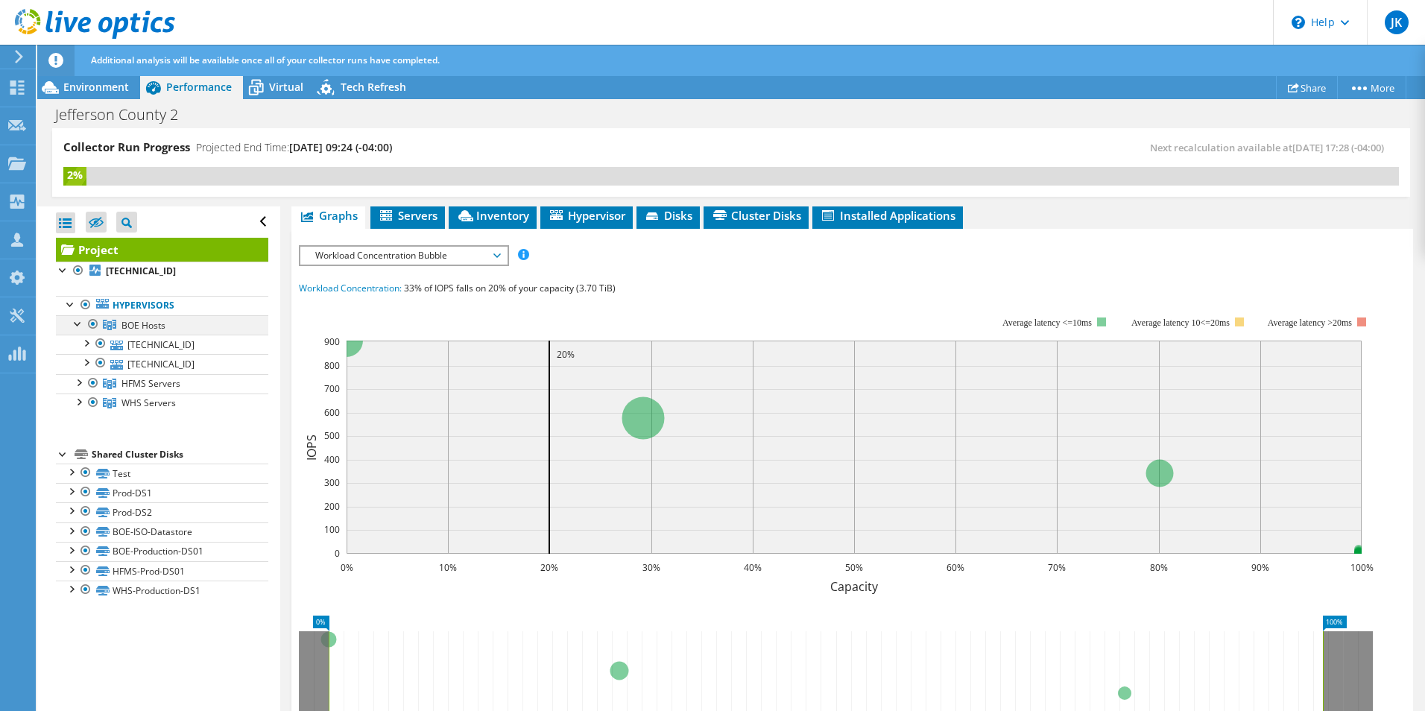
click at [80, 323] on div at bounding box center [78, 322] width 15 height 15
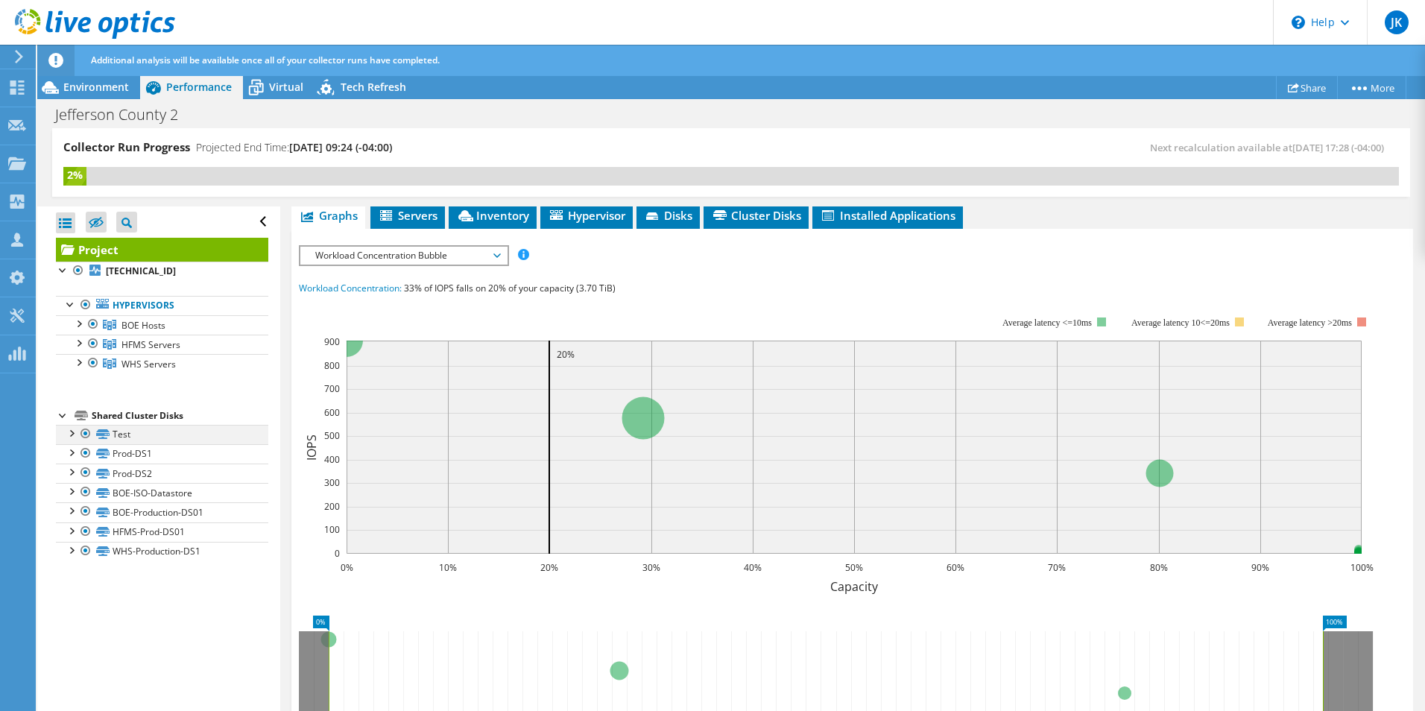
click at [68, 432] on div at bounding box center [70, 432] width 15 height 15
click at [72, 435] on div at bounding box center [70, 432] width 15 height 15
click at [73, 533] on div at bounding box center [70, 529] width 15 height 15
click at [74, 530] on div at bounding box center [70, 529] width 15 height 15
click at [132, 551] on link "WHS-Production-DS1" at bounding box center [162, 551] width 212 height 19
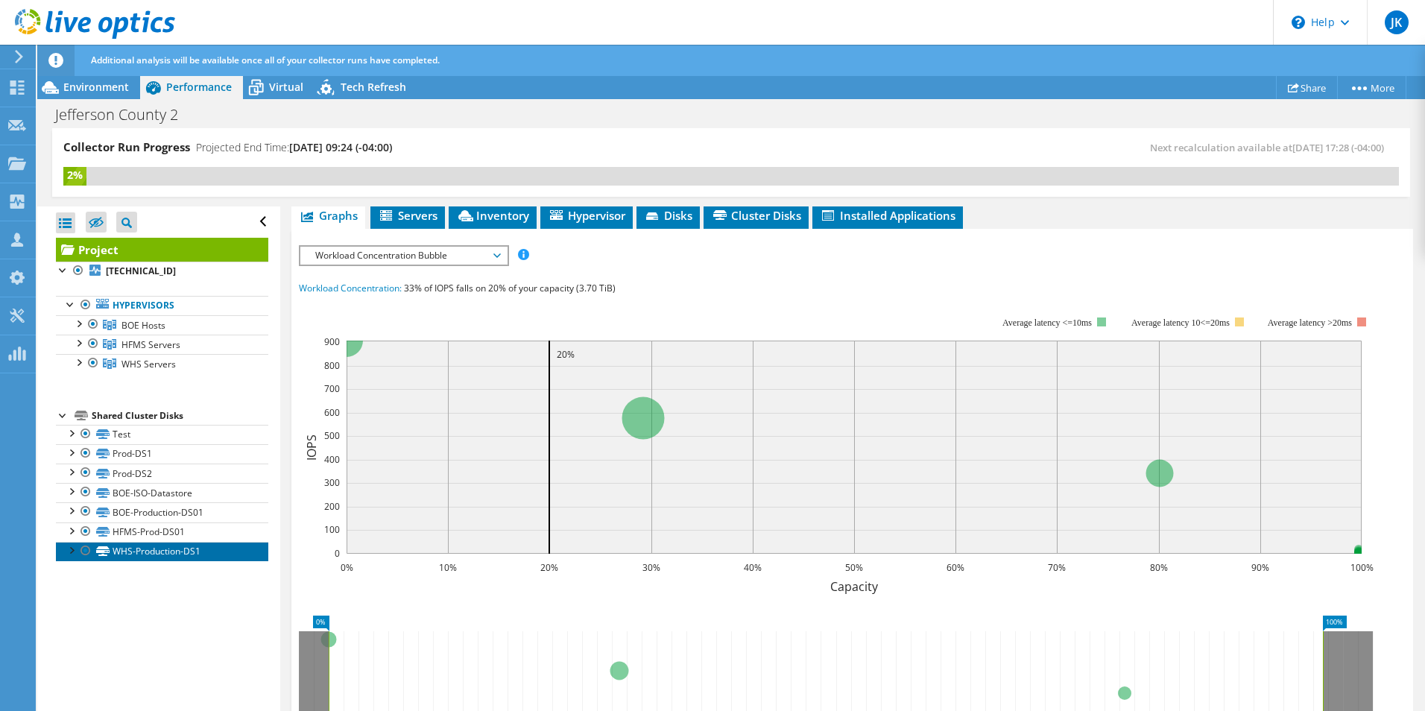
scroll to position [294, 0]
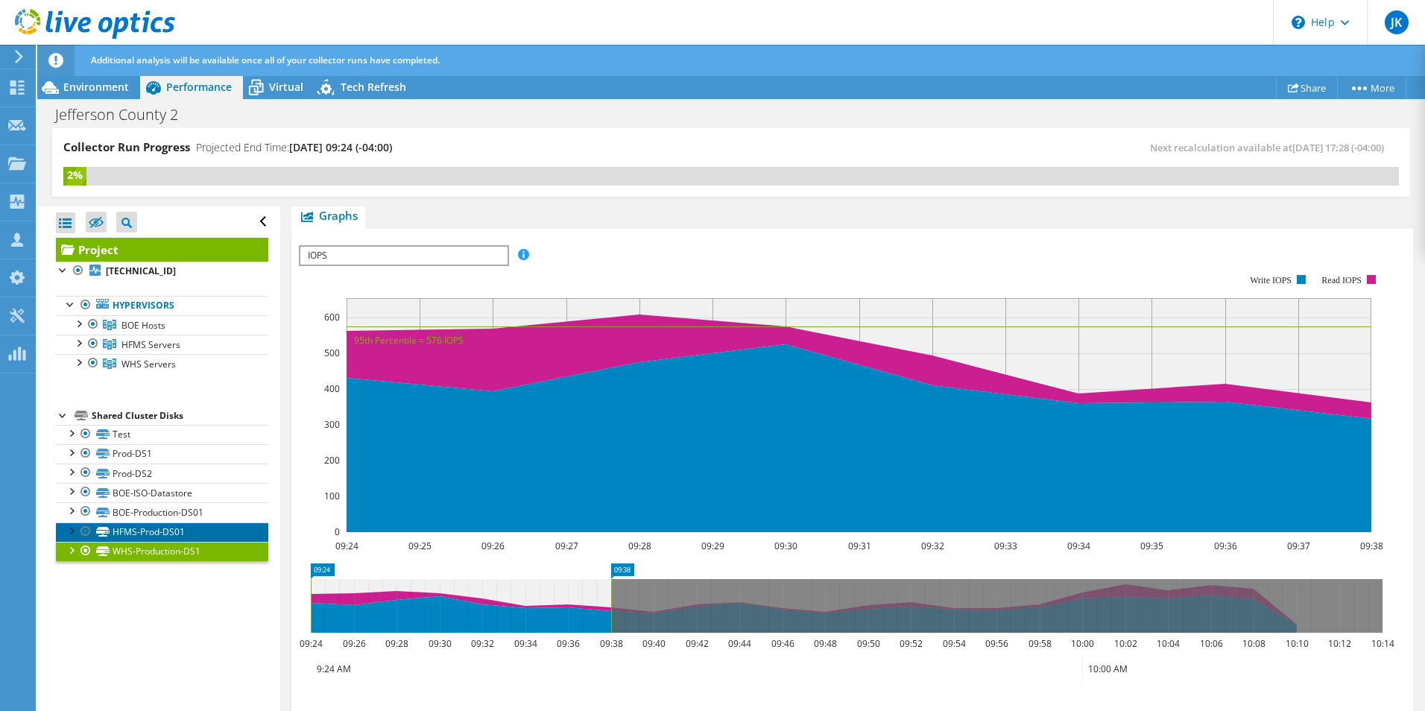
click at [145, 530] on link "HFMS-Prod-DS01" at bounding box center [162, 531] width 212 height 19
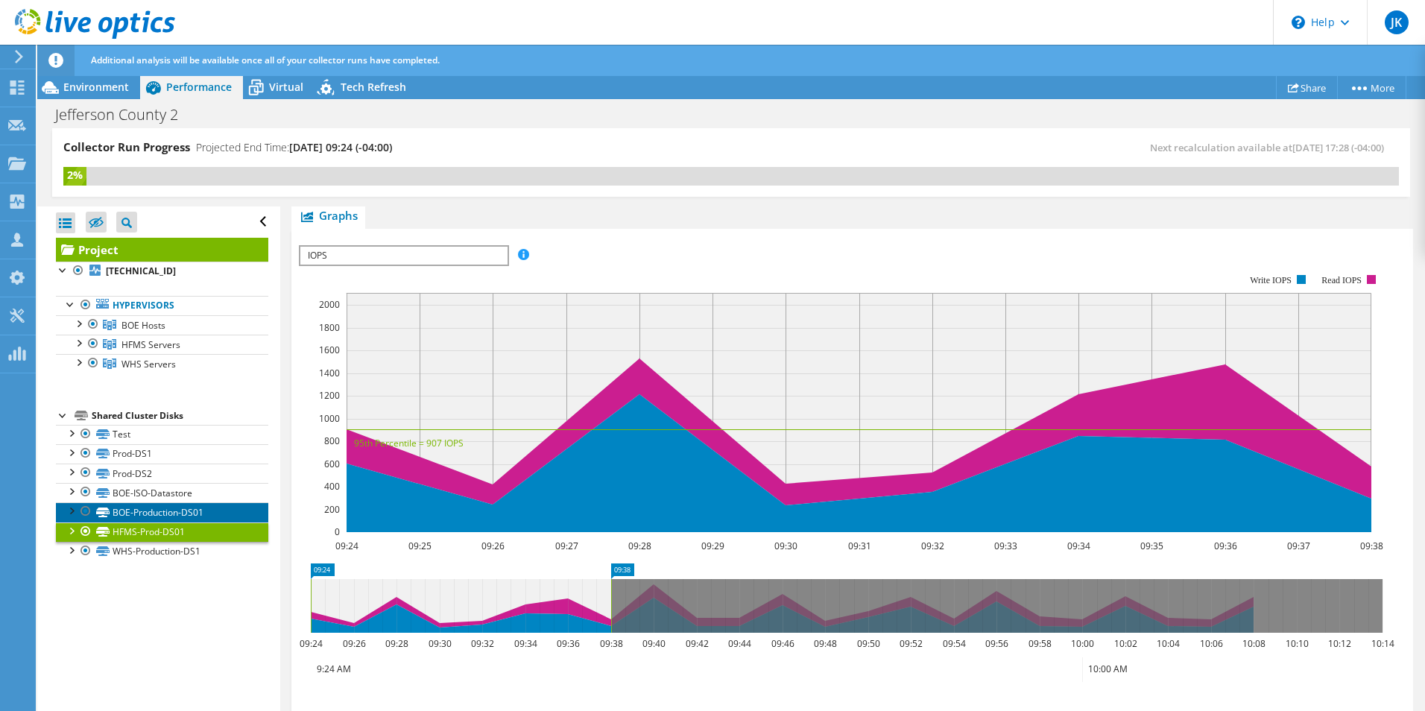
click at [148, 514] on link "BOE-Production-DS01" at bounding box center [162, 511] width 212 height 19
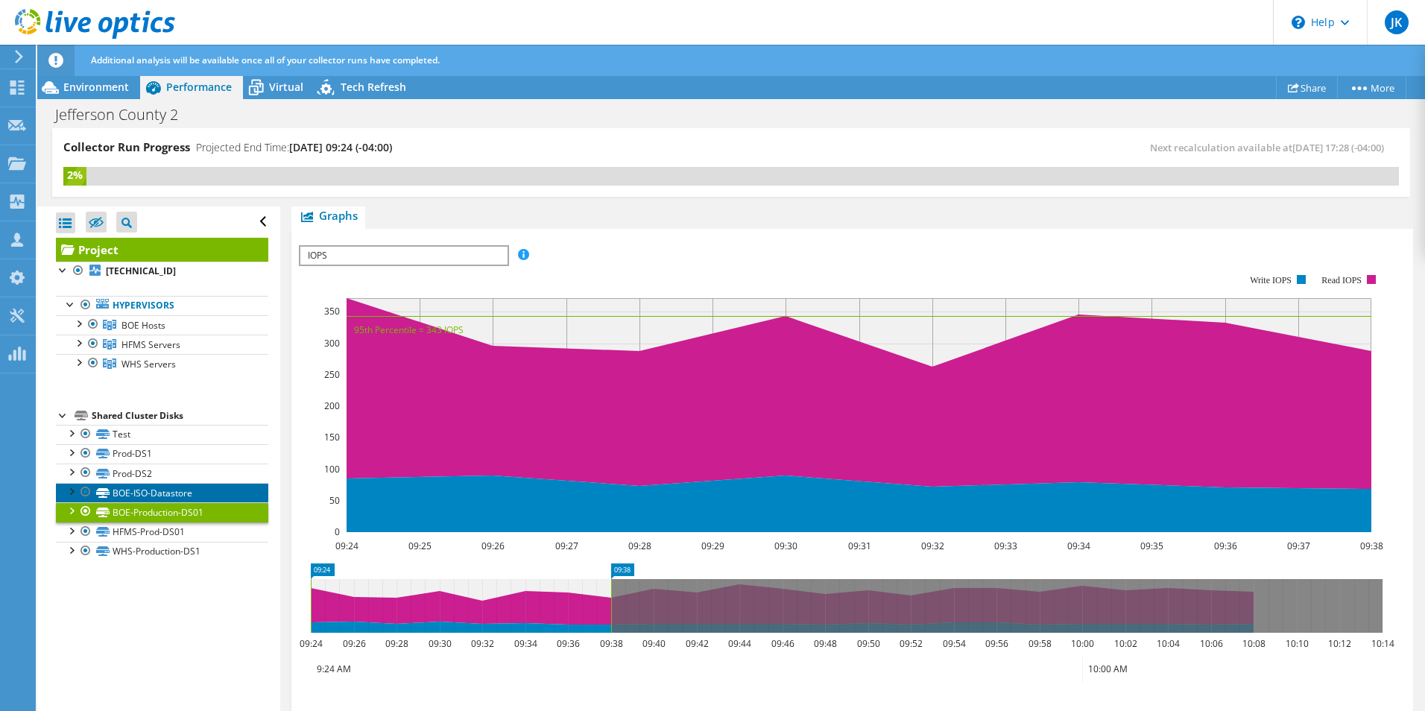
click at [145, 490] on link "BOE-ISO-Datastore" at bounding box center [162, 492] width 212 height 19
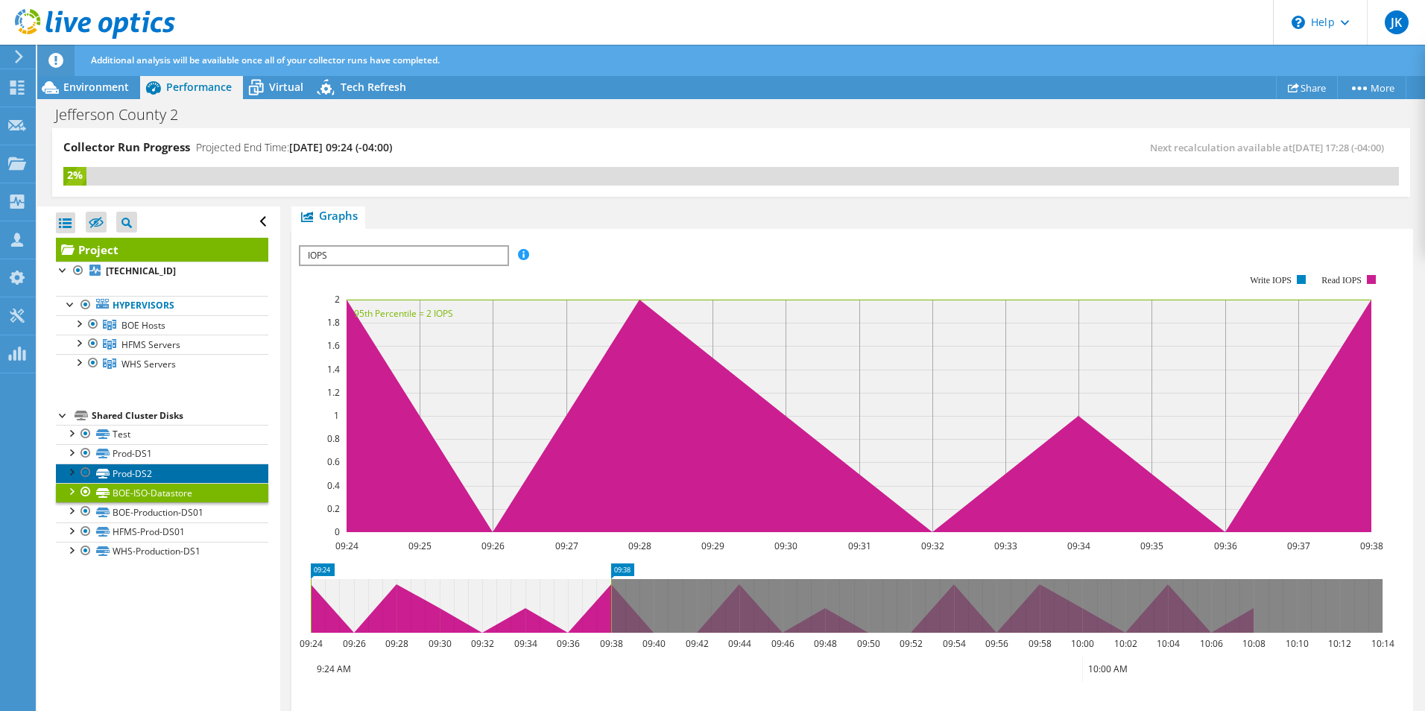
click at [138, 472] on link "Prod-DS2" at bounding box center [162, 473] width 212 height 19
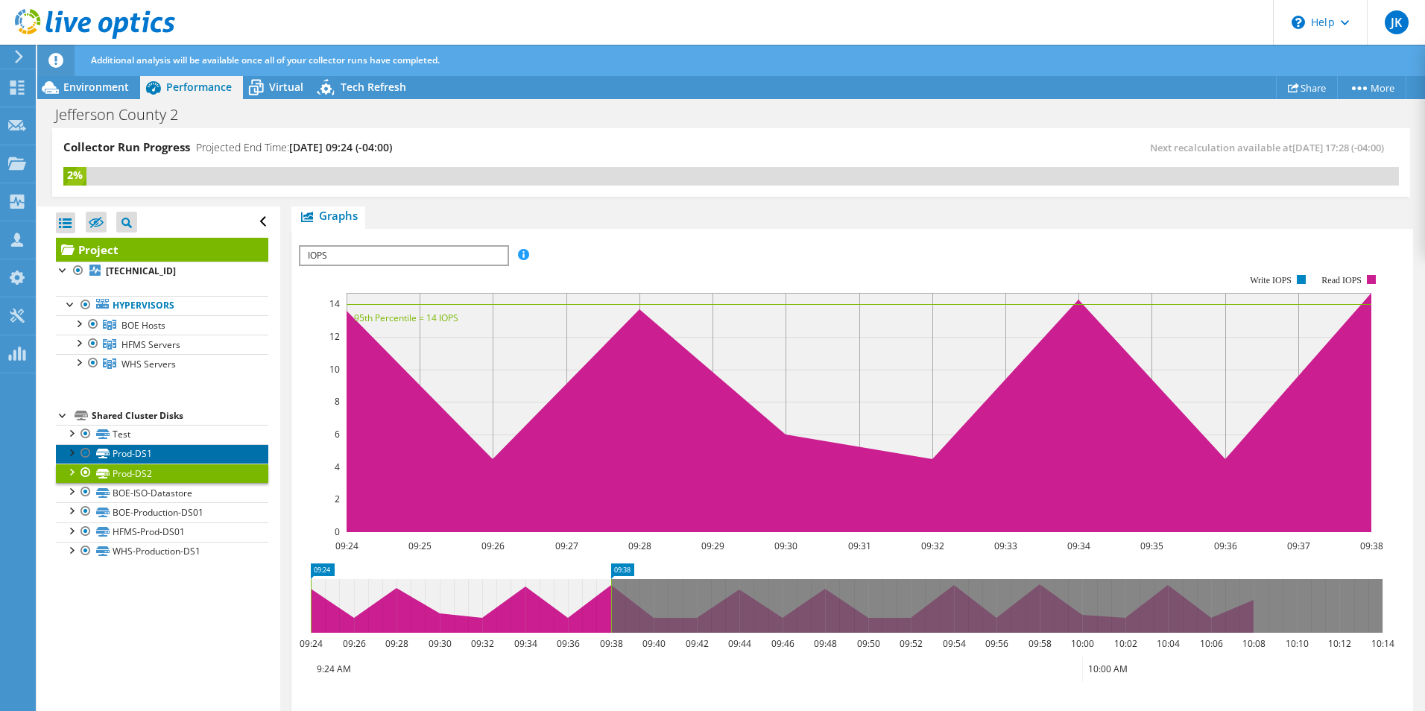
click at [138, 457] on link "Prod-DS1" at bounding box center [162, 453] width 212 height 19
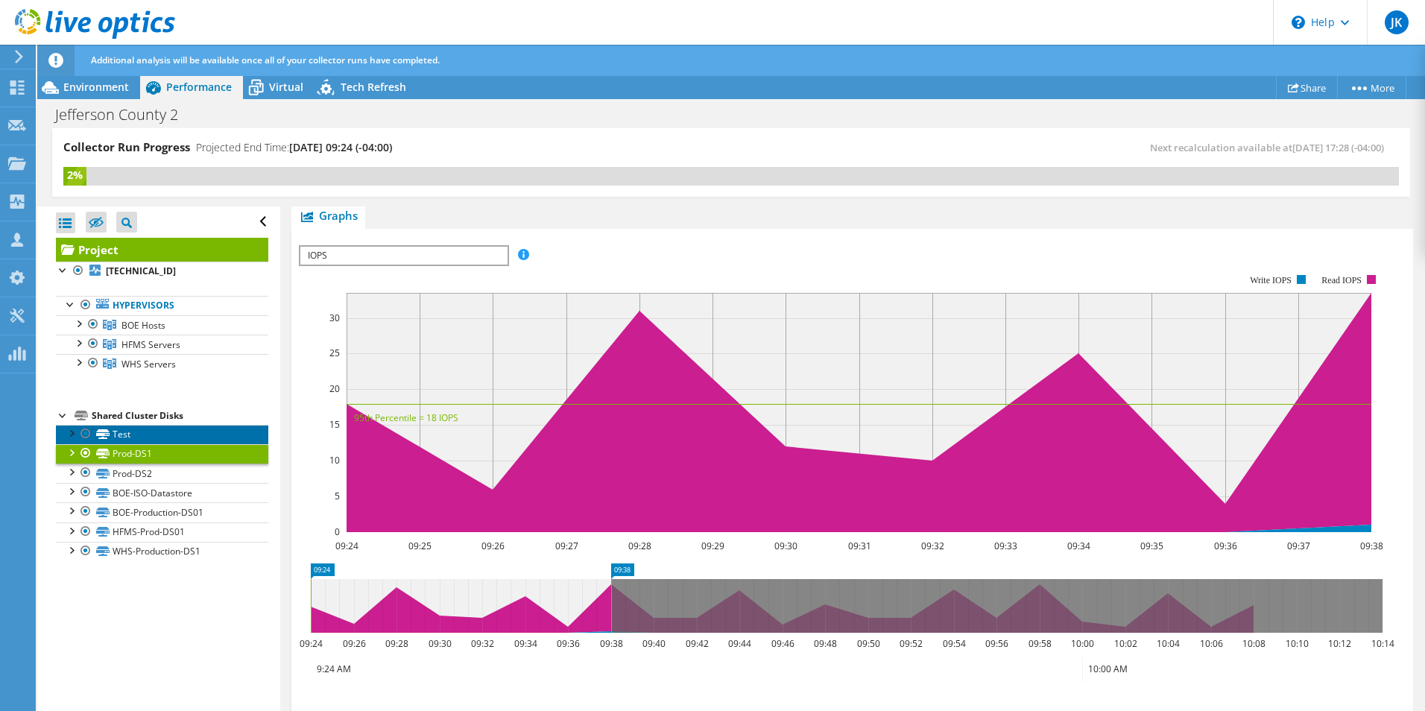
click at [135, 434] on link "Test" at bounding box center [162, 434] width 212 height 19
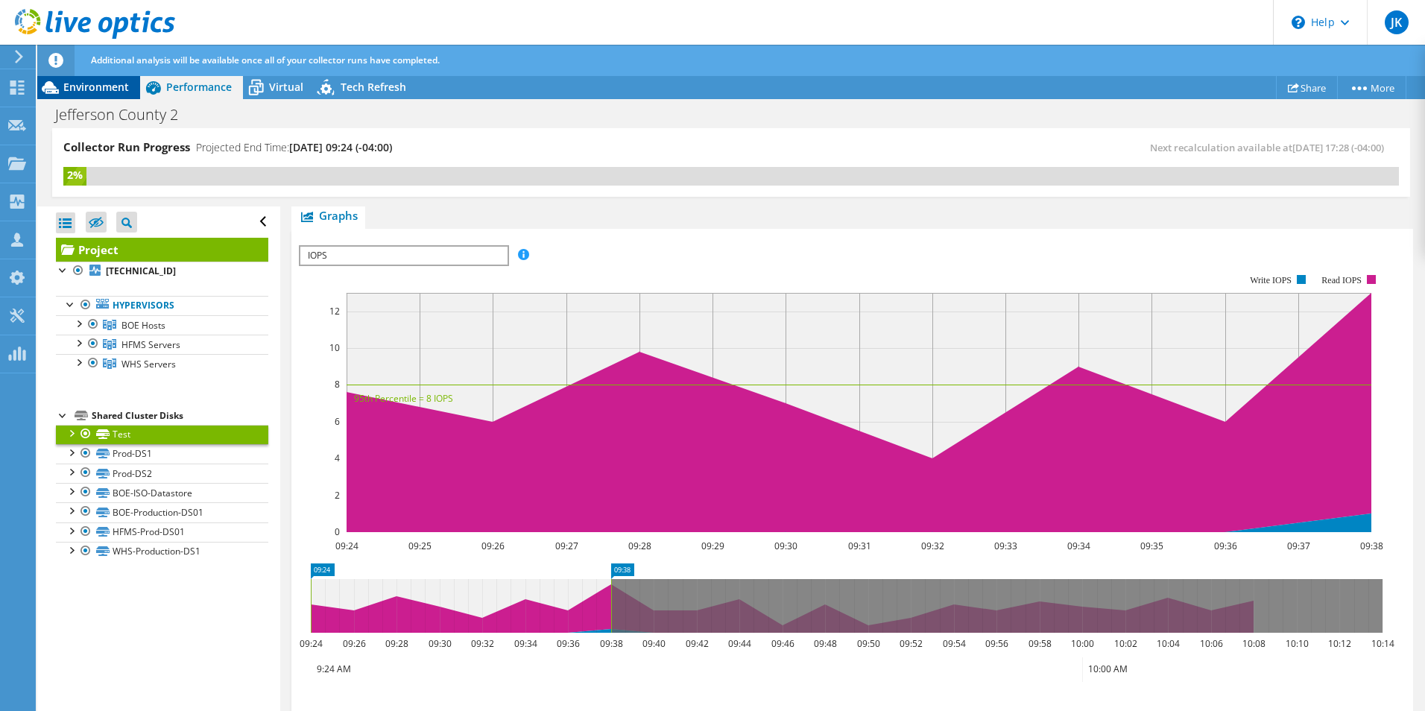
click at [93, 83] on span "Environment" at bounding box center [96, 87] width 66 height 14
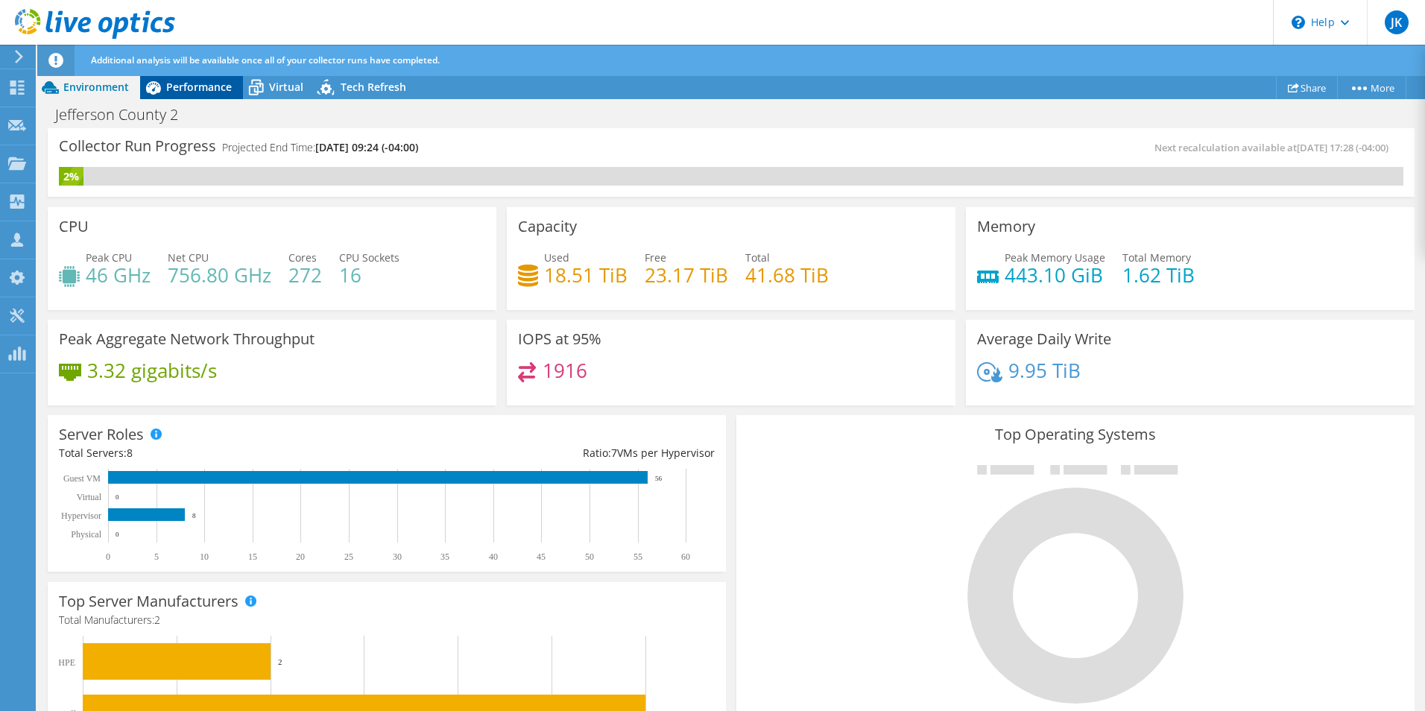
click at [187, 95] on div "Performance" at bounding box center [191, 87] width 103 height 24
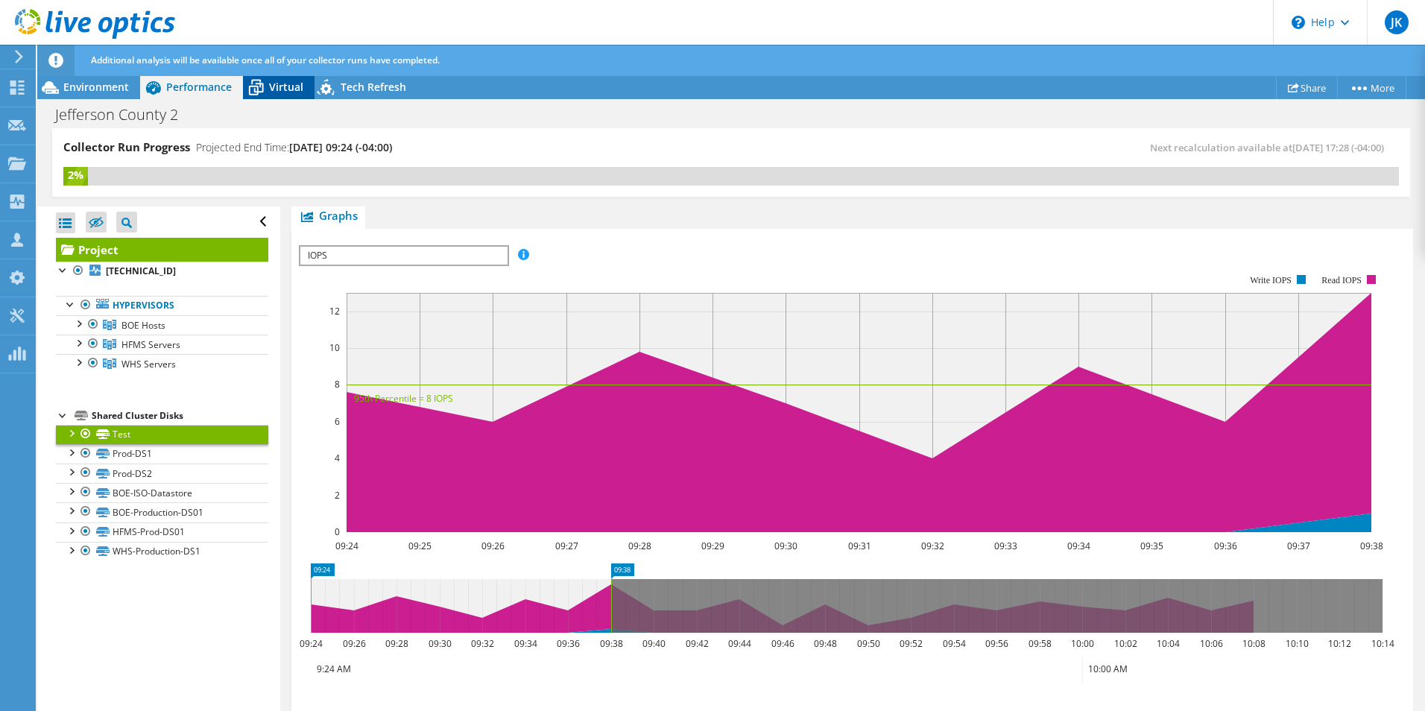
click at [284, 94] on div "Virtual" at bounding box center [279, 87] width 72 height 24
